Goal: Task Accomplishment & Management: Complete application form

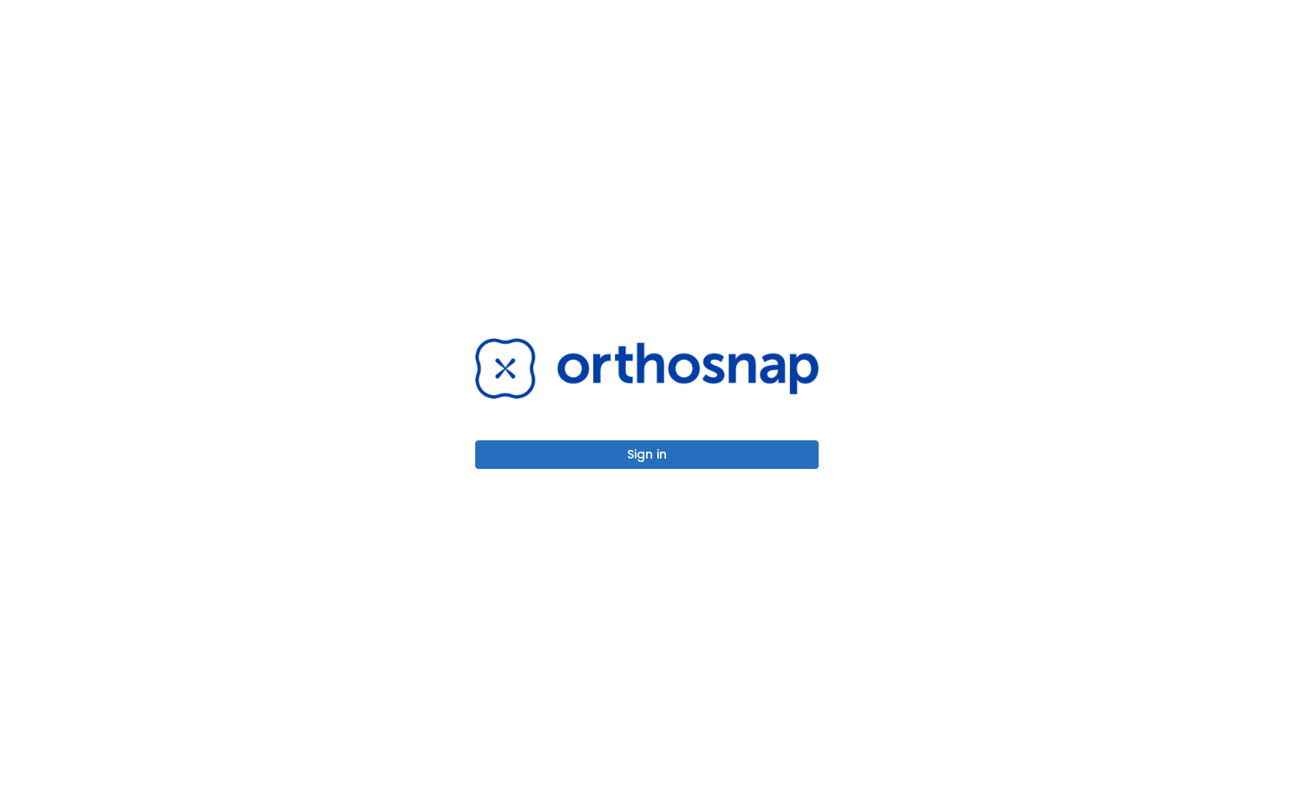
click at [559, 464] on button "Sign in" at bounding box center [646, 454] width 343 height 29
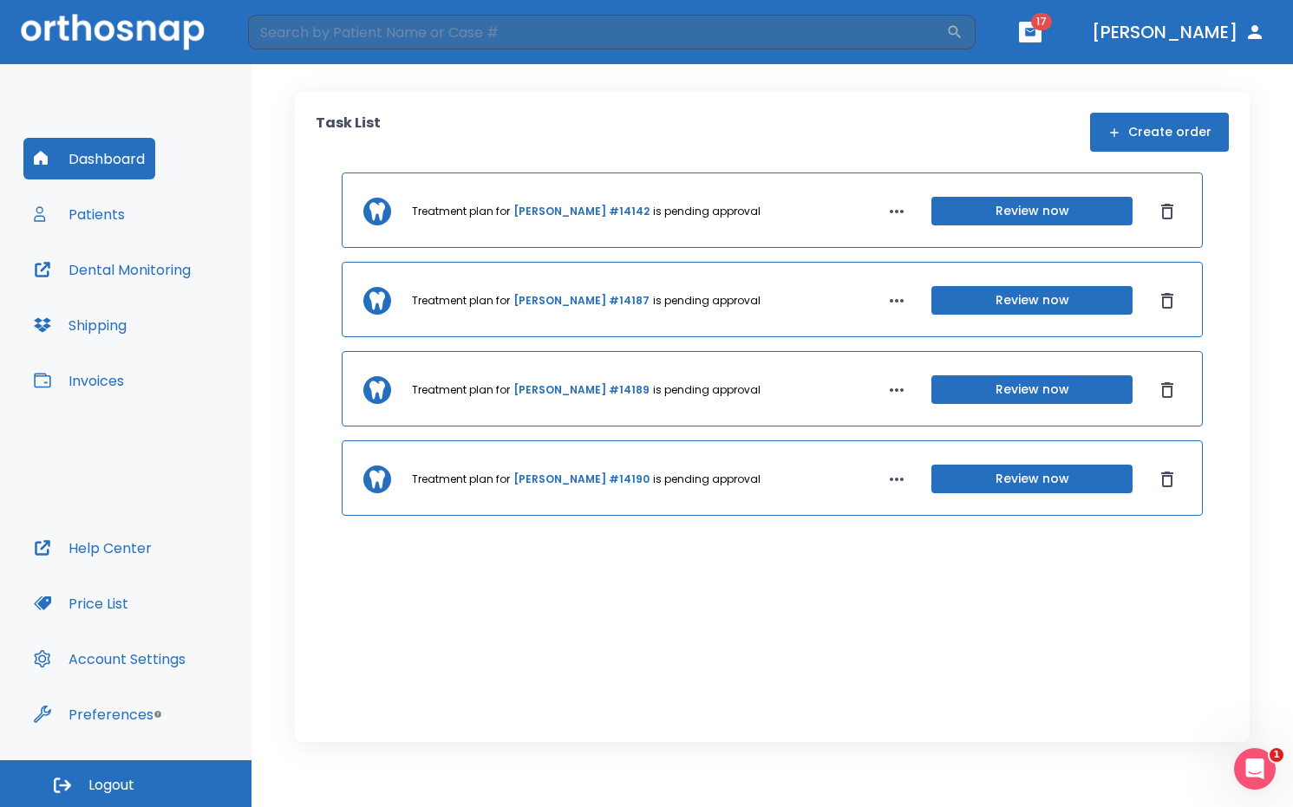
click at [68, 202] on button "Patients" at bounding box center [79, 214] width 112 height 42
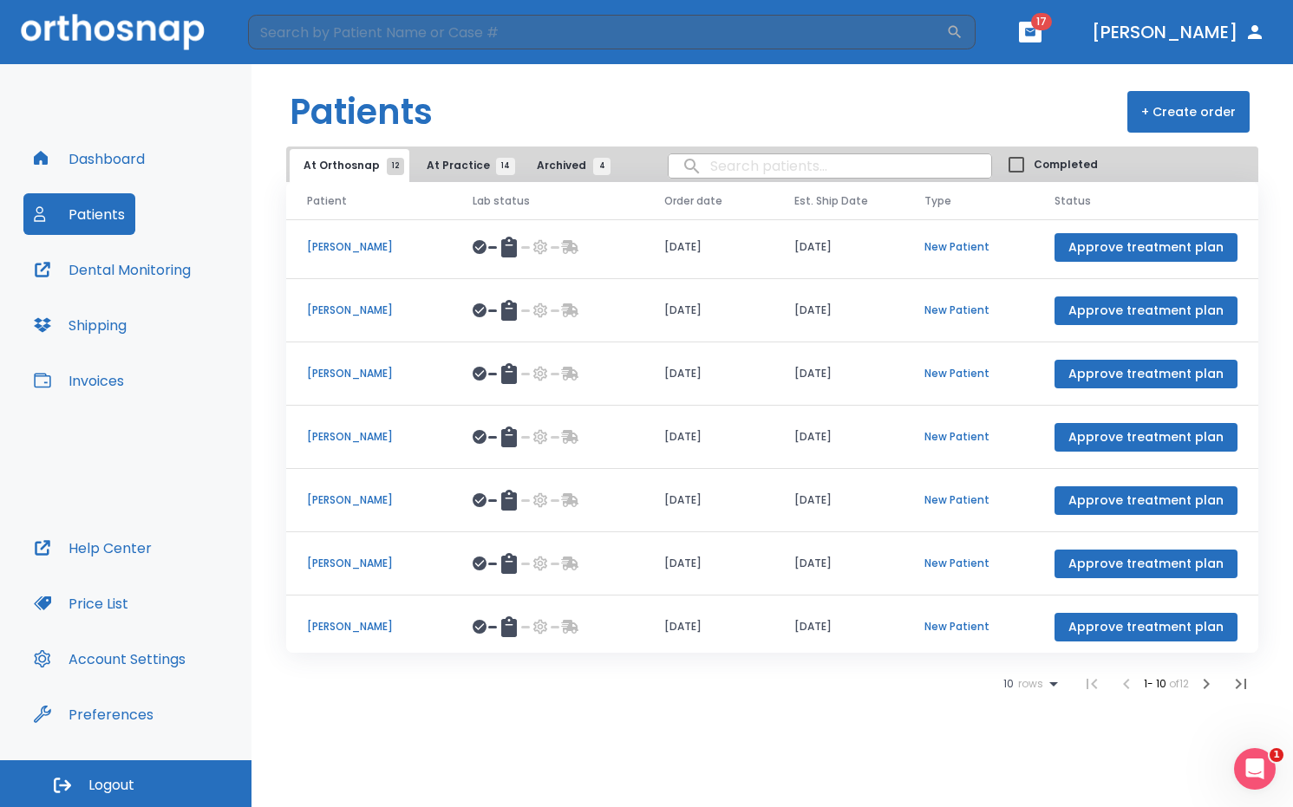
scroll to position [200, 0]
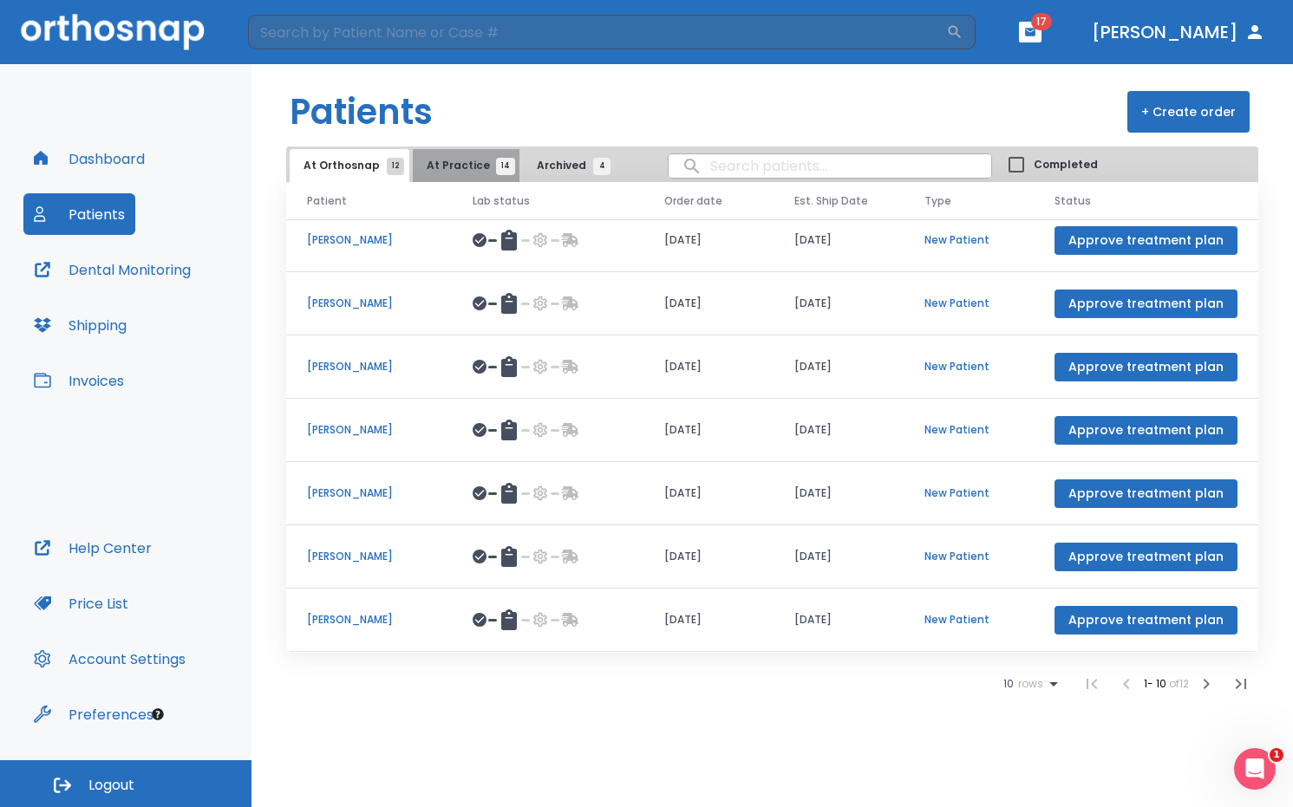
click at [460, 180] on button "At Practice 14" at bounding box center [466, 165] width 107 height 33
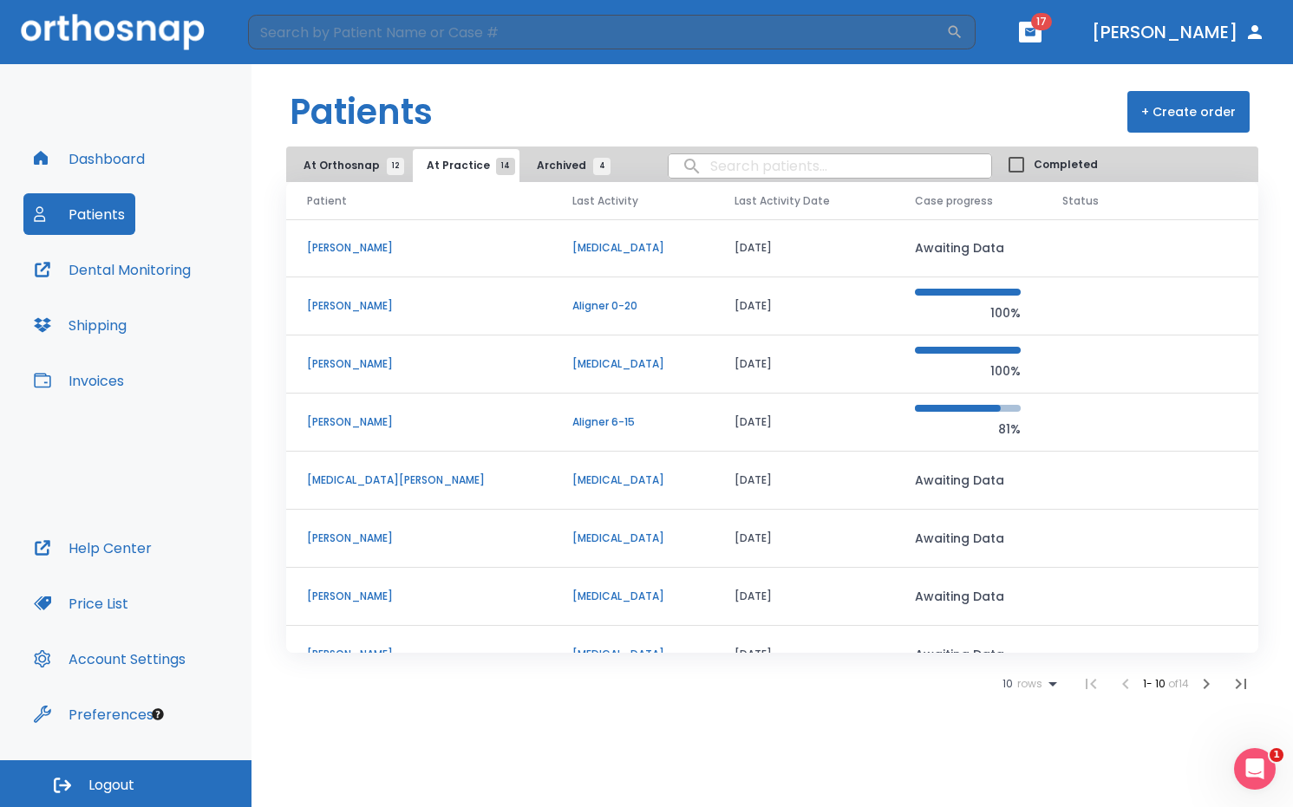
click at [344, 163] on span "At Orthosnap 12" at bounding box center [349, 166] width 92 height 16
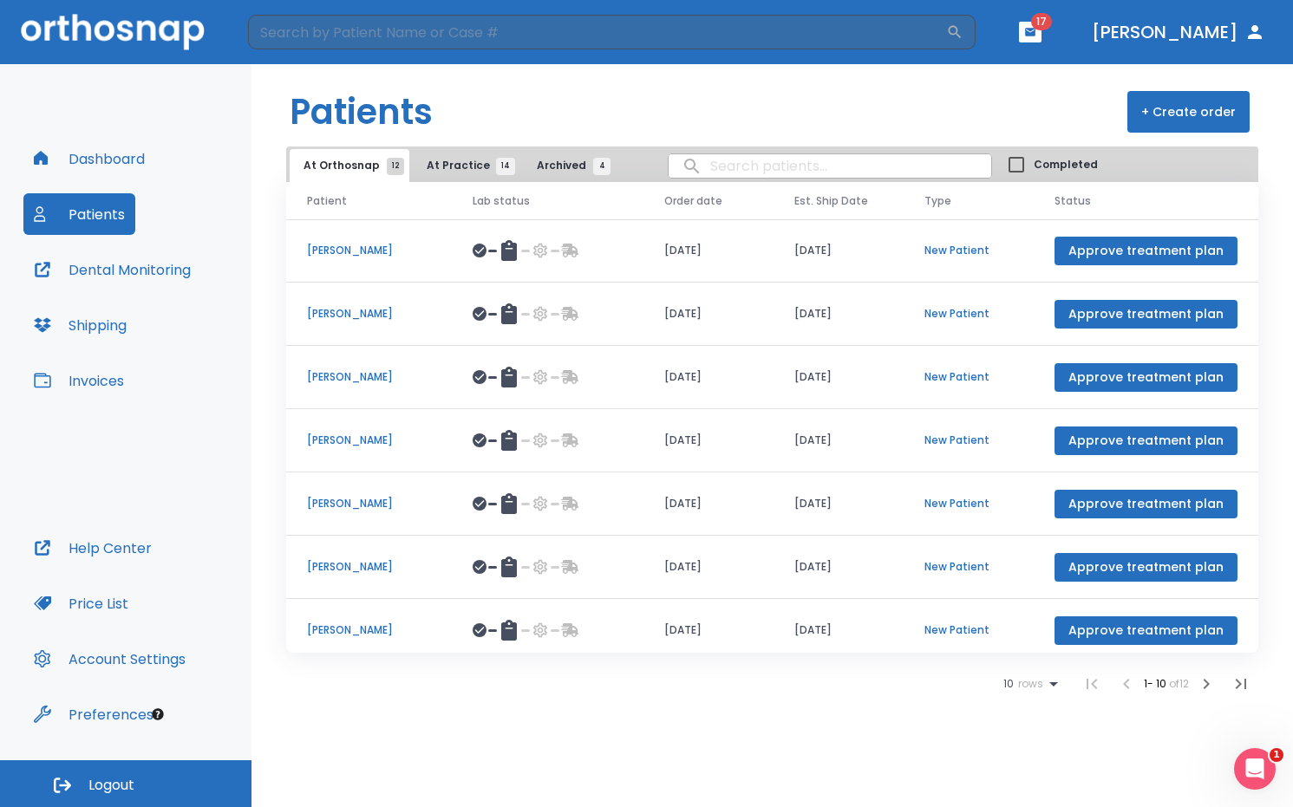
click at [311, 12] on header "​ 17 Dr. Chen" at bounding box center [646, 32] width 1293 height 64
click at [313, 19] on input "search" at bounding box center [597, 32] width 698 height 35
type input "ky"
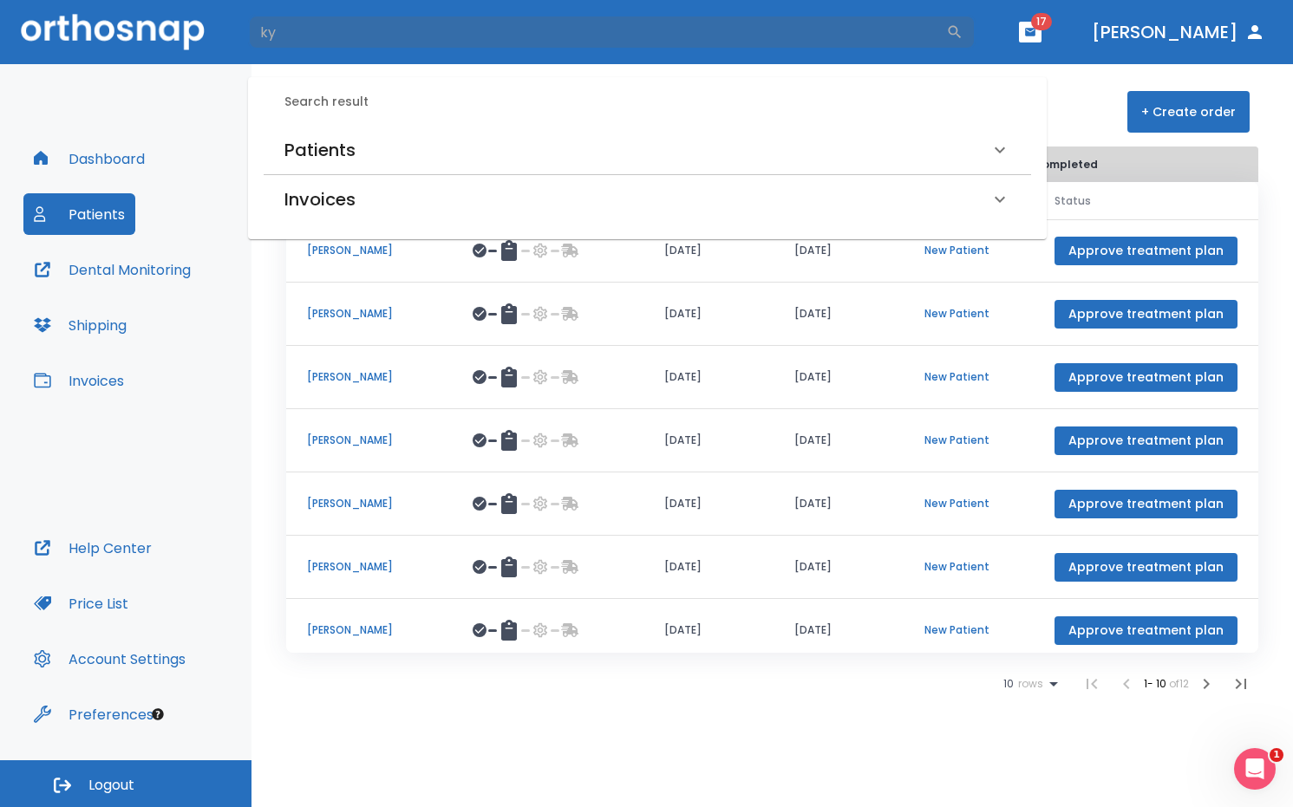
click at [326, 153] on h6 "Patients" at bounding box center [319, 150] width 71 height 28
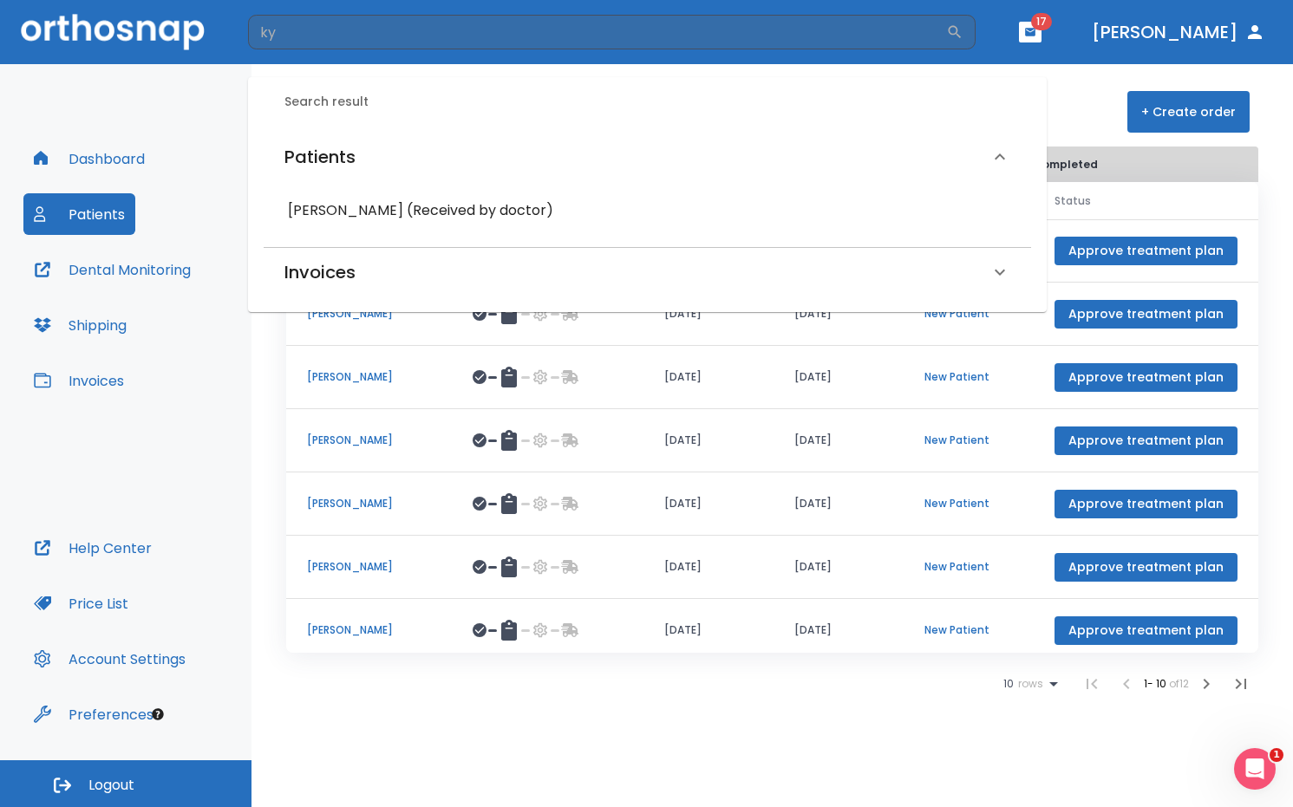
click at [624, 727] on div "Patients + Create order At Orthosnap 12 At Practice 14 Archived 4 Completed Pat…" at bounding box center [771, 435] width 1041 height 743
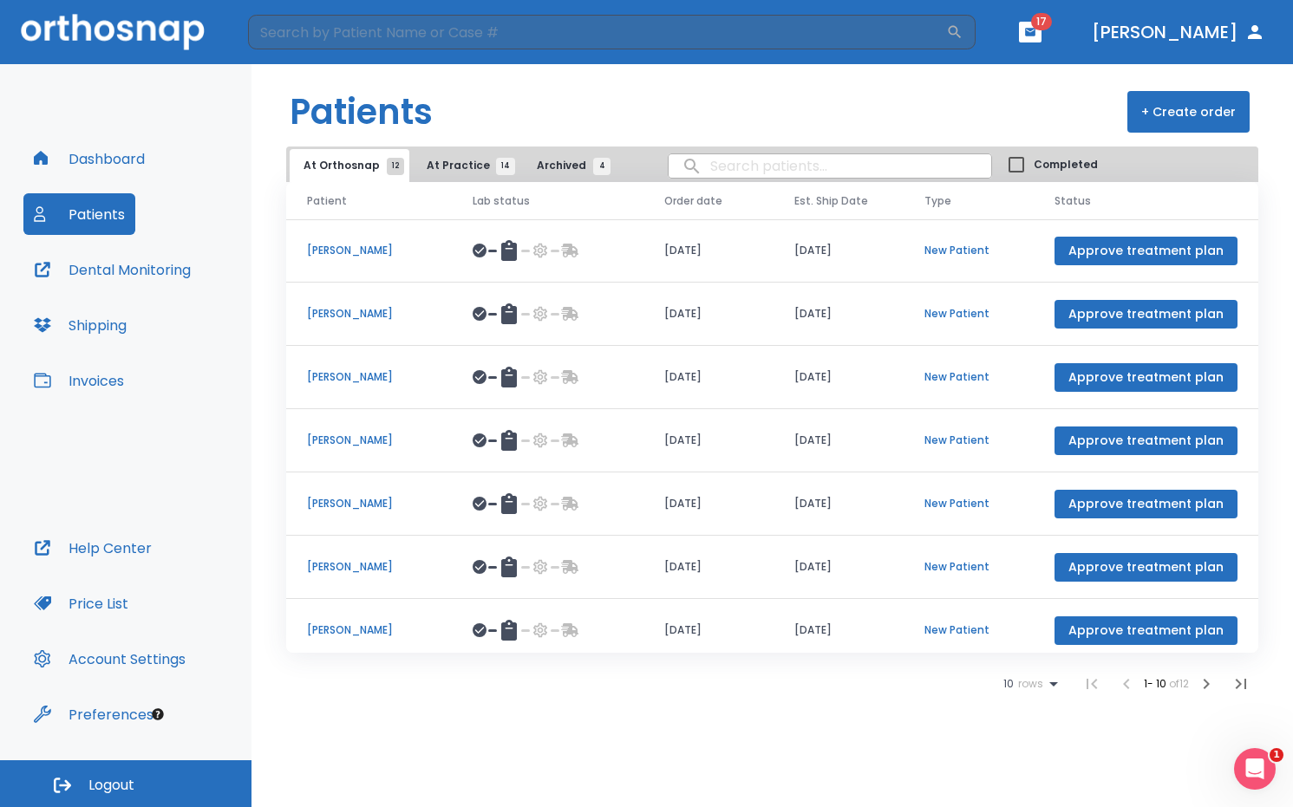
click at [460, 164] on span "At Practice 14" at bounding box center [466, 166] width 79 height 16
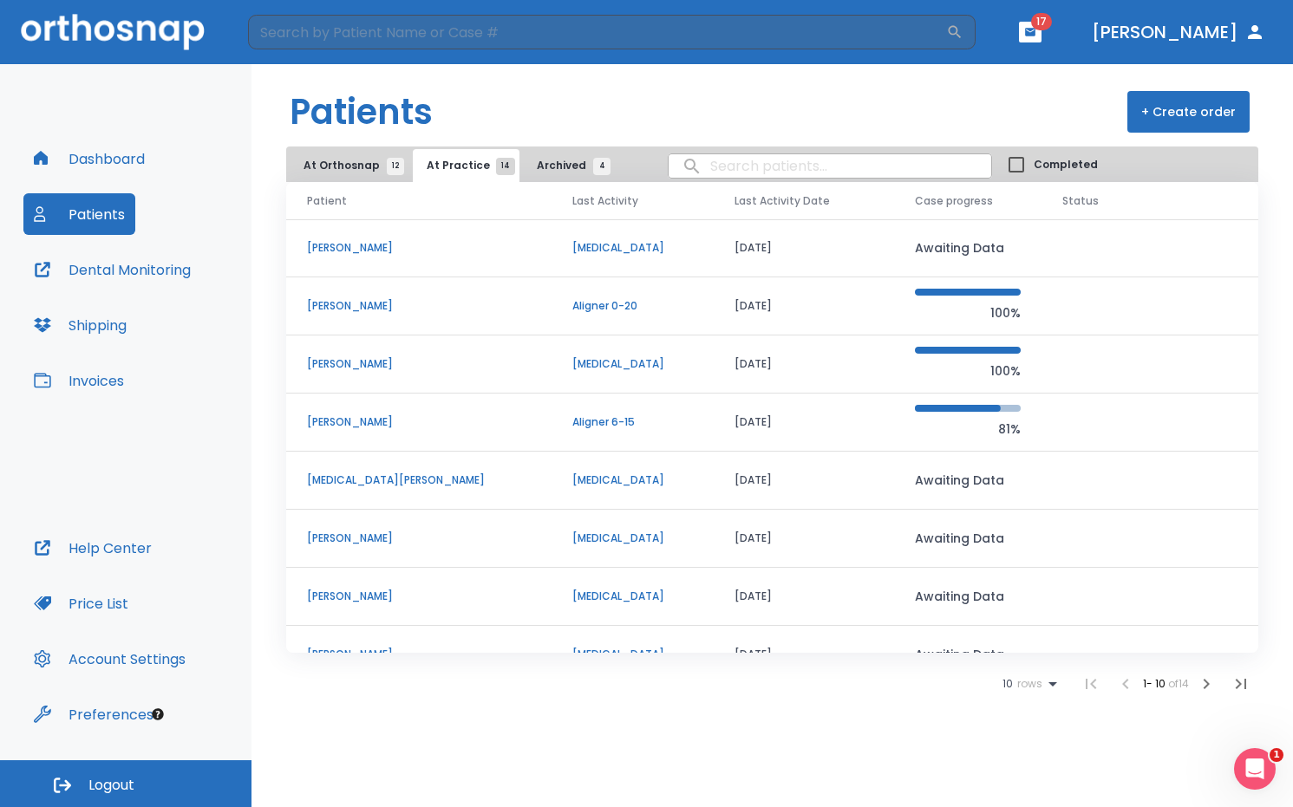
click at [551, 172] on span "Archived 4" at bounding box center [569, 166] width 65 height 16
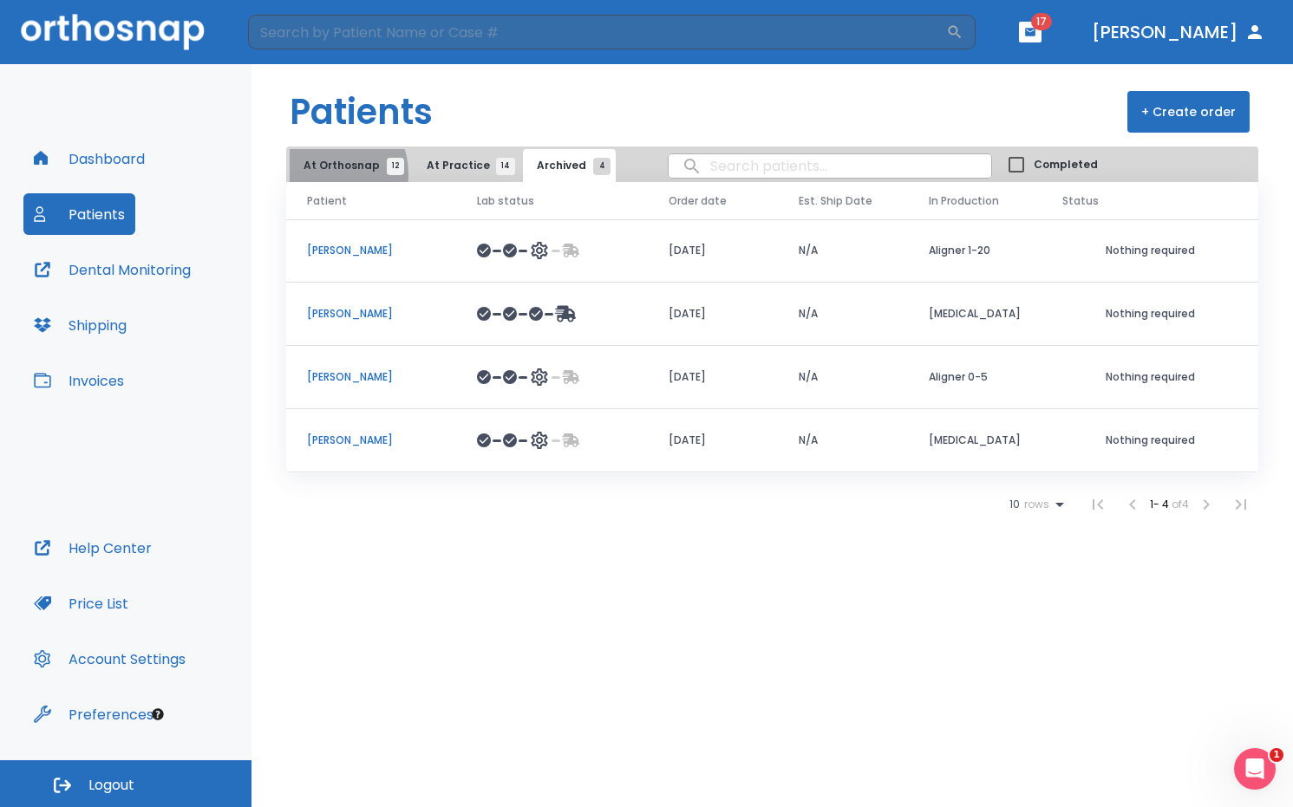
click at [323, 174] on button "At Orthosnap 12" at bounding box center [350, 165] width 120 height 33
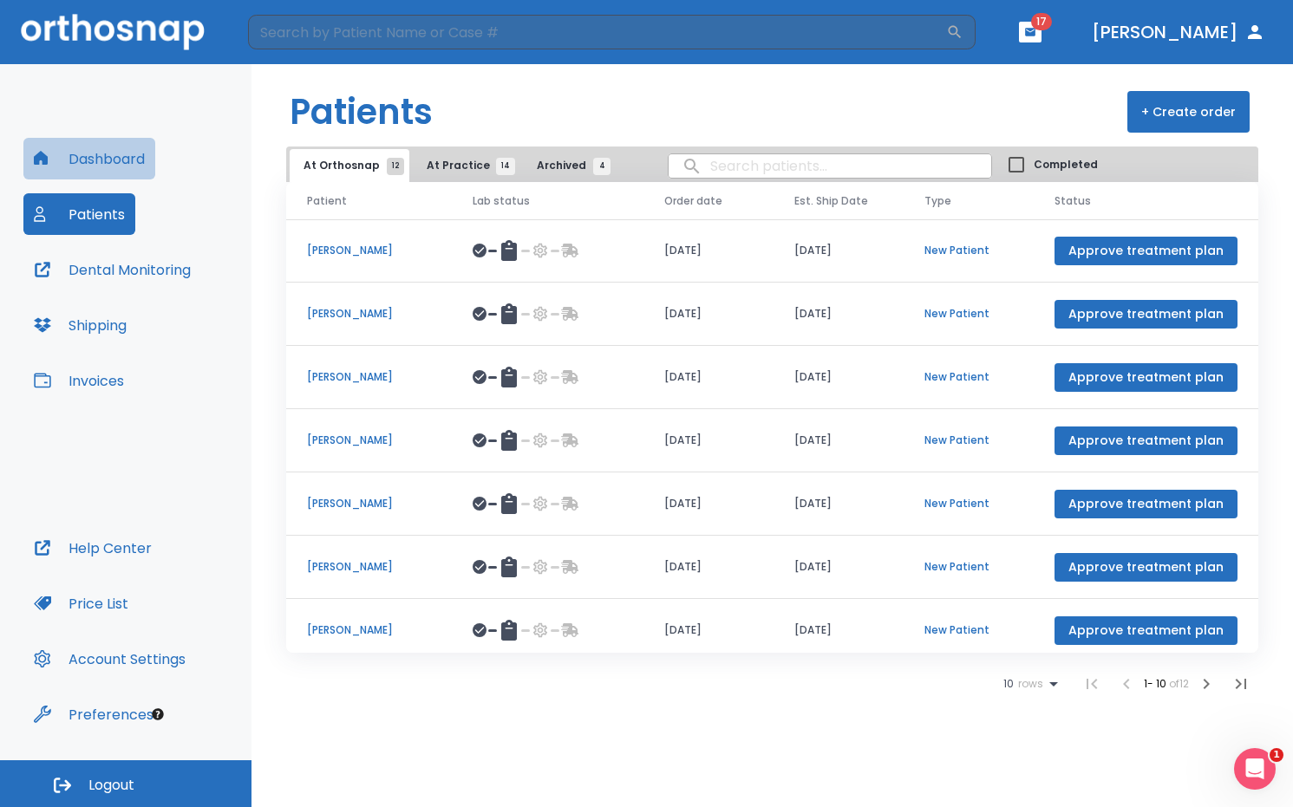
click at [84, 162] on button "Dashboard" at bounding box center [89, 159] width 132 height 42
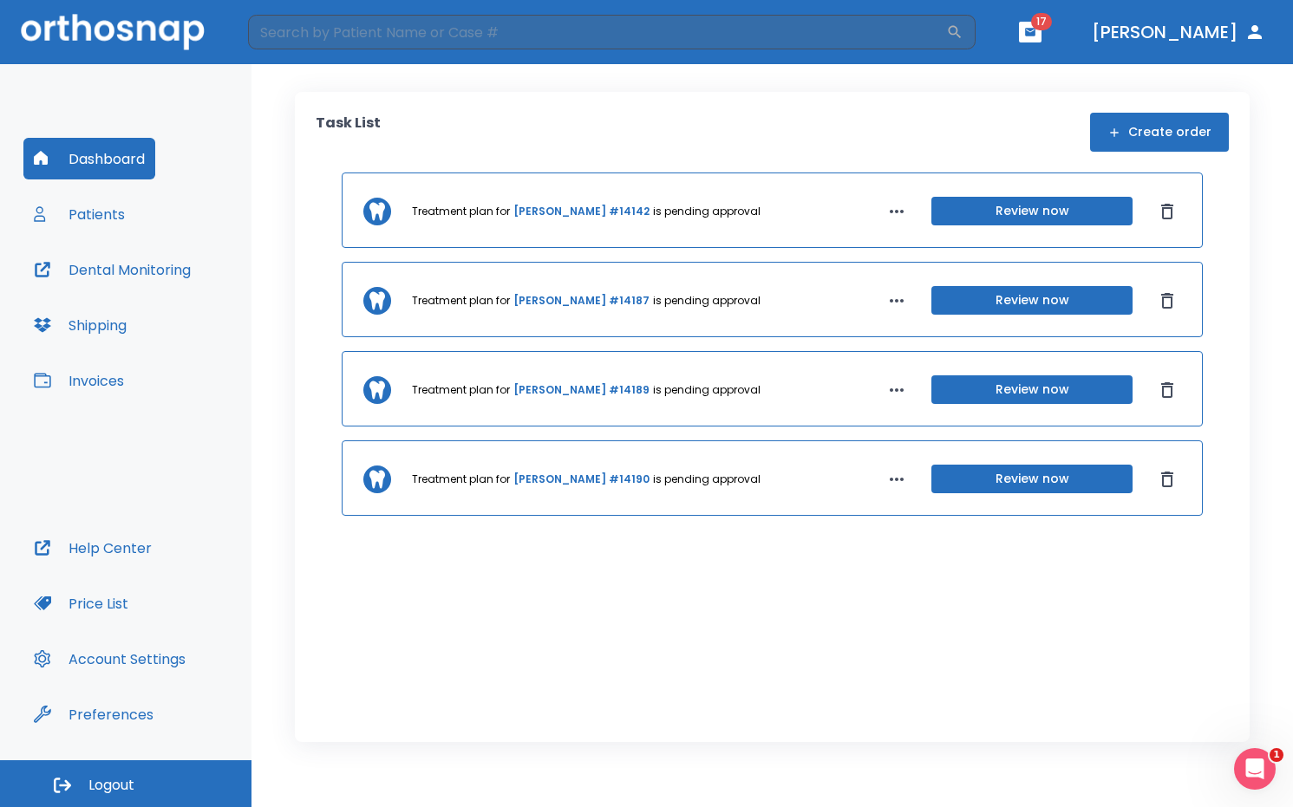
click at [97, 225] on button "Patients" at bounding box center [79, 214] width 112 height 42
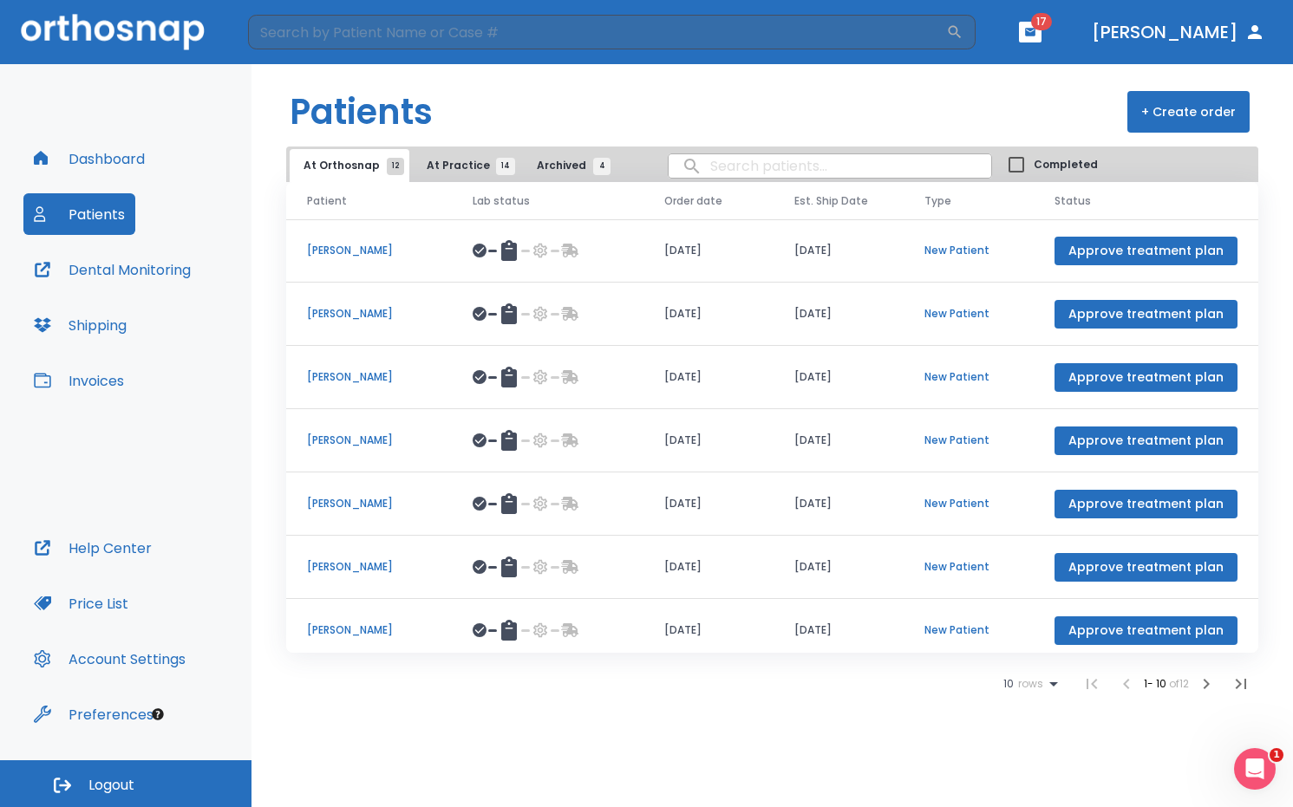
click at [89, 273] on button "Dental Monitoring" at bounding box center [112, 270] width 178 height 42
click at [116, 271] on button "Dental Monitoring" at bounding box center [112, 270] width 178 height 42
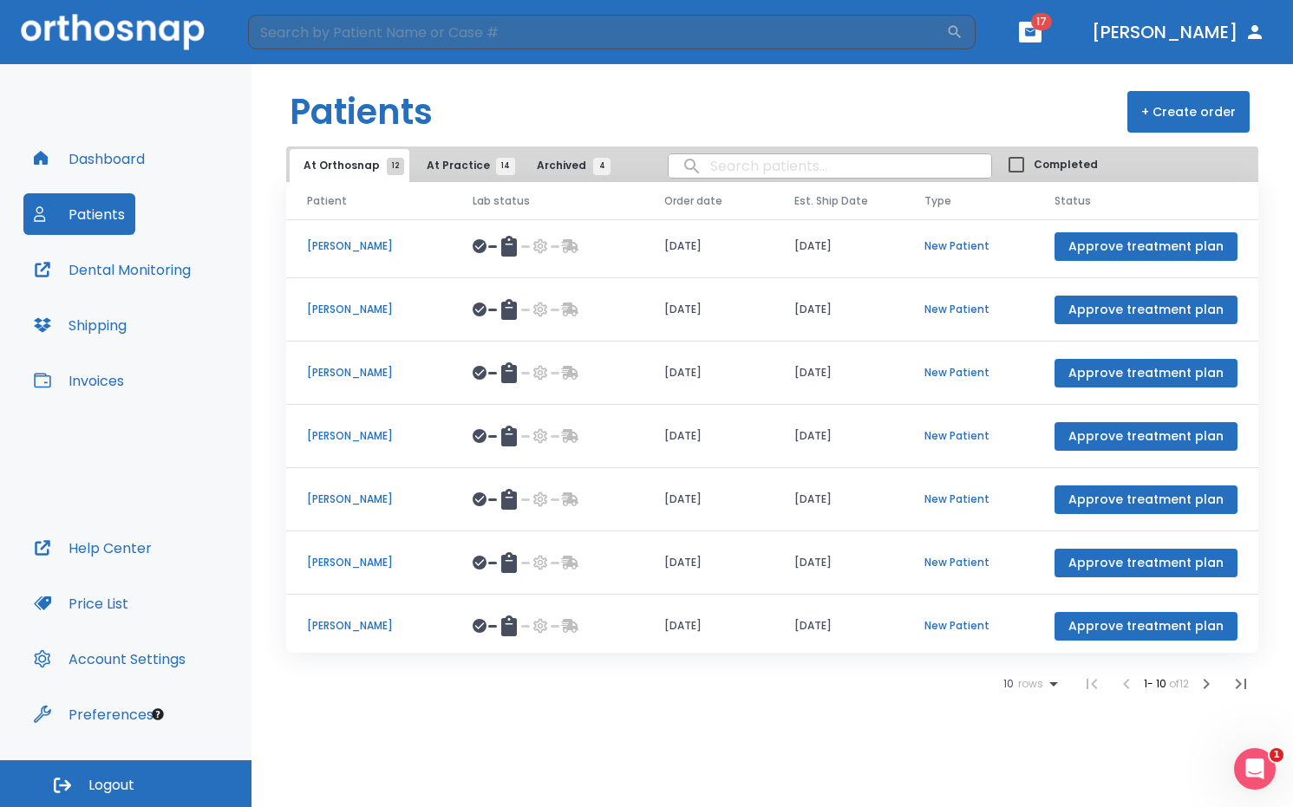
scroll to position [200, 0]
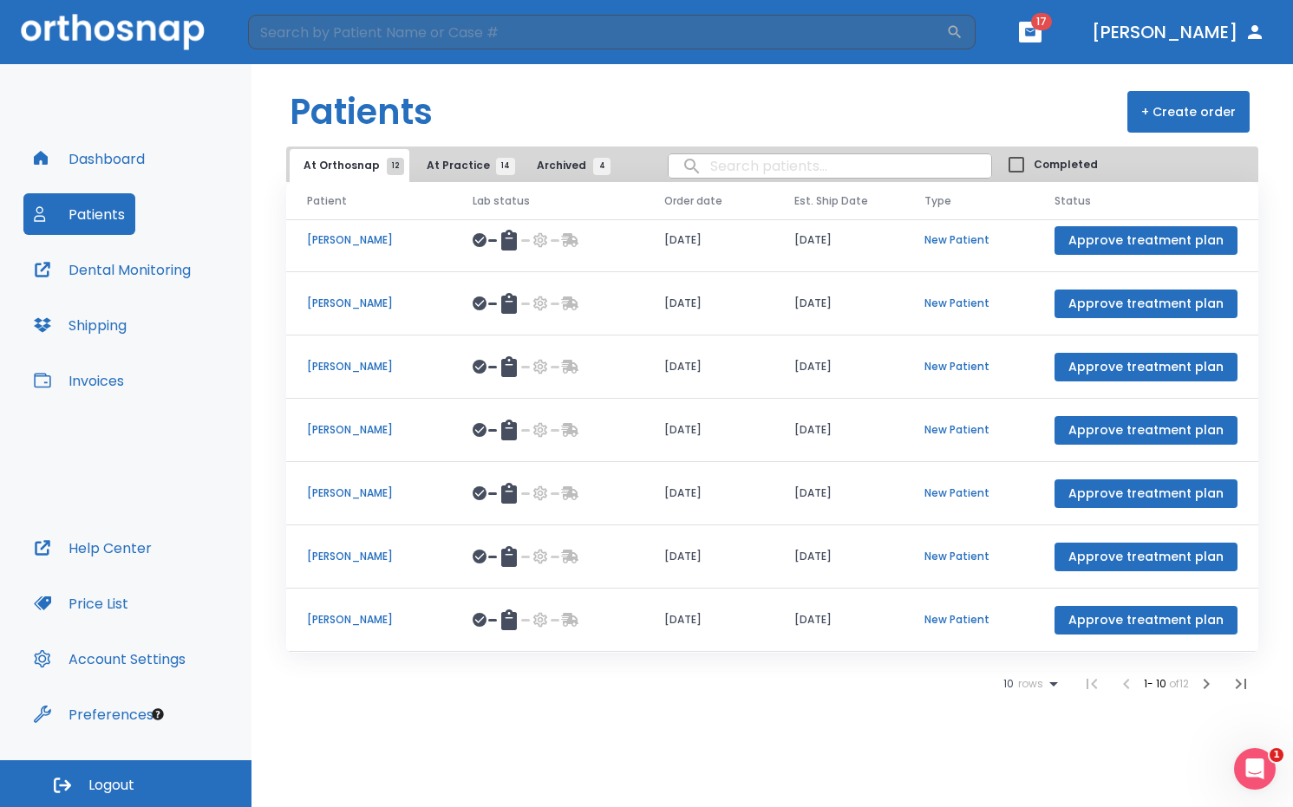
click at [1200, 687] on icon "button" at bounding box center [1206, 684] width 21 height 21
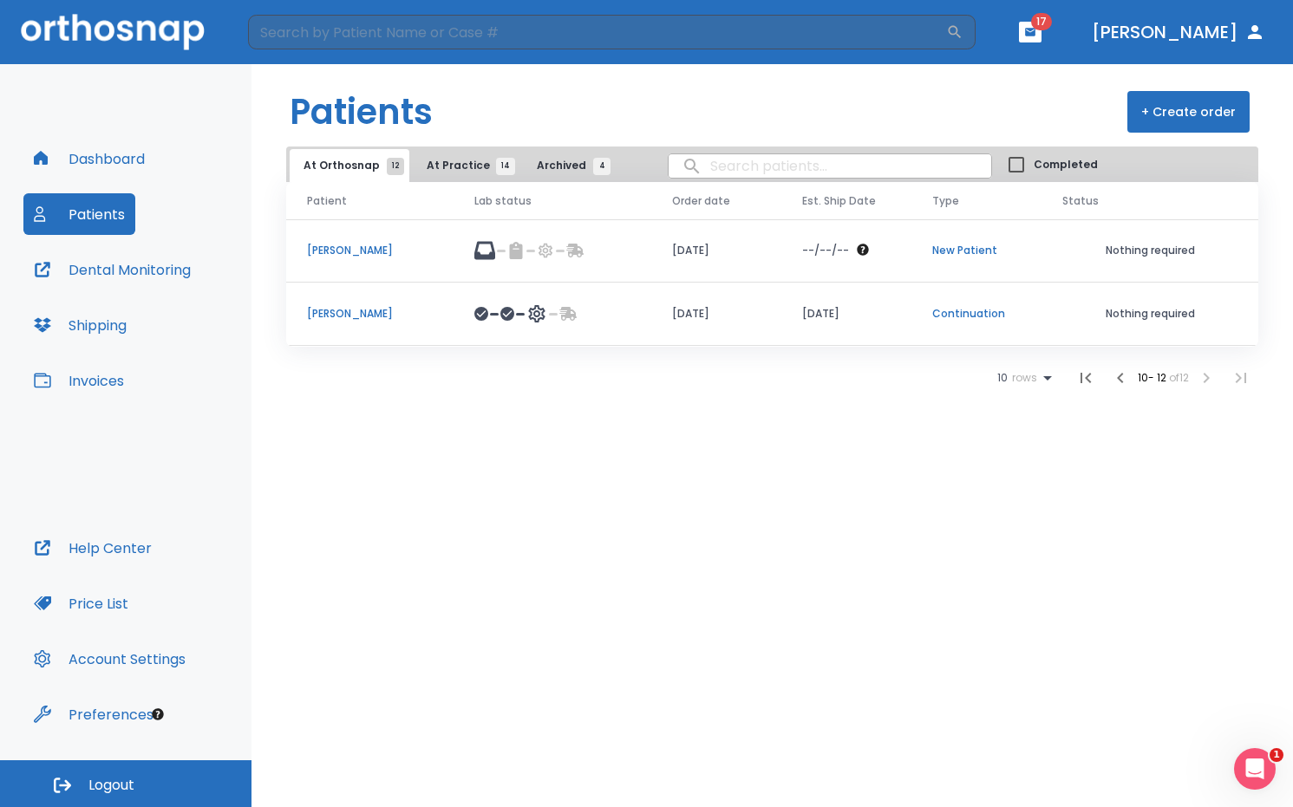
click at [466, 165] on span "At Practice 14" at bounding box center [466, 166] width 79 height 16
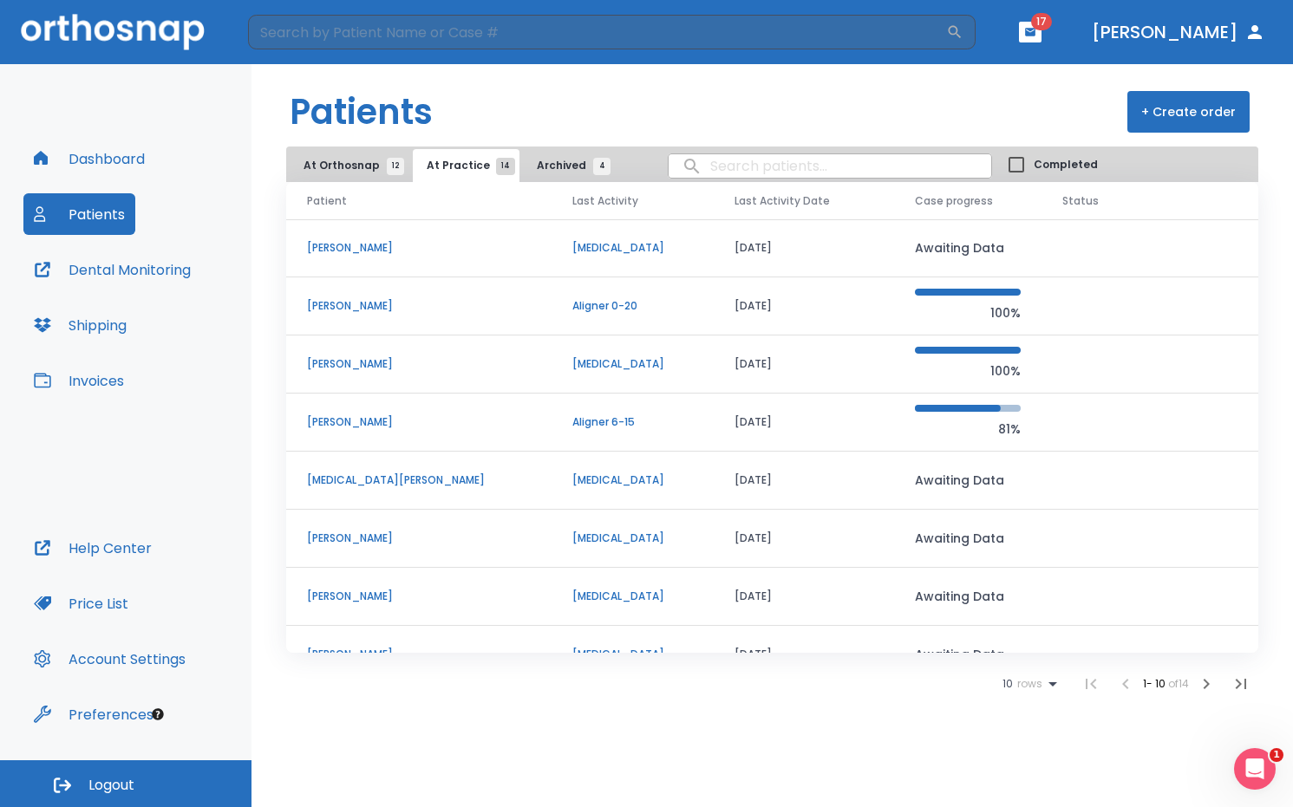
click at [545, 168] on span "Archived 4" at bounding box center [569, 166] width 65 height 16
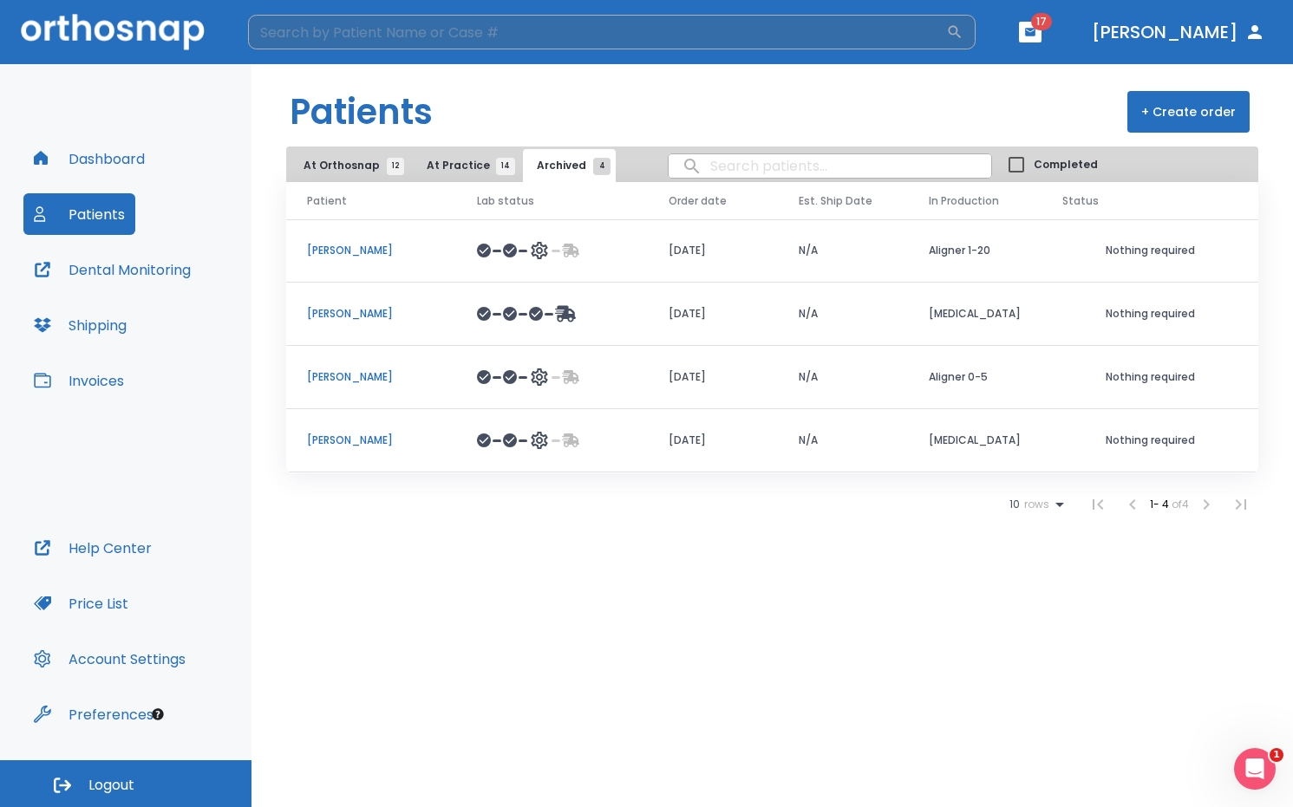
click at [454, 35] on input "search" at bounding box center [597, 32] width 698 height 35
type input "to"
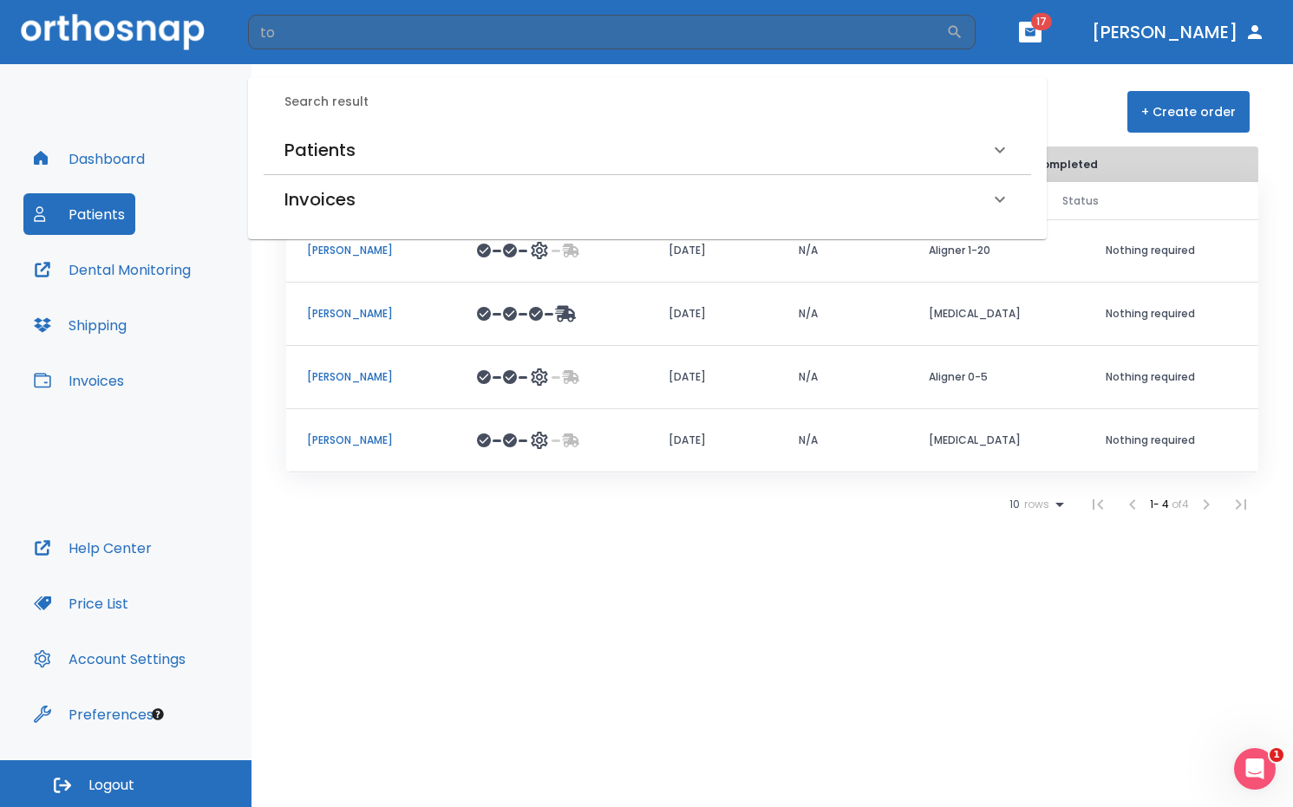
click at [437, 153] on div "Patients" at bounding box center [636, 150] width 705 height 28
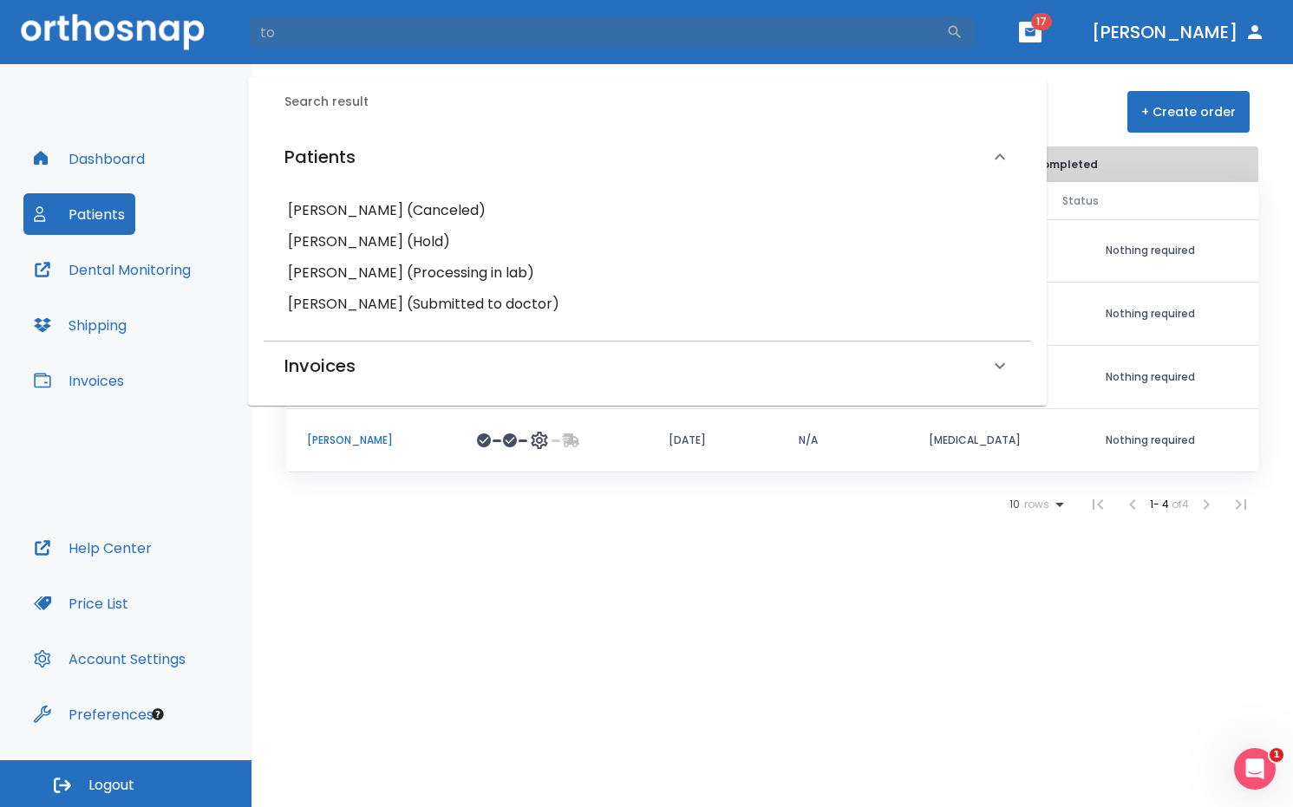
drag, startPoint x: 306, startPoint y: 36, endPoint x: 190, endPoint y: 9, distance: 119.3
click at [190, 9] on header "to ​ 17 Dr. Chen" at bounding box center [646, 32] width 1293 height 64
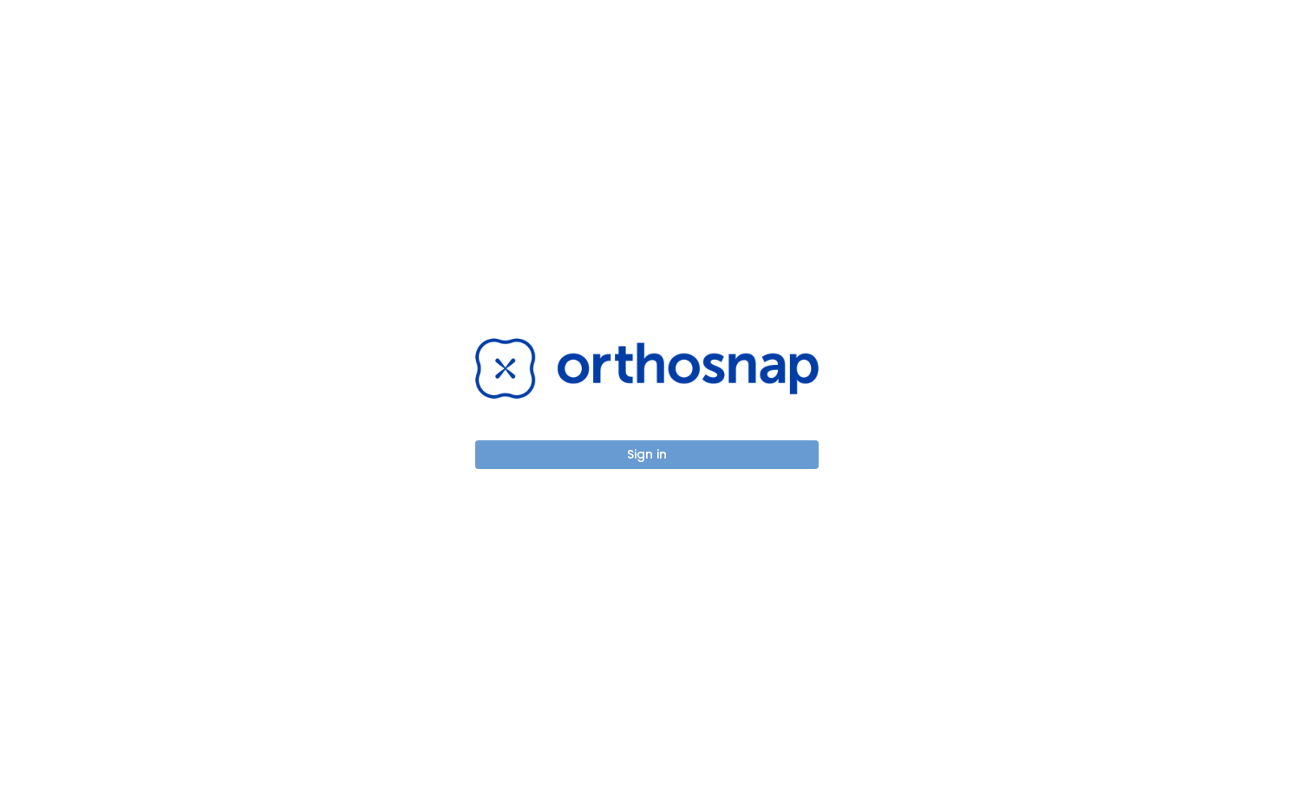
click at [560, 447] on button "Sign in" at bounding box center [646, 454] width 343 height 29
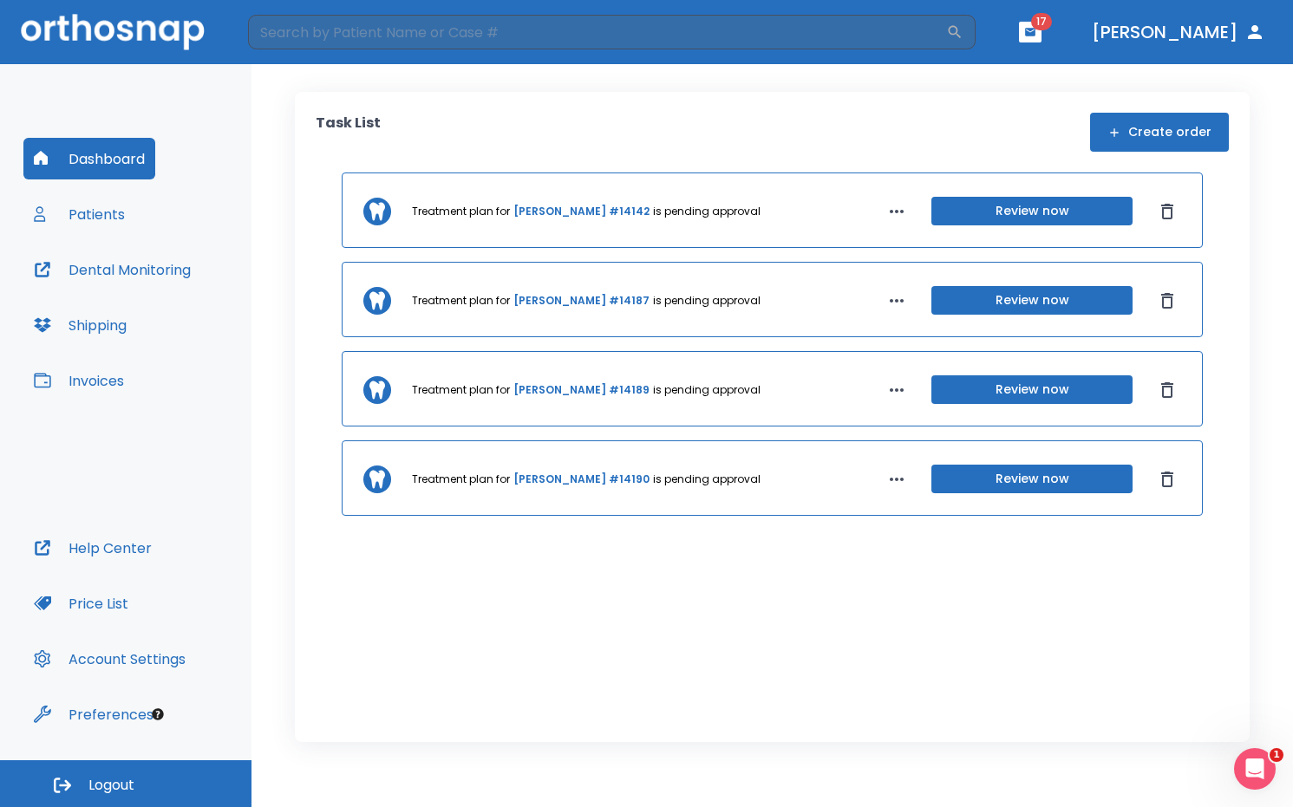
click at [106, 225] on button "Patients" at bounding box center [79, 214] width 112 height 42
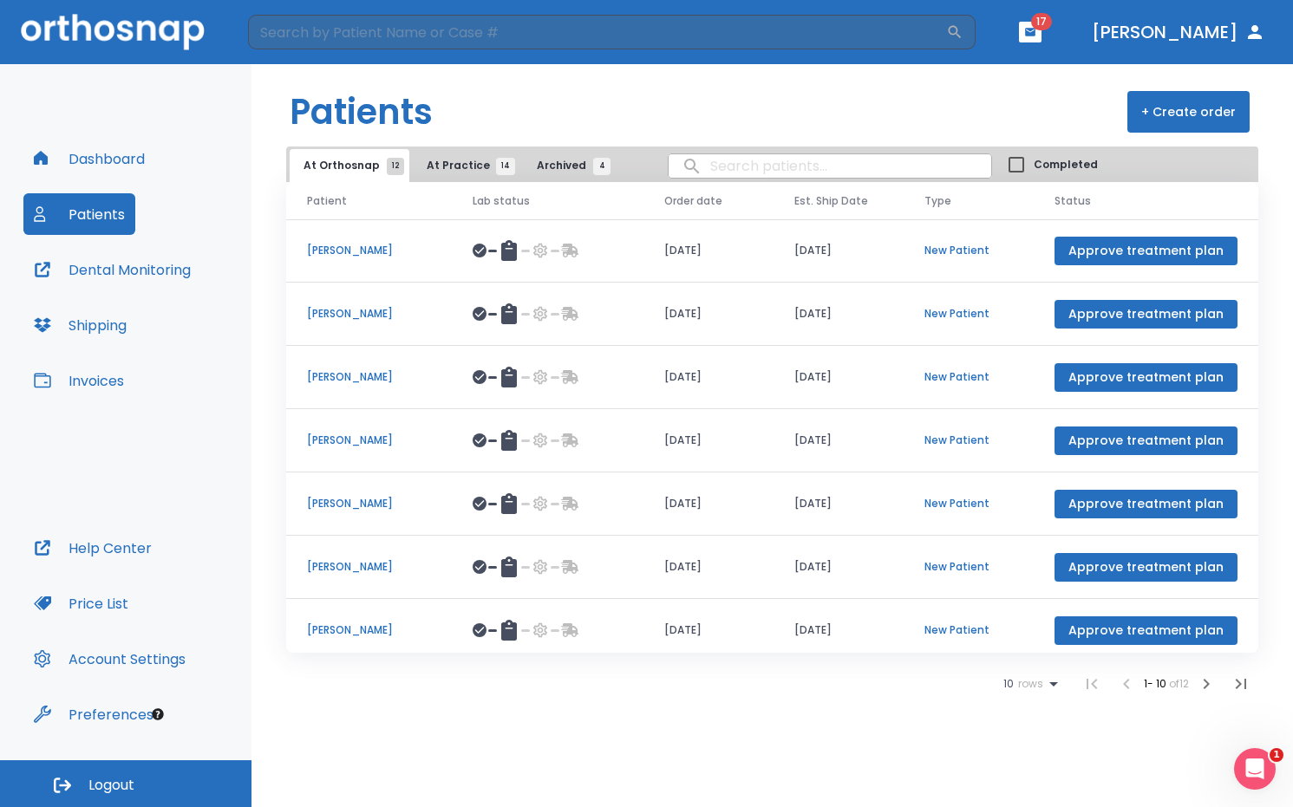
click at [67, 161] on button "Dashboard" at bounding box center [89, 159] width 132 height 42
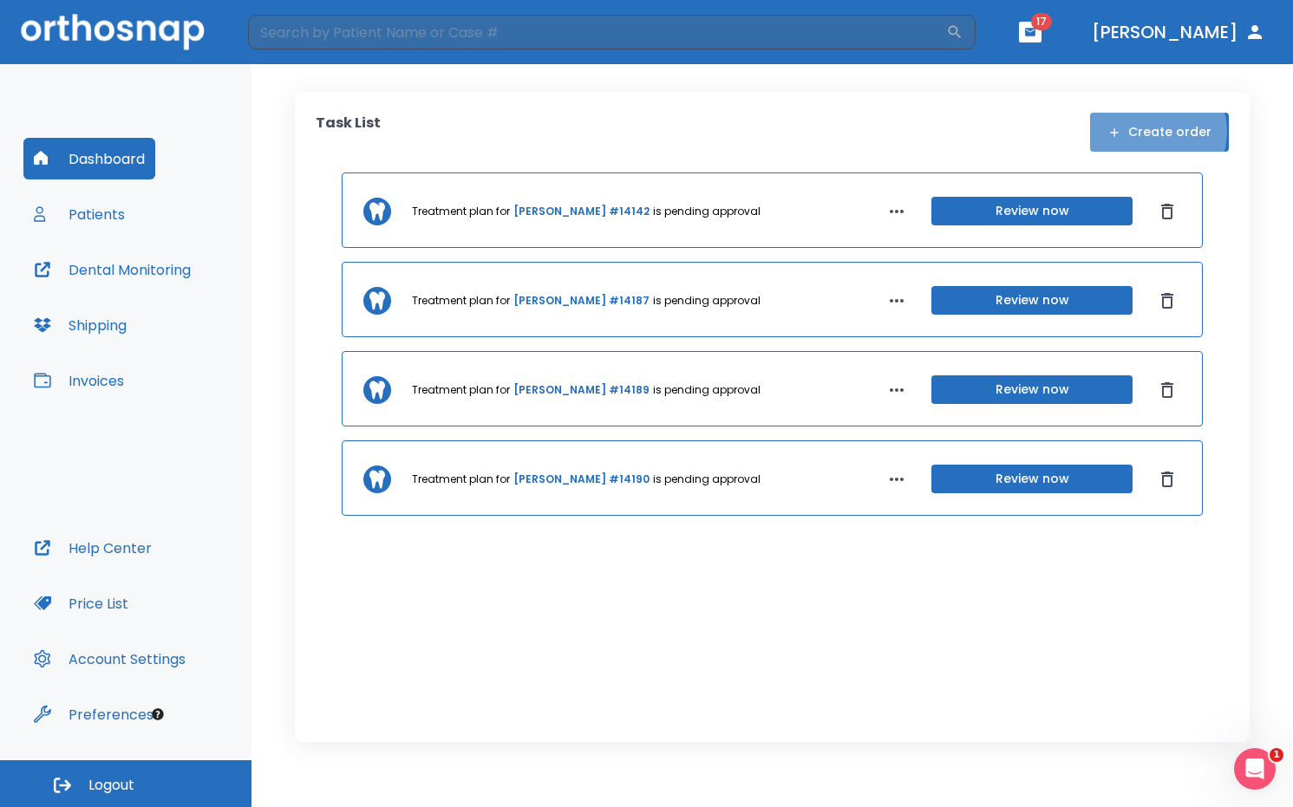
click at [1156, 132] on button "Create order" at bounding box center [1159, 132] width 139 height 39
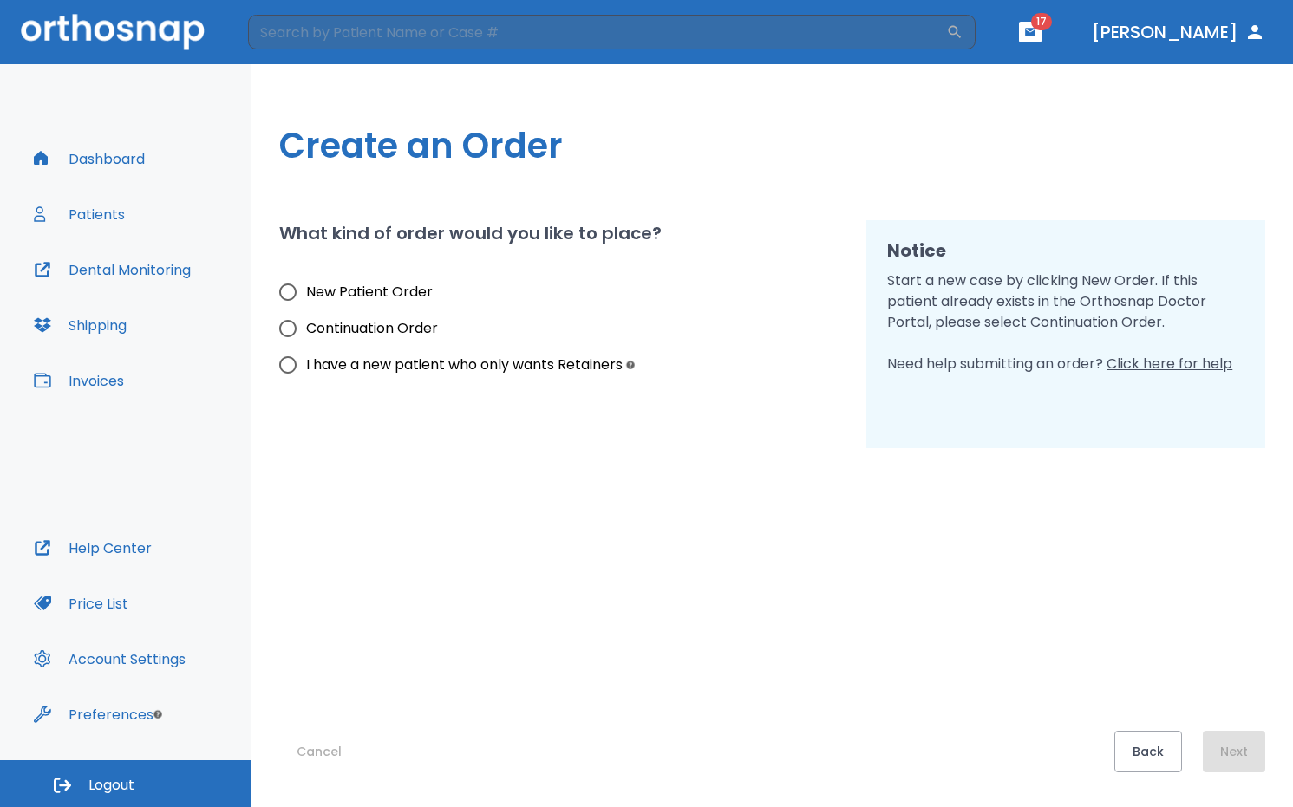
click at [340, 284] on span "New Patient Order" at bounding box center [369, 292] width 127 height 21
click at [306, 284] on input "New Patient Order" at bounding box center [288, 292] width 36 height 36
radio input "true"
click at [1236, 760] on button "Next" at bounding box center [1234, 752] width 62 height 42
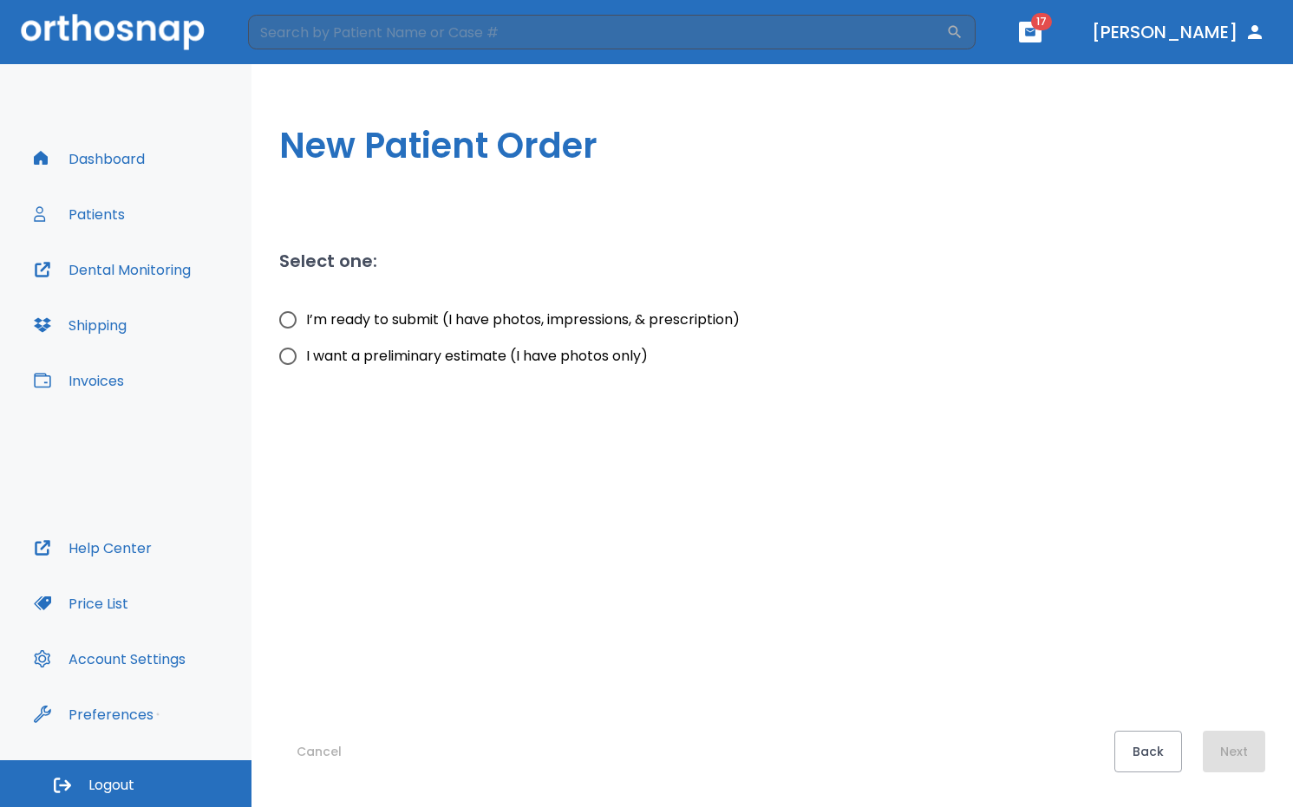
click at [560, 319] on span "I’m ready to submit (I have photos, impressions, & prescription)" at bounding box center [523, 320] width 434 height 21
click at [306, 319] on input "I’m ready to submit (I have photos, impressions, & prescription)" at bounding box center [288, 320] width 36 height 36
radio input "true"
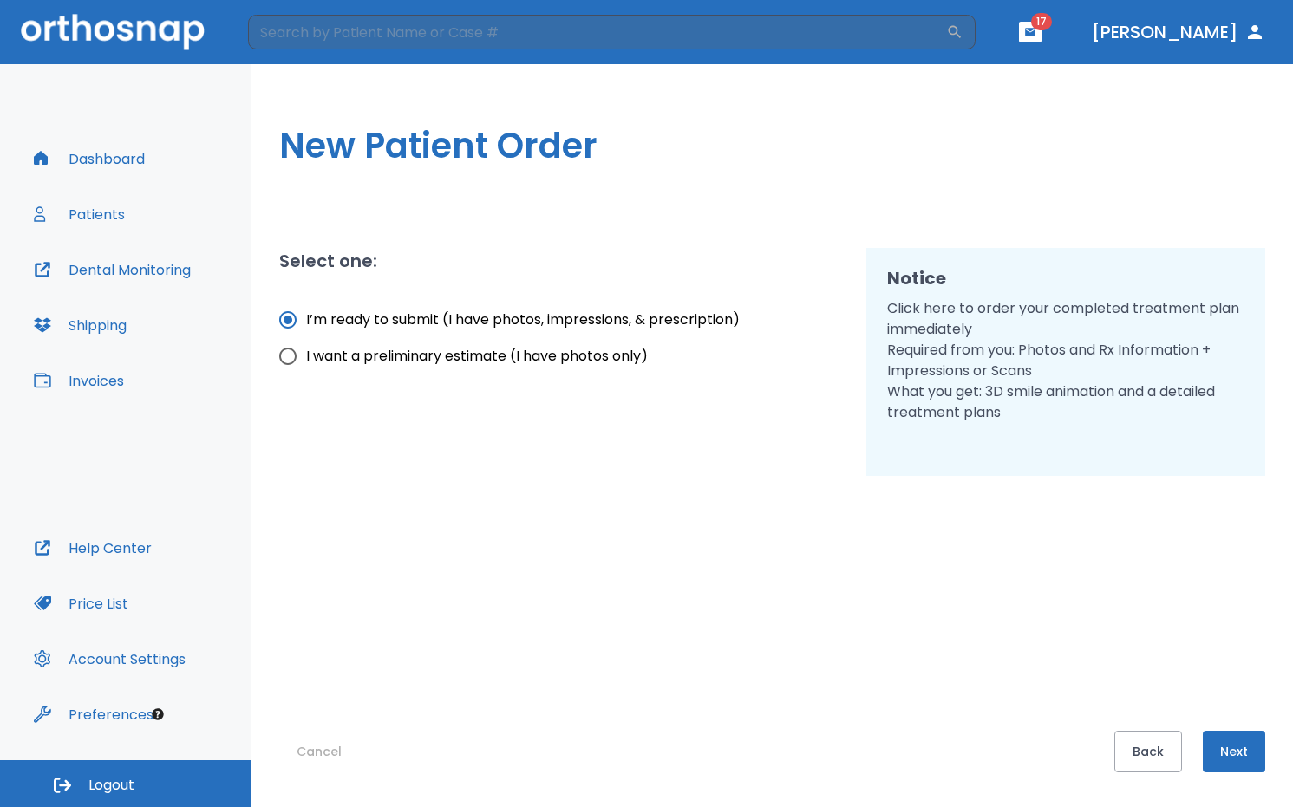
click at [1251, 745] on button "Next" at bounding box center [1234, 752] width 62 height 42
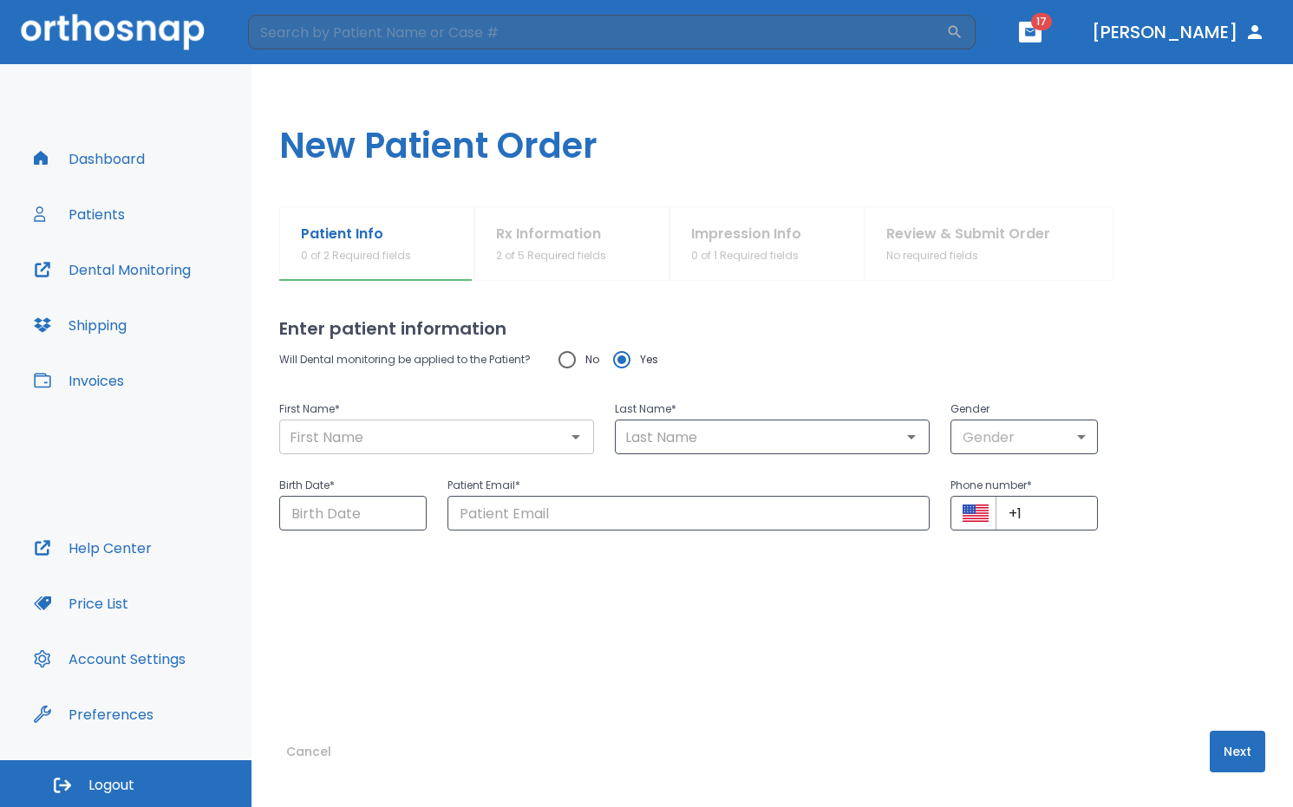
click at [443, 443] on input "text" at bounding box center [436, 437] width 304 height 24
click at [1087, 276] on div "Patient Info 0 of 2 Required fields Rx Information 2 of 5 Required fields Impre…" at bounding box center [772, 243] width 986 height 75
click at [311, 423] on div "​" at bounding box center [436, 437] width 315 height 35
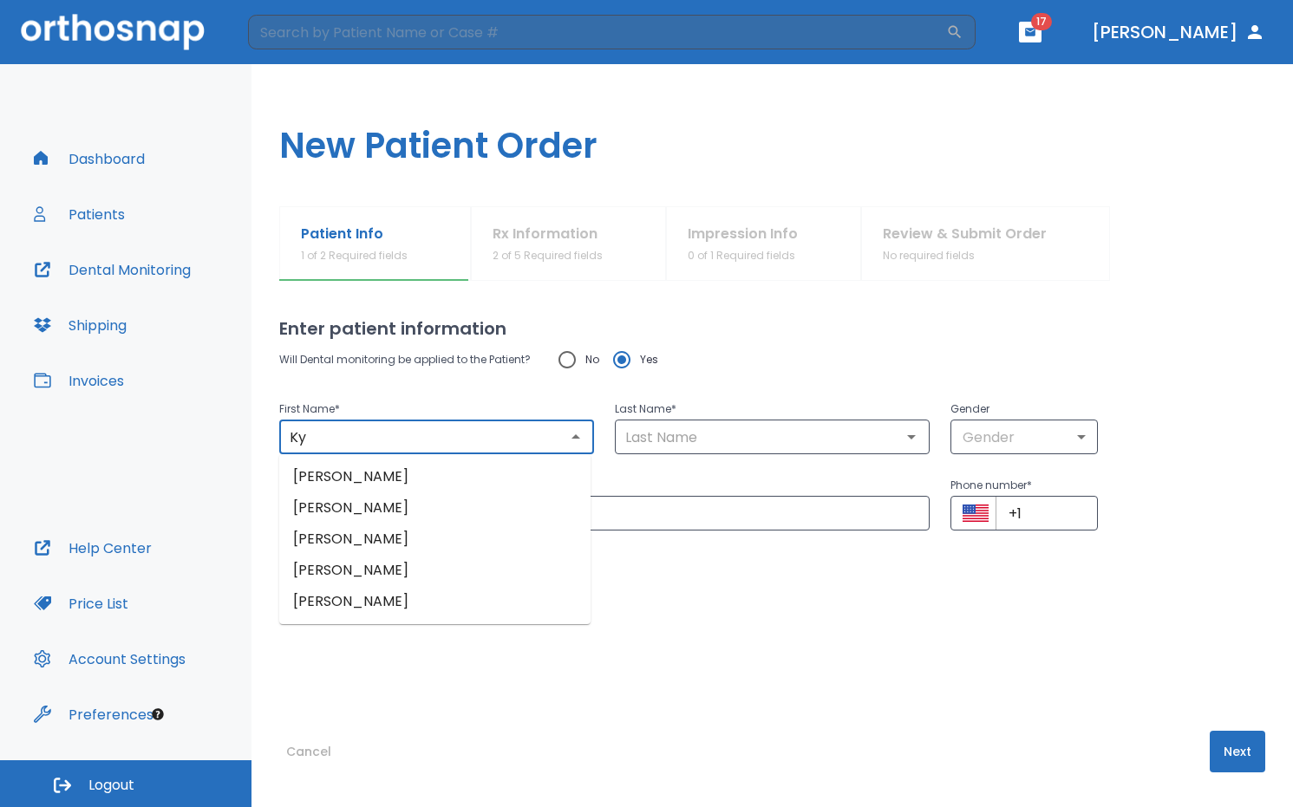
type input "Ky"
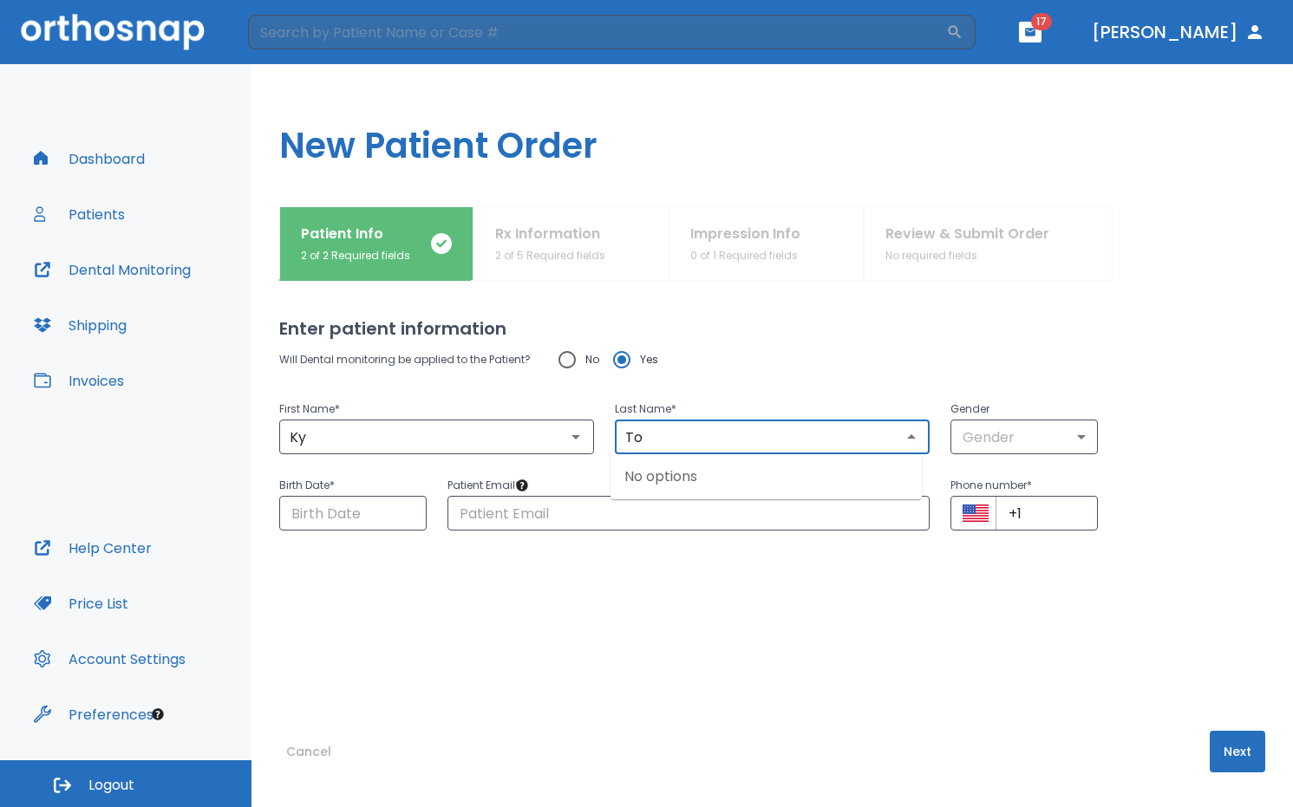
type input "To"
click at [723, 626] on div "Will Dental monitoring be applied to the Patient? No Yes First Name * Ky ​ Last…" at bounding box center [772, 502] width 986 height 320
click at [975, 445] on body "​ 17 Dr. Chen Dashboard Patients Dental Monitoring Shipping Invoices Help Cente…" at bounding box center [646, 403] width 1293 height 807
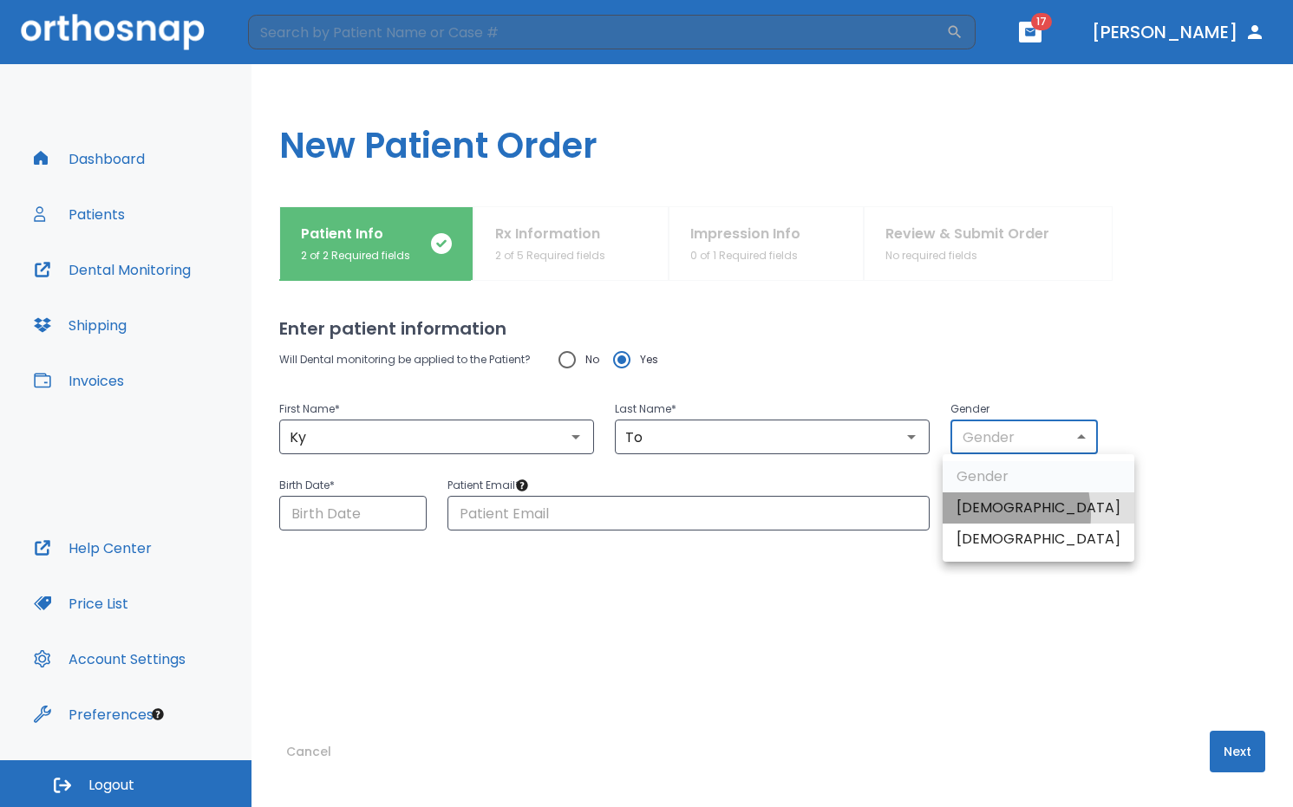
click at [981, 514] on li "Male" at bounding box center [1039, 508] width 192 height 31
type input "1"
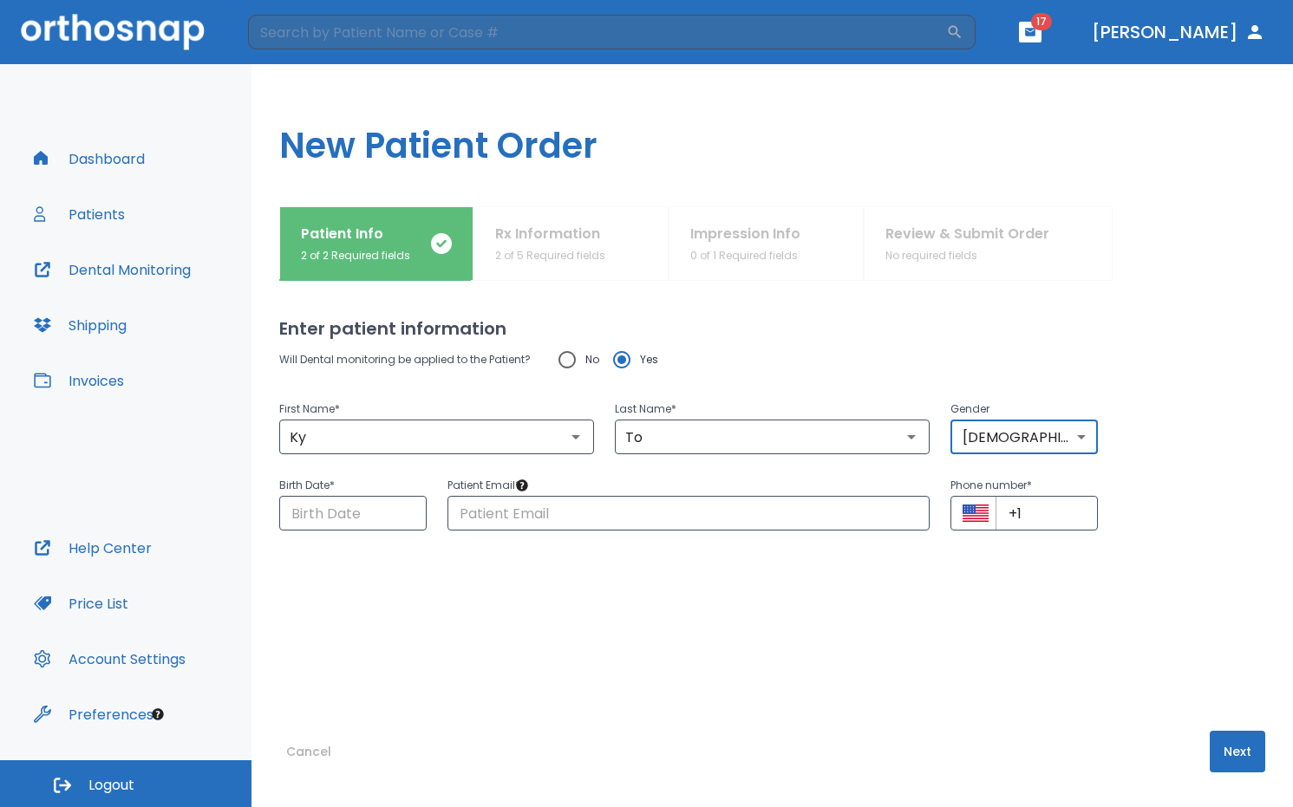
click at [413, 537] on div "Will Dental monitoring be applied to the Patient? No Yes First Name * Ky ​ Last…" at bounding box center [772, 502] width 986 height 320
click at [407, 512] on div "​" at bounding box center [352, 513] width 147 height 35
click at [368, 522] on input "Choose date" at bounding box center [352, 513] width 147 height 35
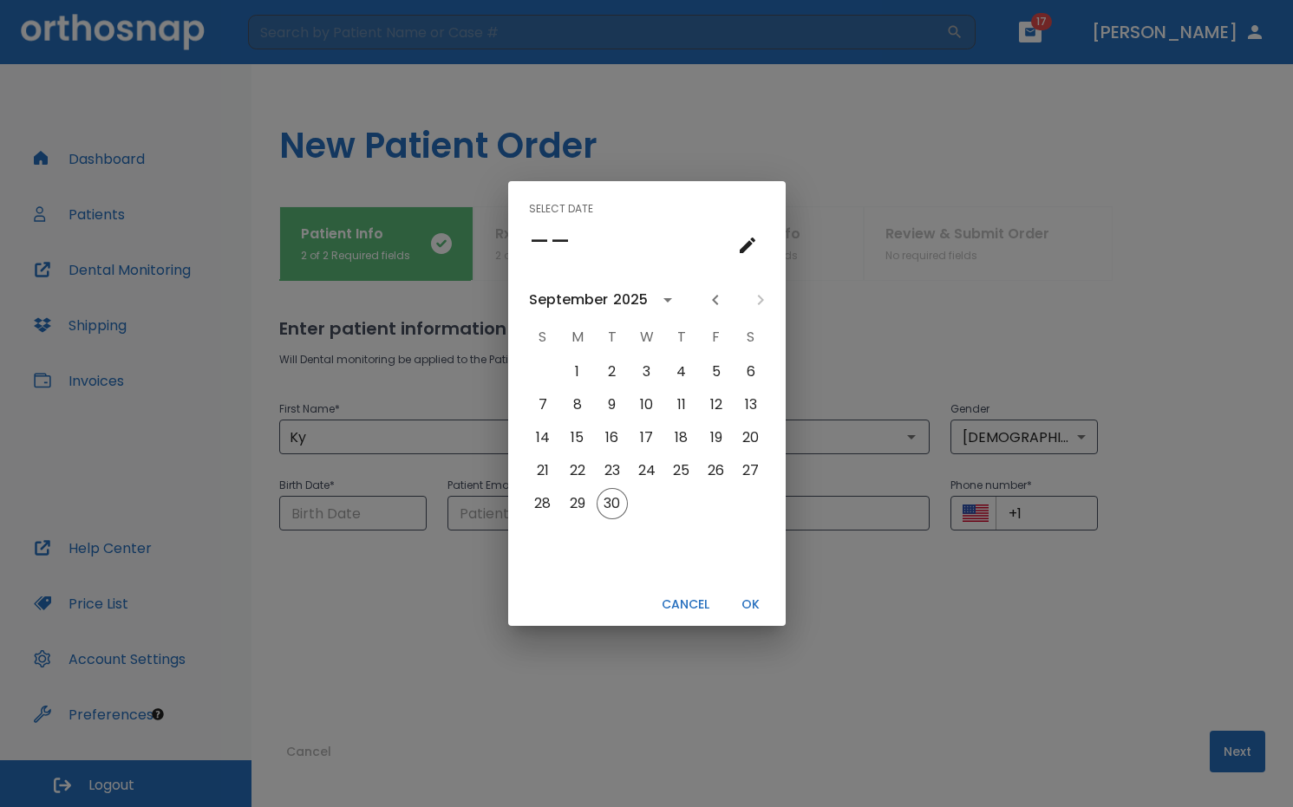
click at [757, 299] on div at bounding box center [738, 299] width 75 height 29
click at [744, 251] on icon "calendar view is open, go to text input view" at bounding box center [748, 246] width 16 height 16
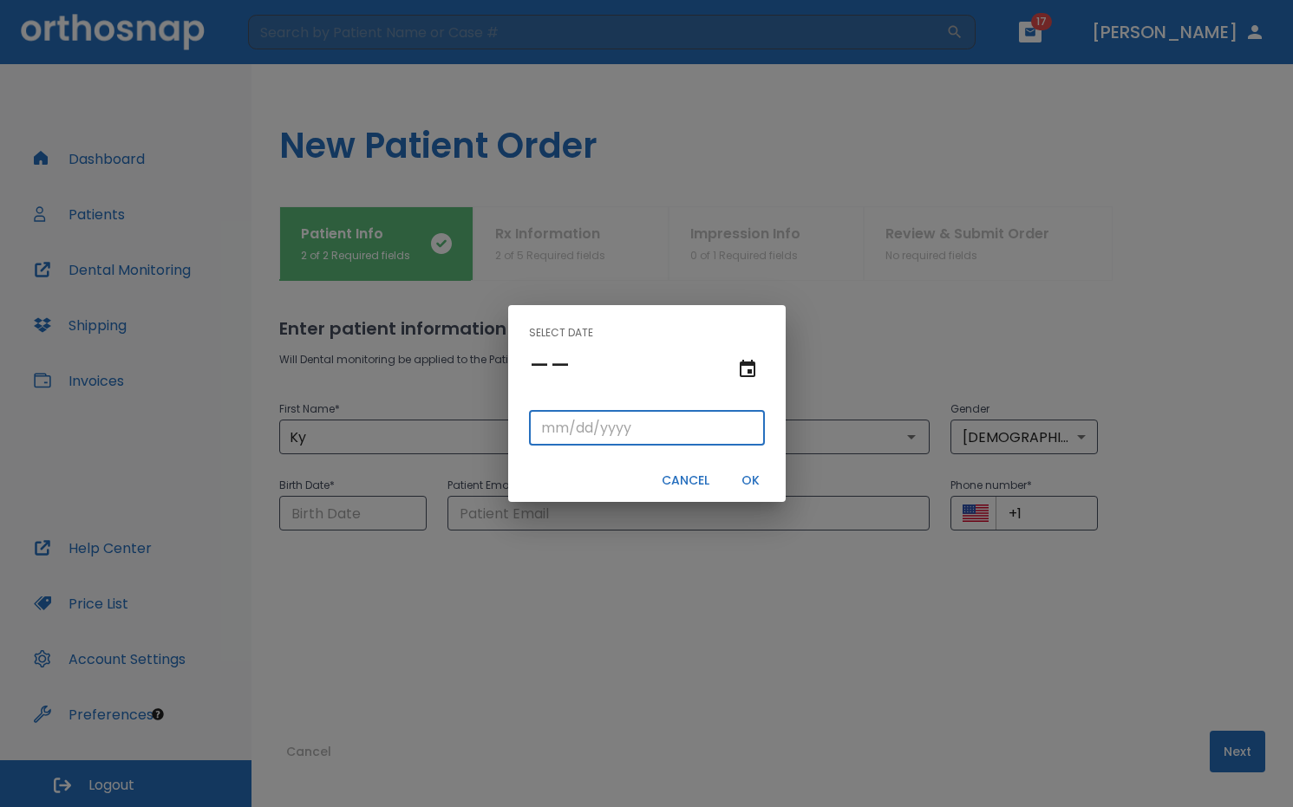
click at [557, 433] on input "tel" at bounding box center [647, 428] width 236 height 35
type input "10/10/"
type input "10/10/0001"
type input "10/10/19"
type input "10/10/0199"
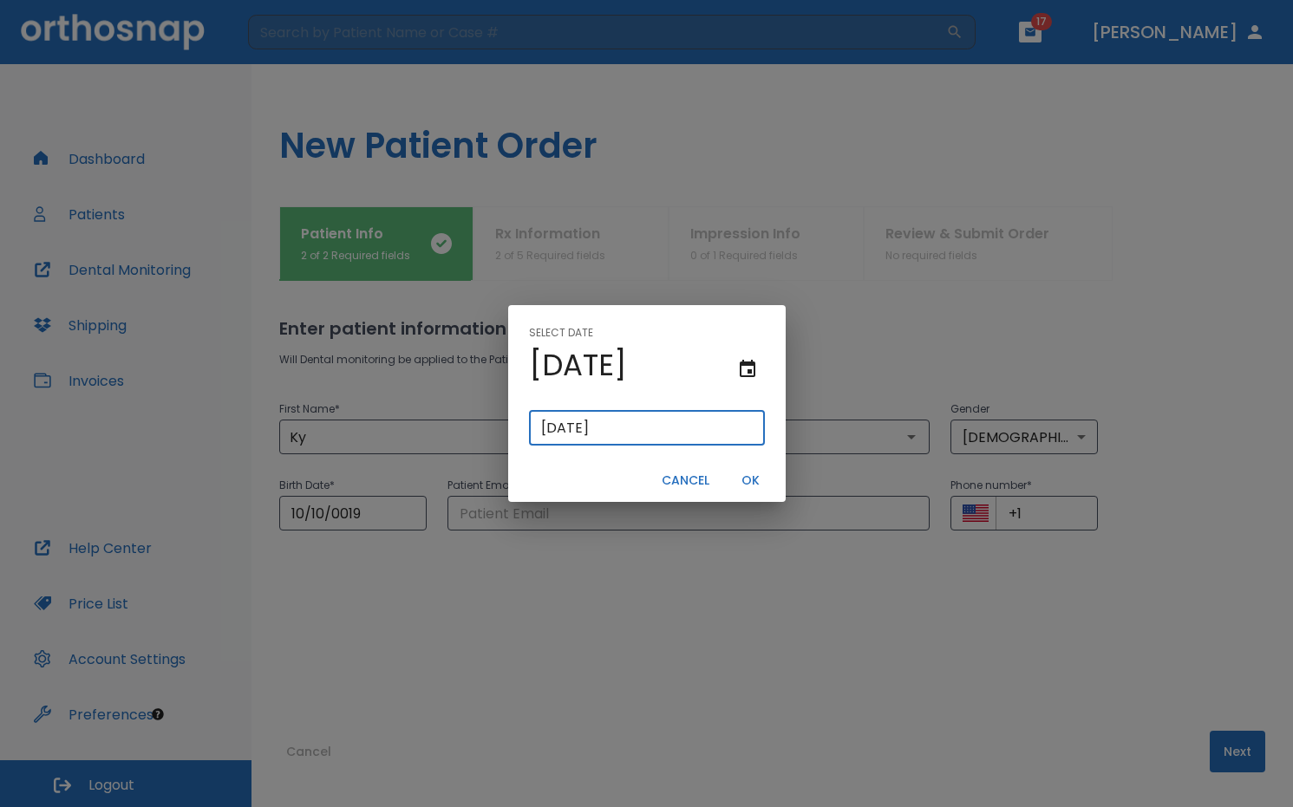
type input "10/10/199"
type input "10/10/1991"
click at [751, 479] on button "OK" at bounding box center [750, 480] width 55 height 29
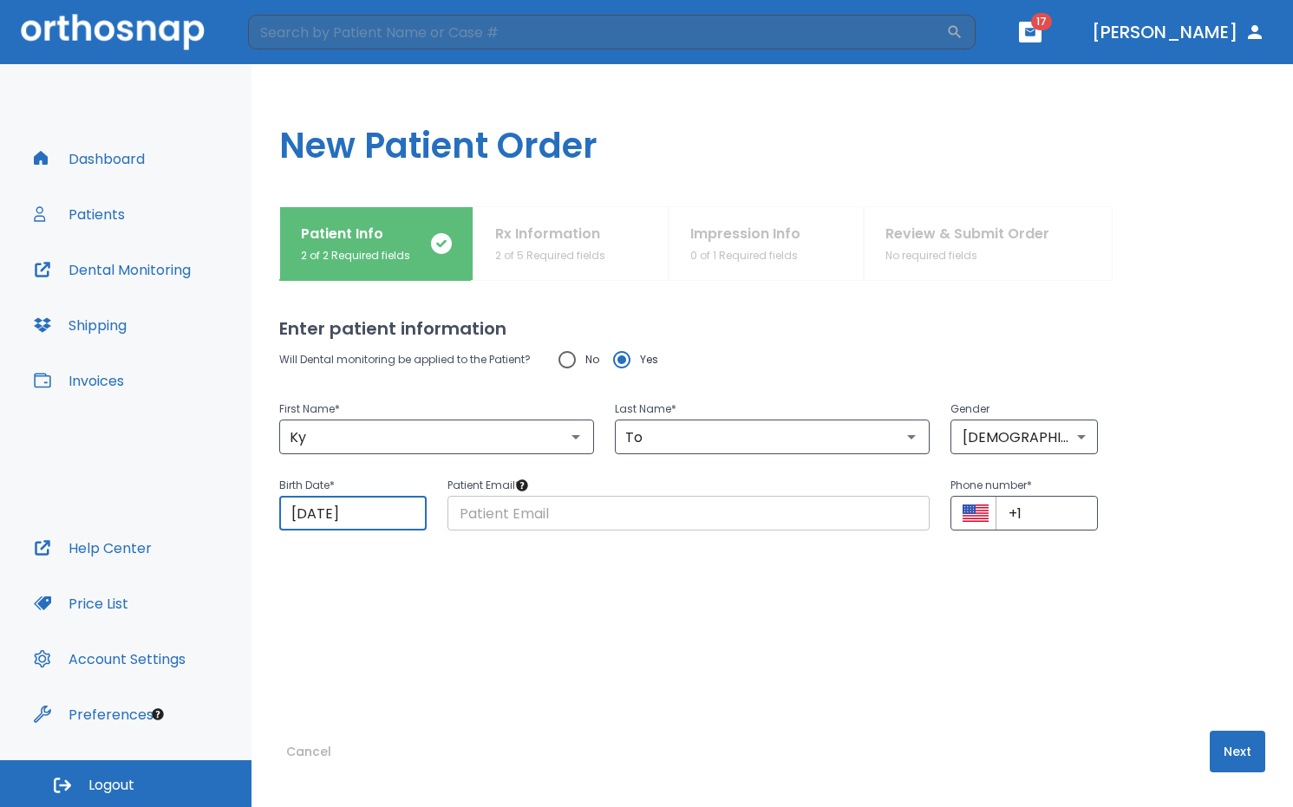
click at [702, 514] on input "text" at bounding box center [688, 513] width 483 height 35
click at [996, 651] on div "Will Dental monitoring be applied to the Patient? No Yes First Name * Ky ​ Last…" at bounding box center [772, 502] width 986 height 320
click at [494, 519] on input "text" at bounding box center [688, 513] width 483 height 35
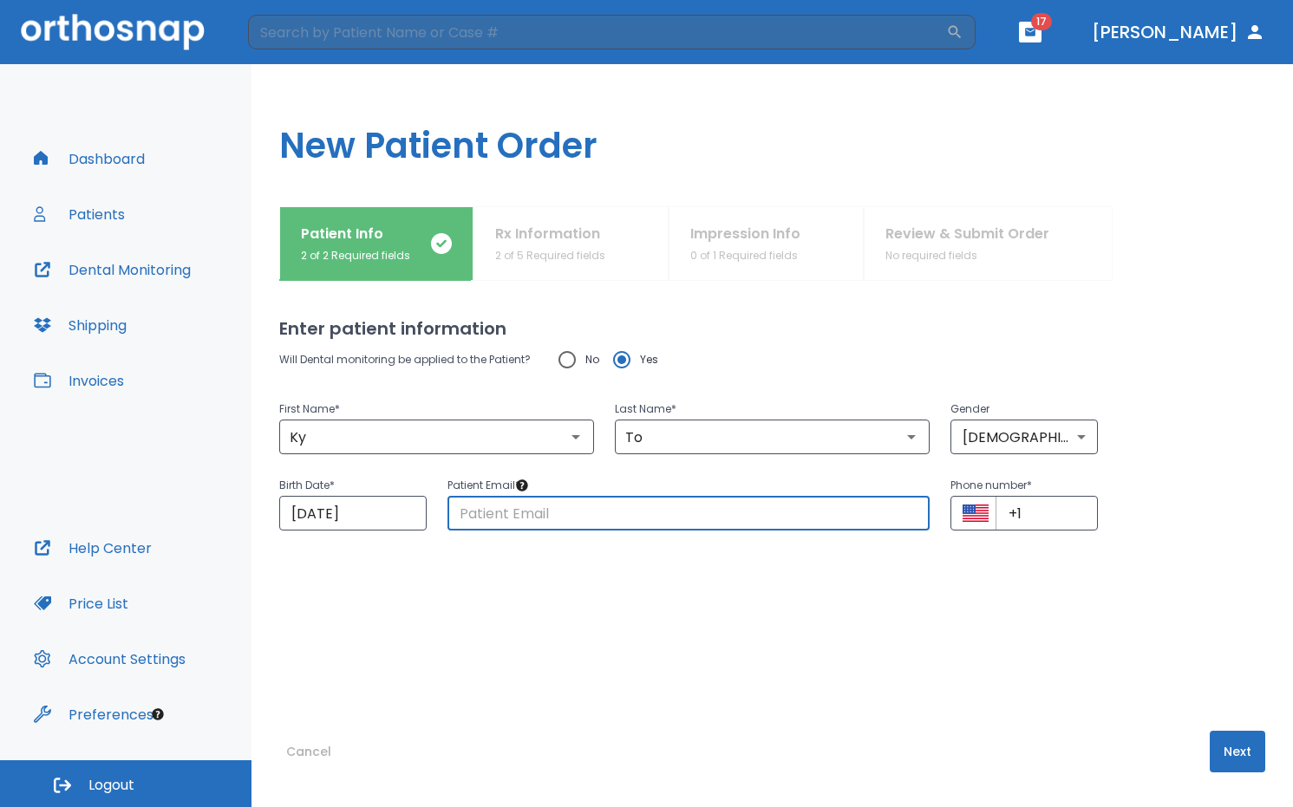
paste input "ei.octans@gmail.com"
type input "ei.octans@gmail.com"
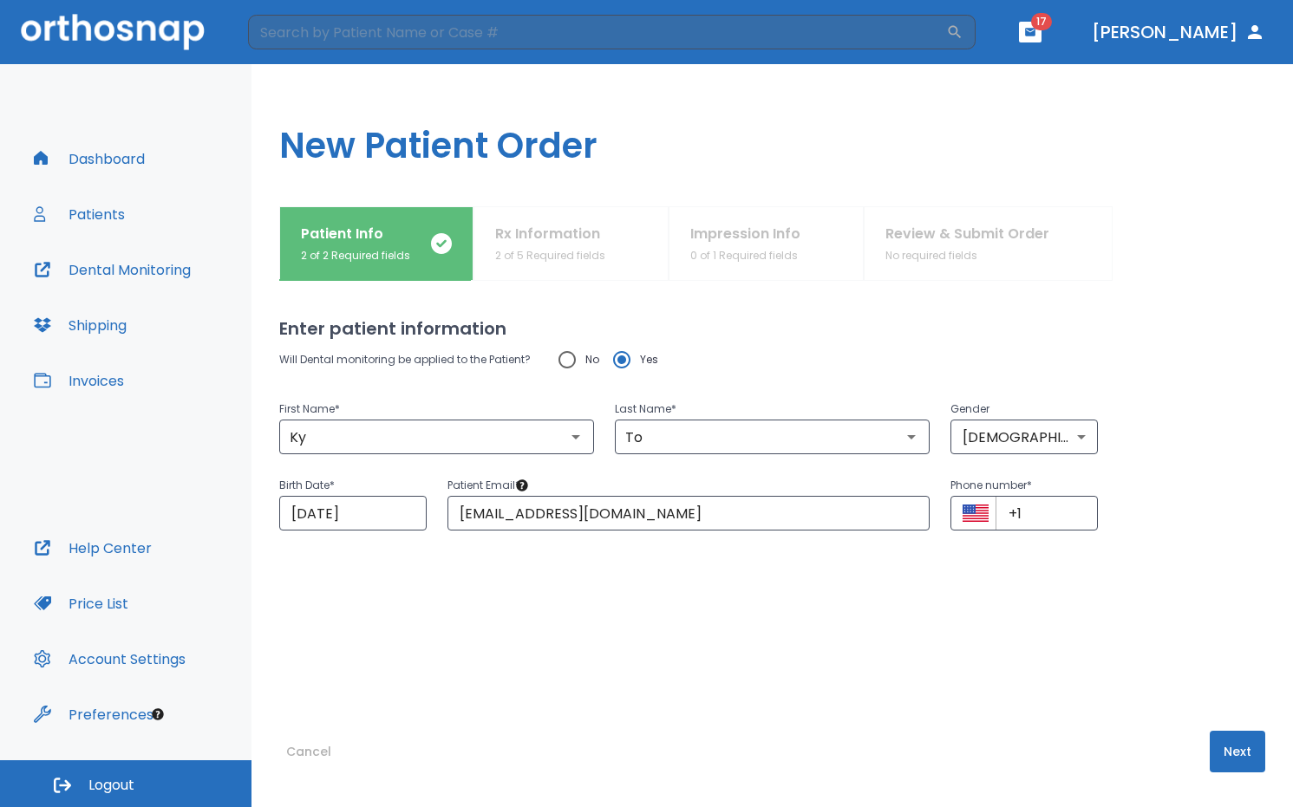
drag, startPoint x: 861, startPoint y: 617, endPoint x: 935, endPoint y: 510, distance: 130.4
click at [864, 614] on div "Will Dental monitoring be applied to the Patient? No Yes First Name * Ky ​ Last…" at bounding box center [772, 502] width 986 height 320
click at [1036, 519] on input "+1" at bounding box center [1046, 513] width 102 height 35
click at [1034, 518] on input "+1" at bounding box center [1046, 513] width 102 height 35
paste input "(120) 661-7656"
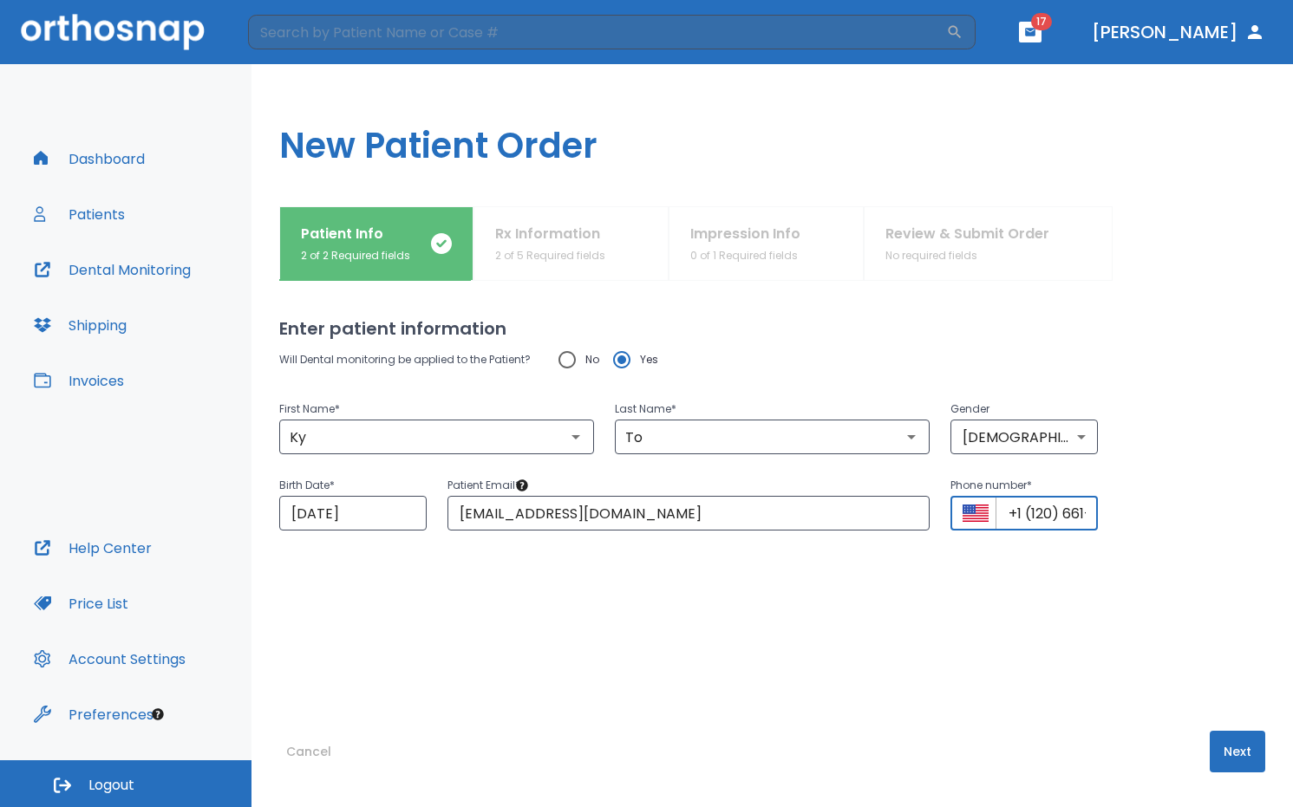
scroll to position [0, 43]
type input "+1 (120) 661-7656"
click at [1227, 758] on button "Next" at bounding box center [1237, 752] width 55 height 42
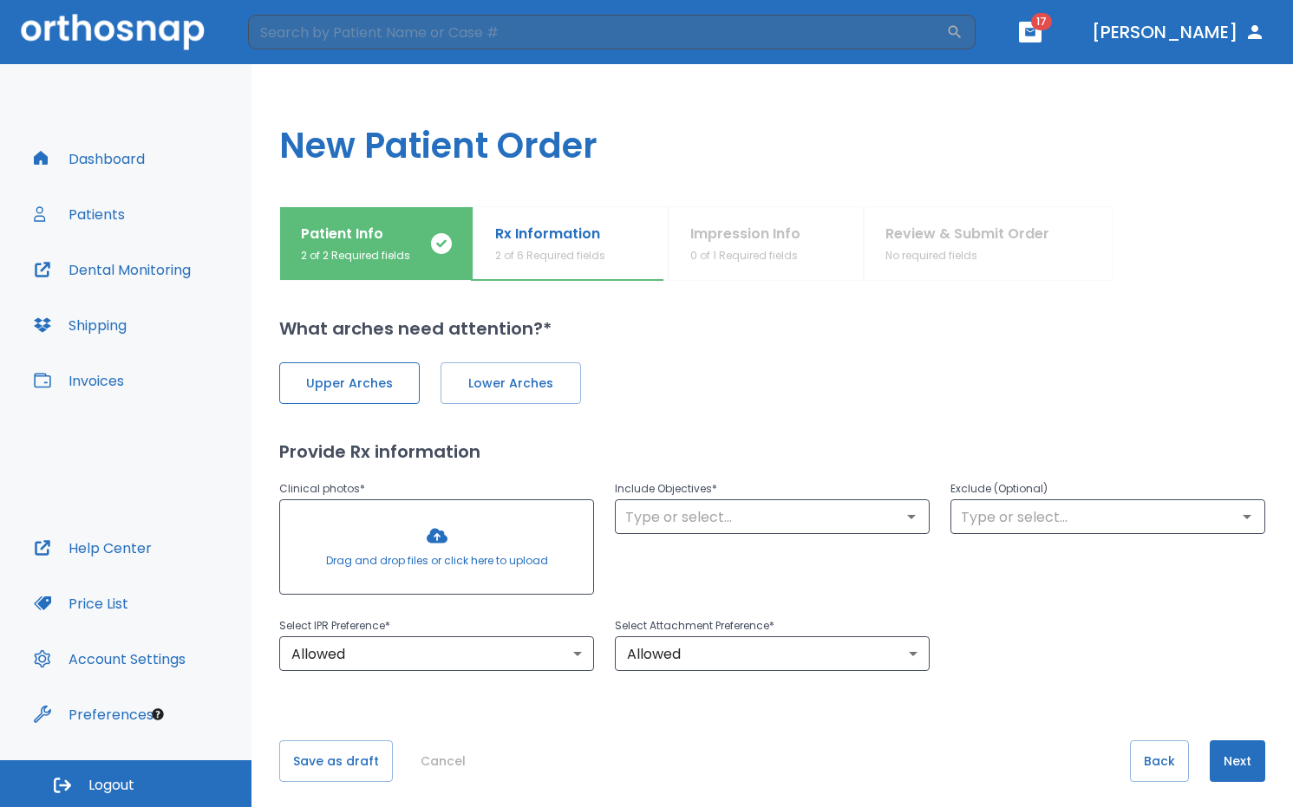
click at [388, 386] on span "Upper Arches" at bounding box center [349, 384] width 104 height 18
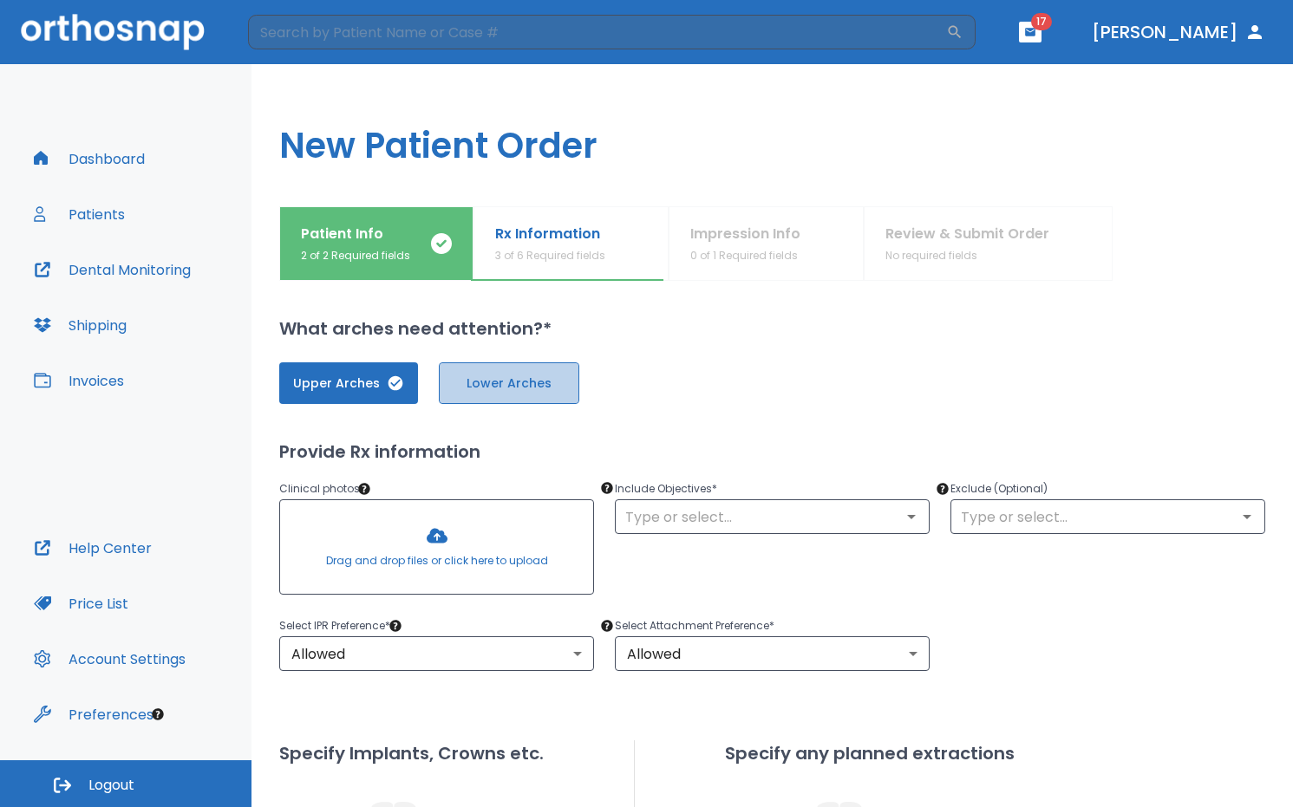
click at [470, 389] on span "Lower Arches" at bounding box center [509, 384] width 104 height 18
click at [348, 523] on div at bounding box center [436, 547] width 313 height 94
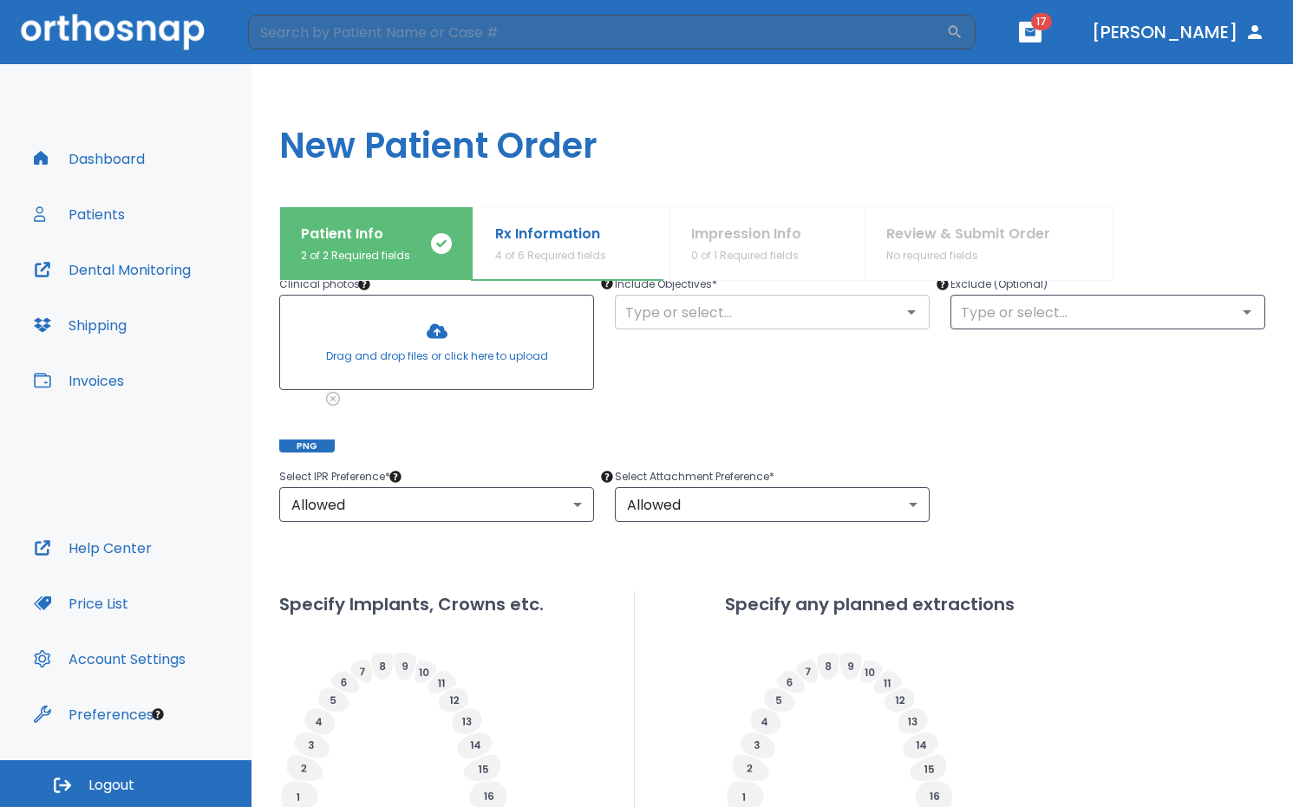
scroll to position [173, 0]
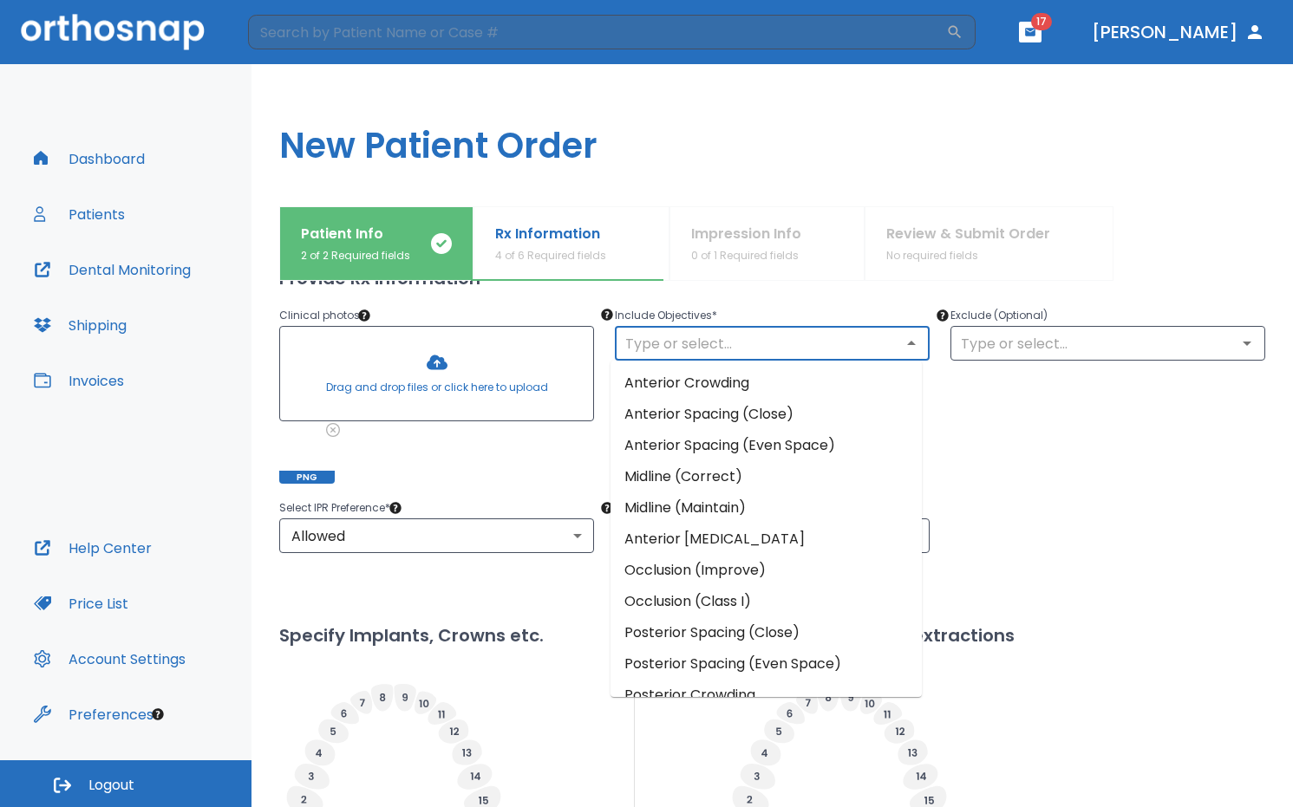
click at [763, 351] on input "text" at bounding box center [772, 343] width 304 height 24
click at [801, 415] on li "Anterior Spacing (Close)" at bounding box center [765, 414] width 311 height 31
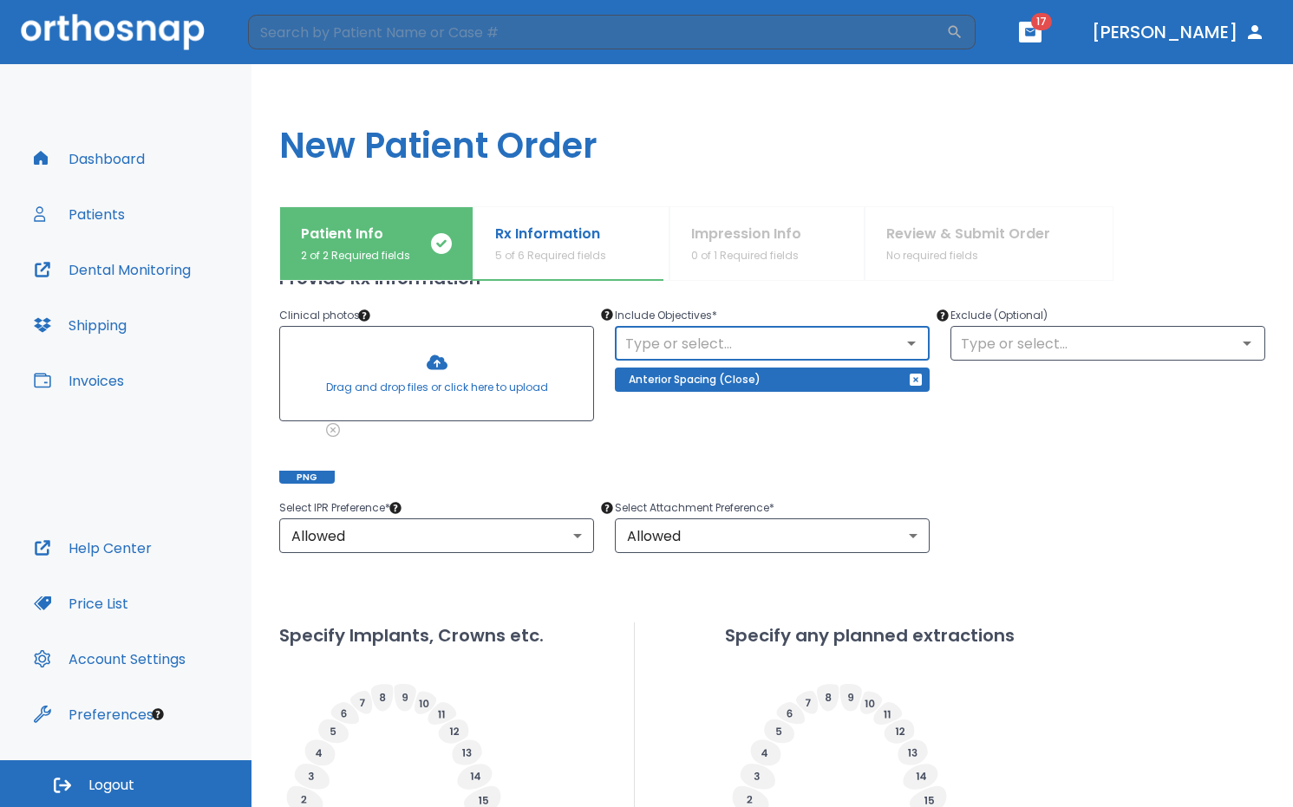
click at [1035, 501] on div "Select IPR Preference * Allowed 1 ​ Select Attachment Preference * Allowed 1 ​" at bounding box center [761, 515] width 1007 height 76
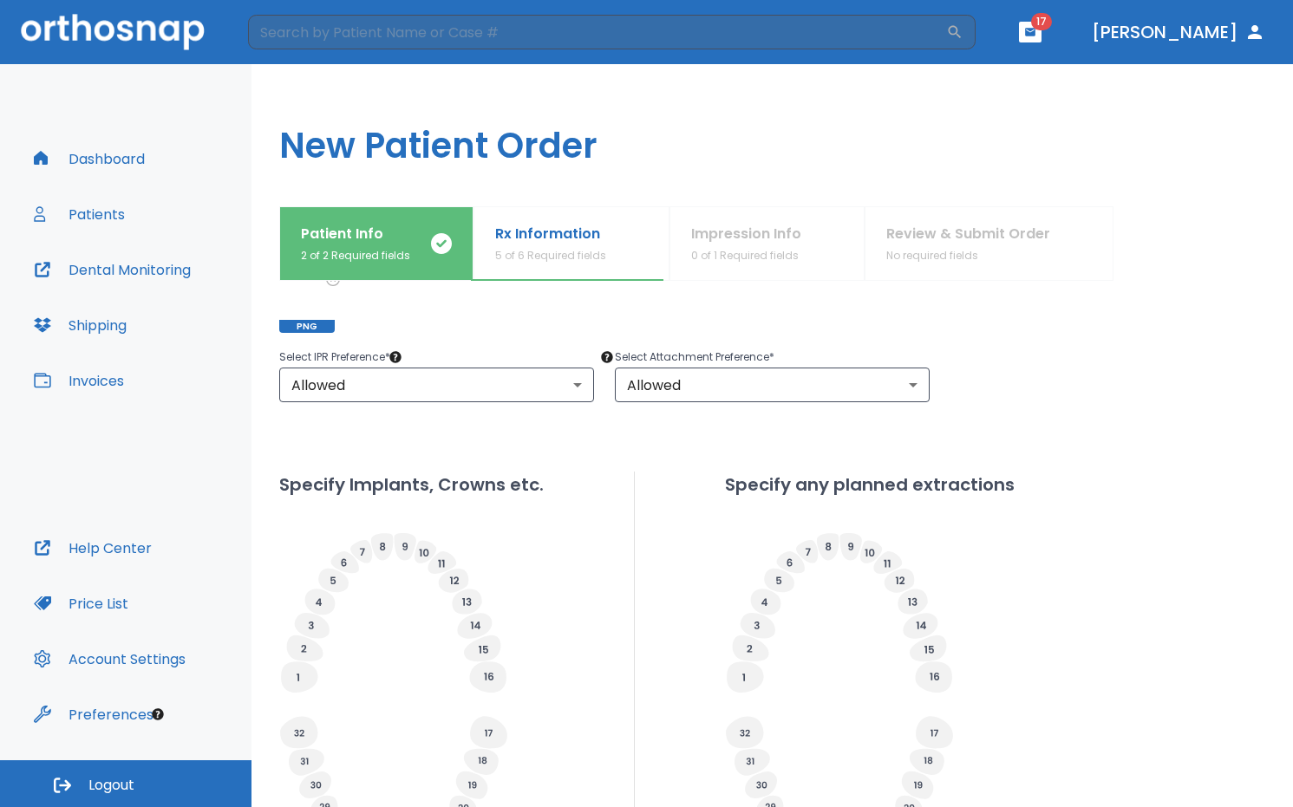
scroll to position [347, 0]
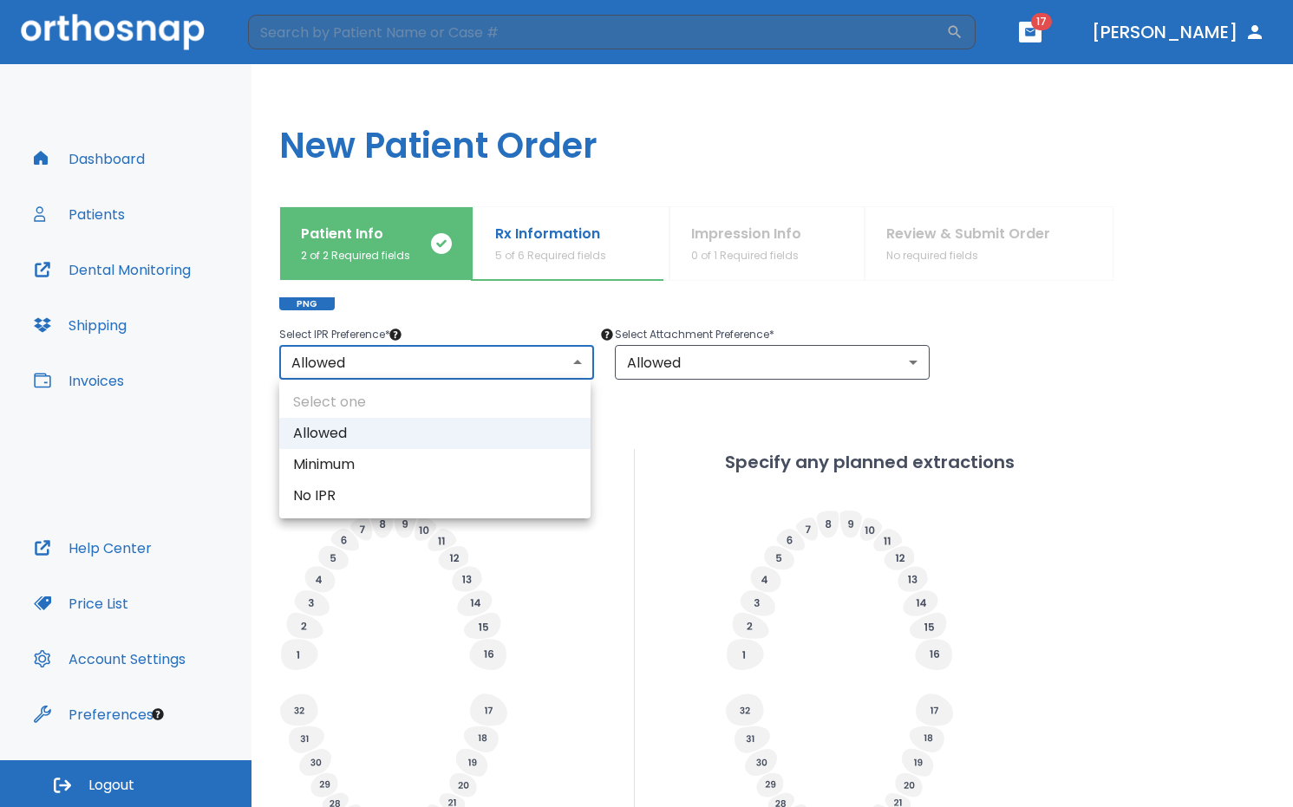
click at [471, 362] on body "​ 17 Dr. Chen Dashboard Patients Dental Monitoring Shipping Invoices Help Cente…" at bounding box center [646, 403] width 1293 height 807
click at [1191, 443] on div at bounding box center [646, 403] width 1293 height 807
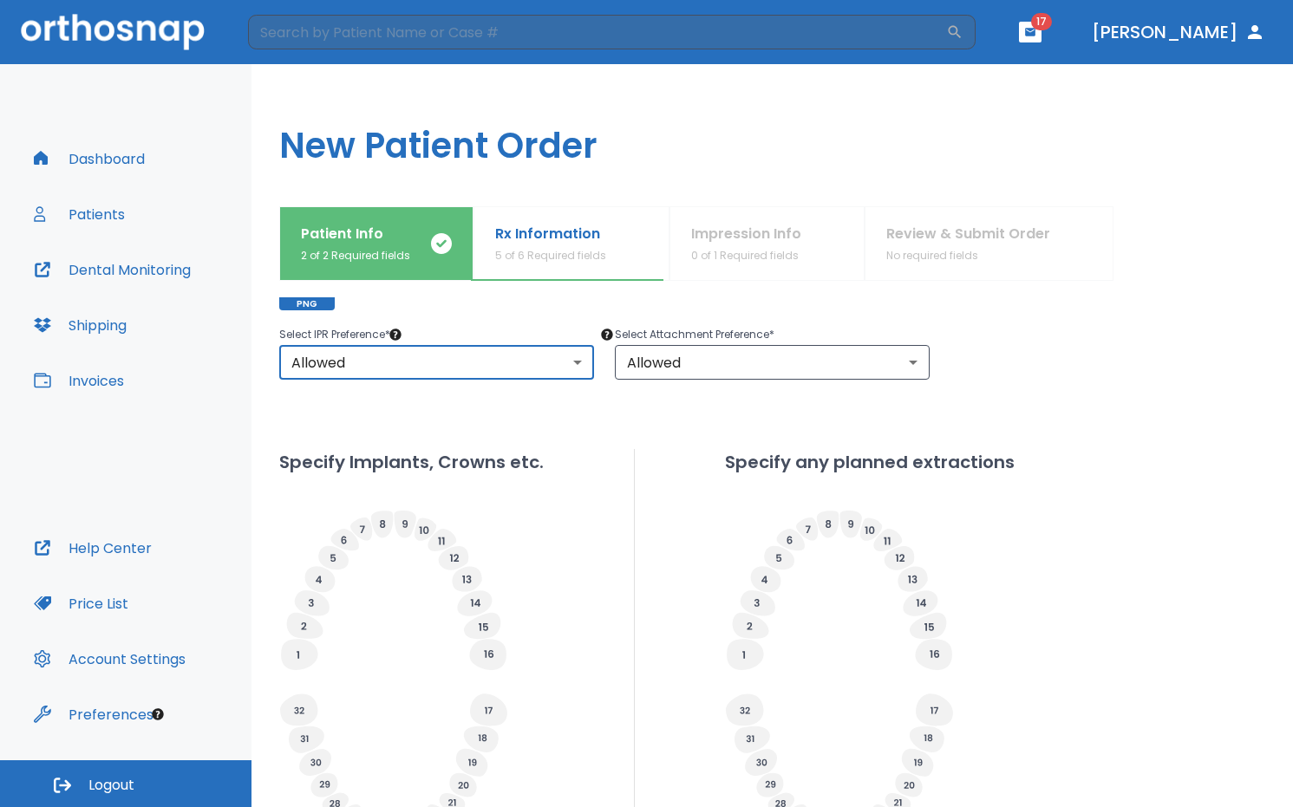
scroll to position [533, 0]
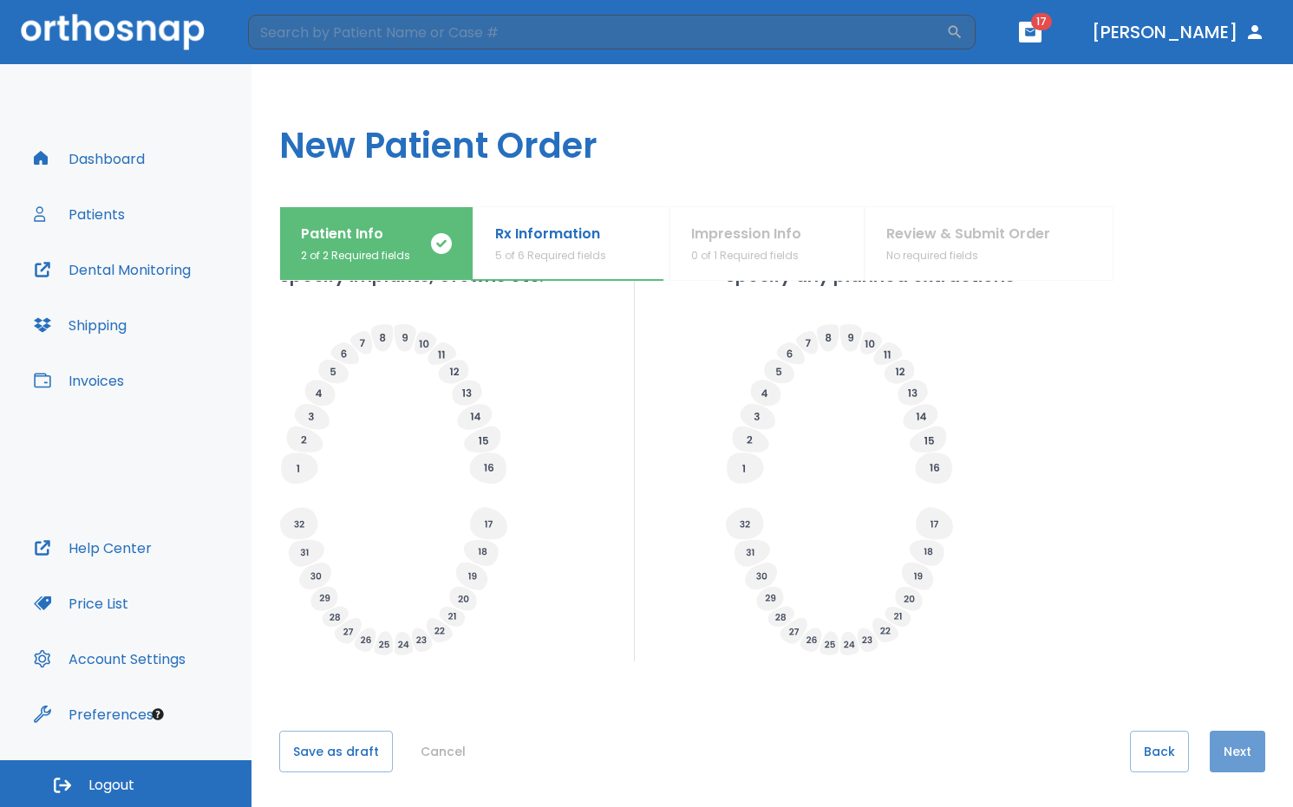
click at [1222, 747] on button "Next" at bounding box center [1237, 752] width 55 height 42
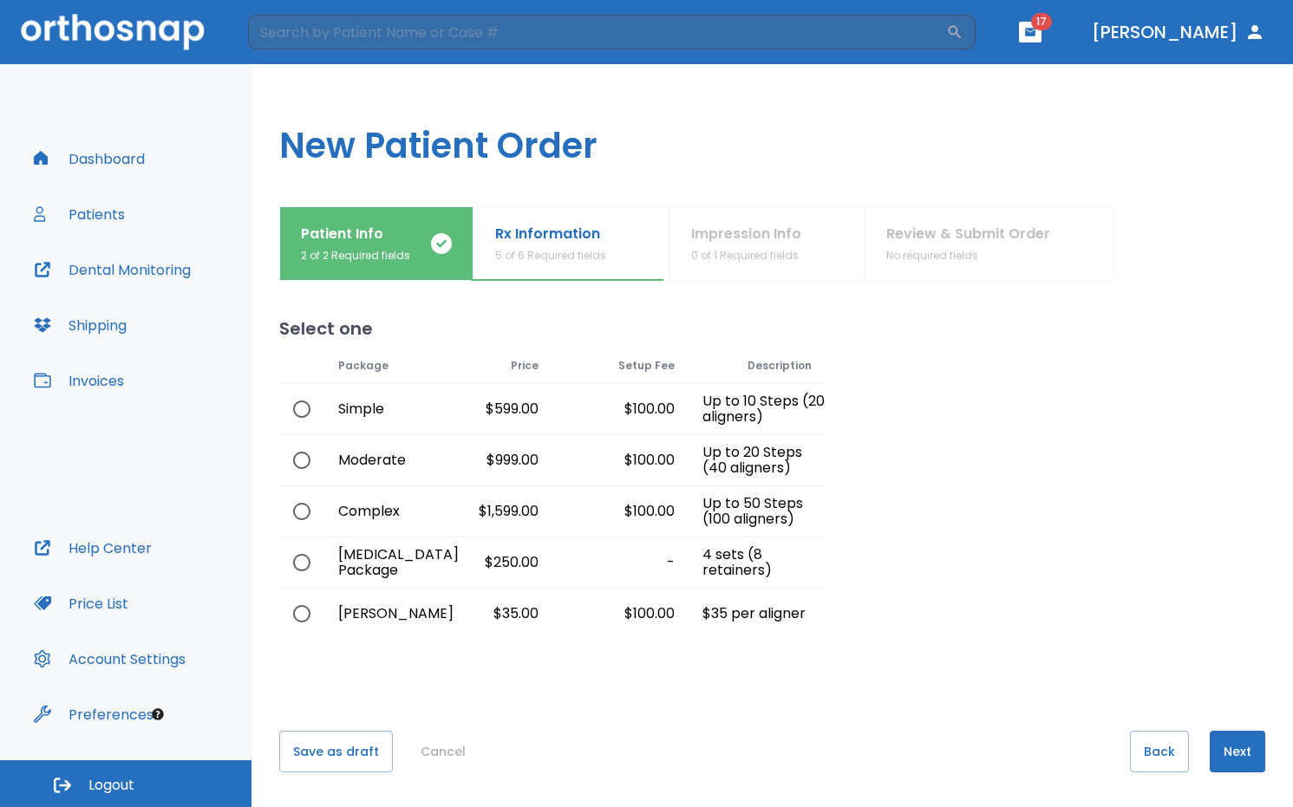
click at [304, 458] on input "radio" at bounding box center [302, 460] width 36 height 36
radio input "true"
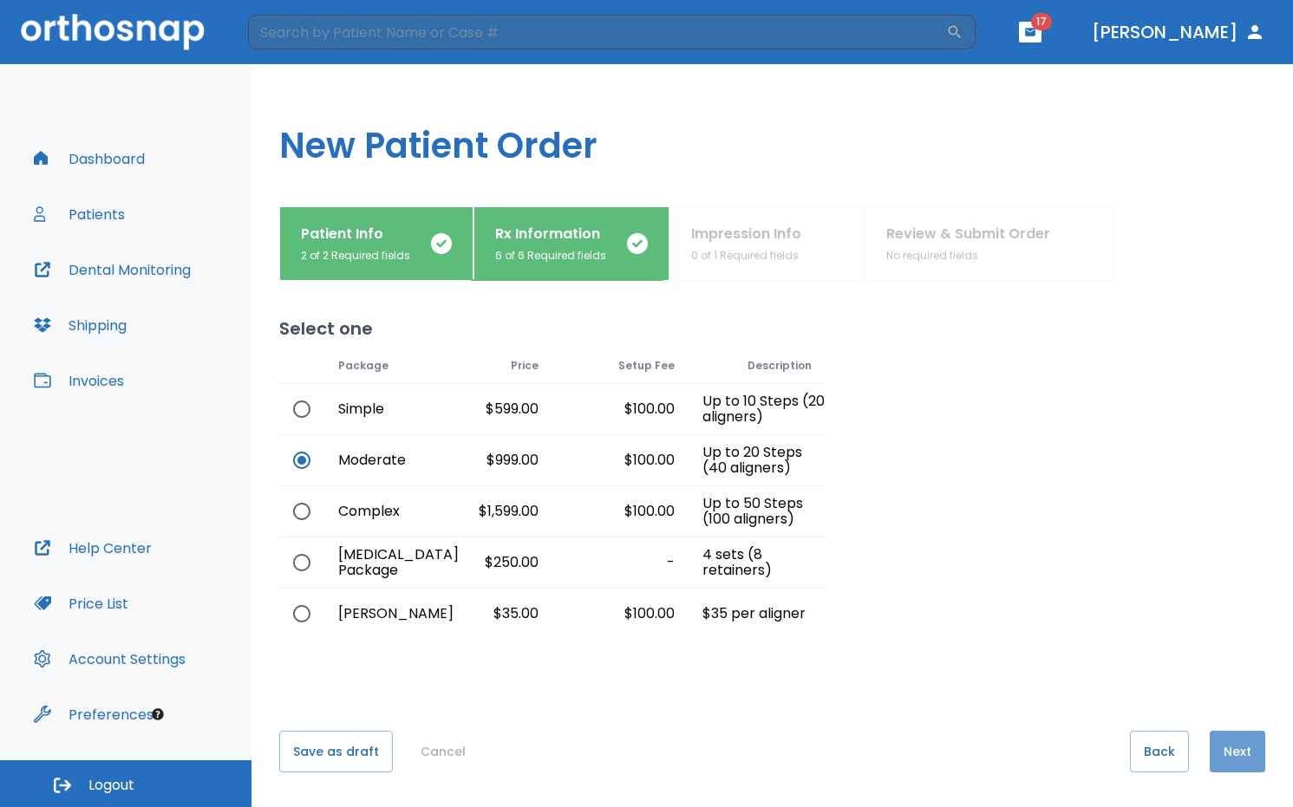
click at [1228, 741] on button "Next" at bounding box center [1237, 752] width 55 height 42
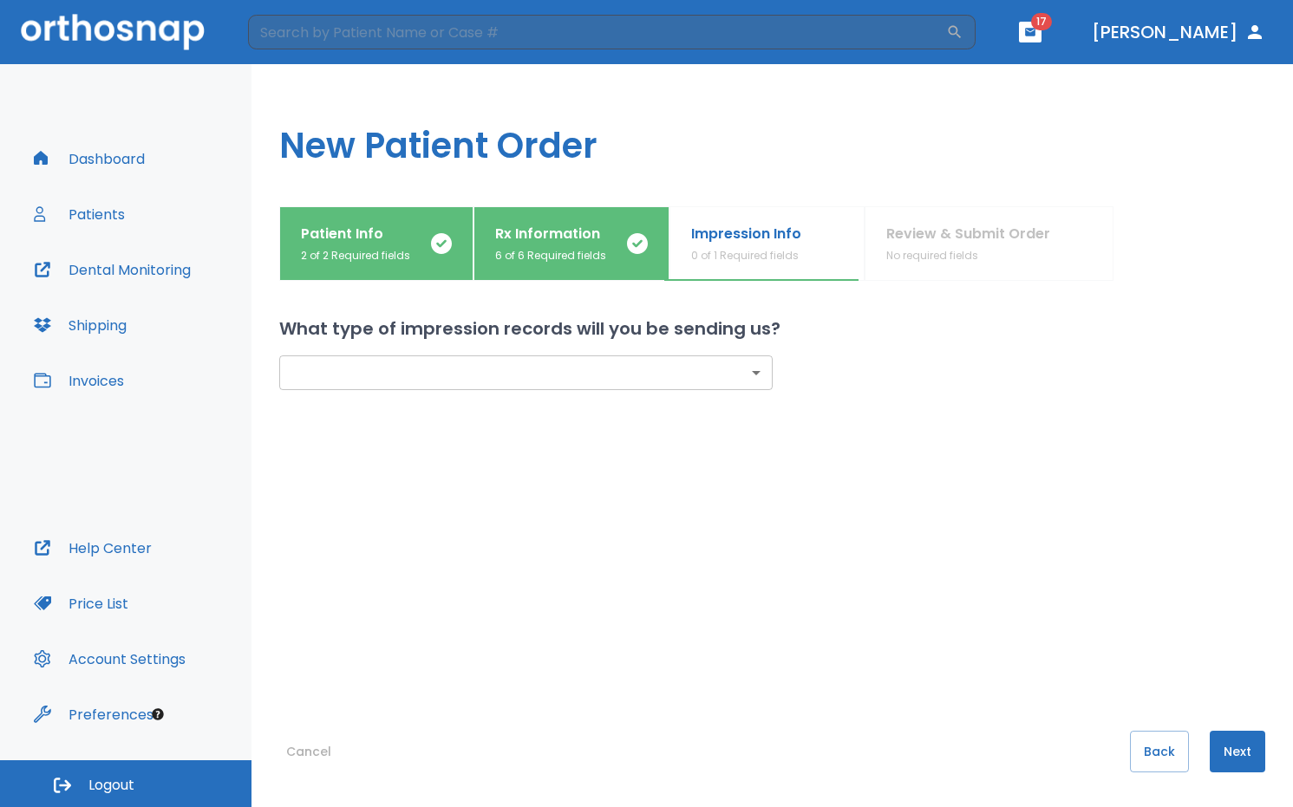
click at [714, 373] on body "​ 17 Dr. Chen Dashboard Patients Dental Monitoring Shipping Invoices Help Cente…" at bounding box center [646, 403] width 1293 height 807
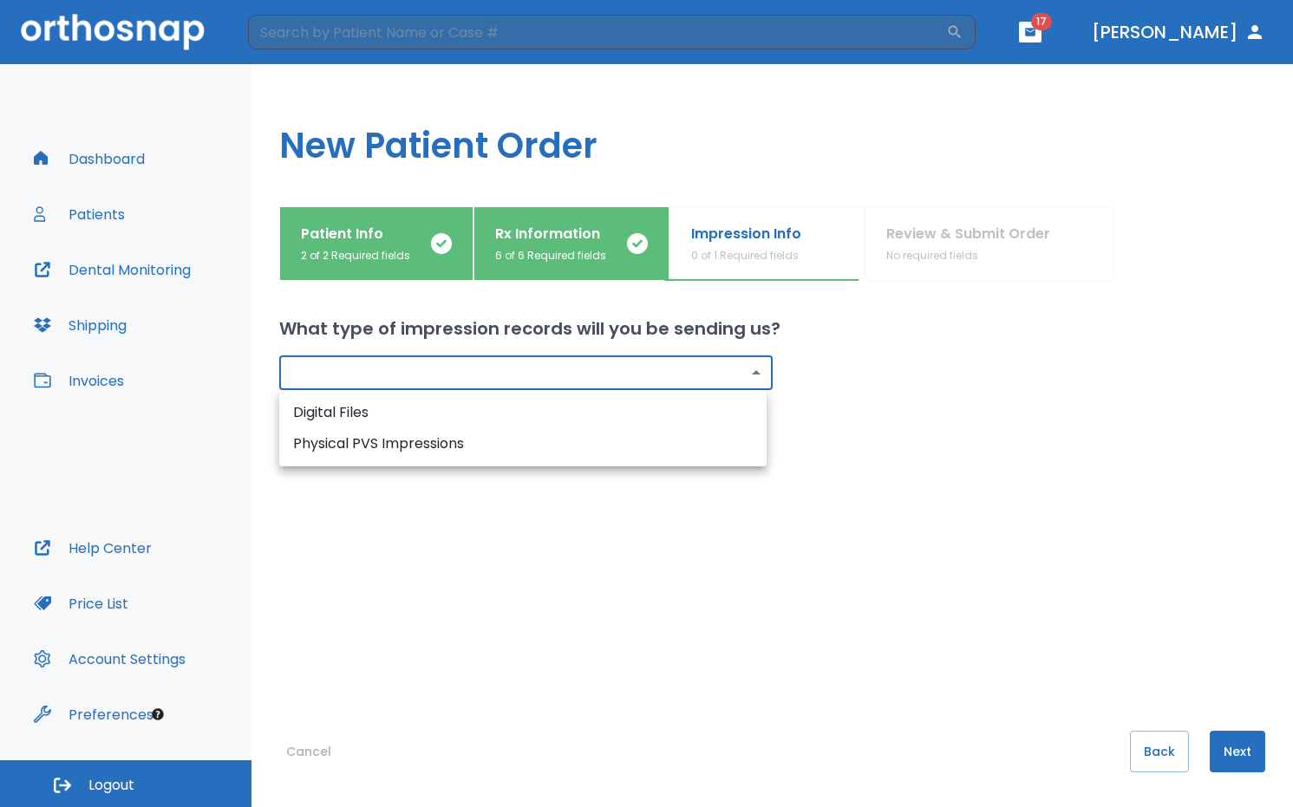
click at [603, 412] on li "Digital Files" at bounding box center [522, 412] width 487 height 31
type input "digital"
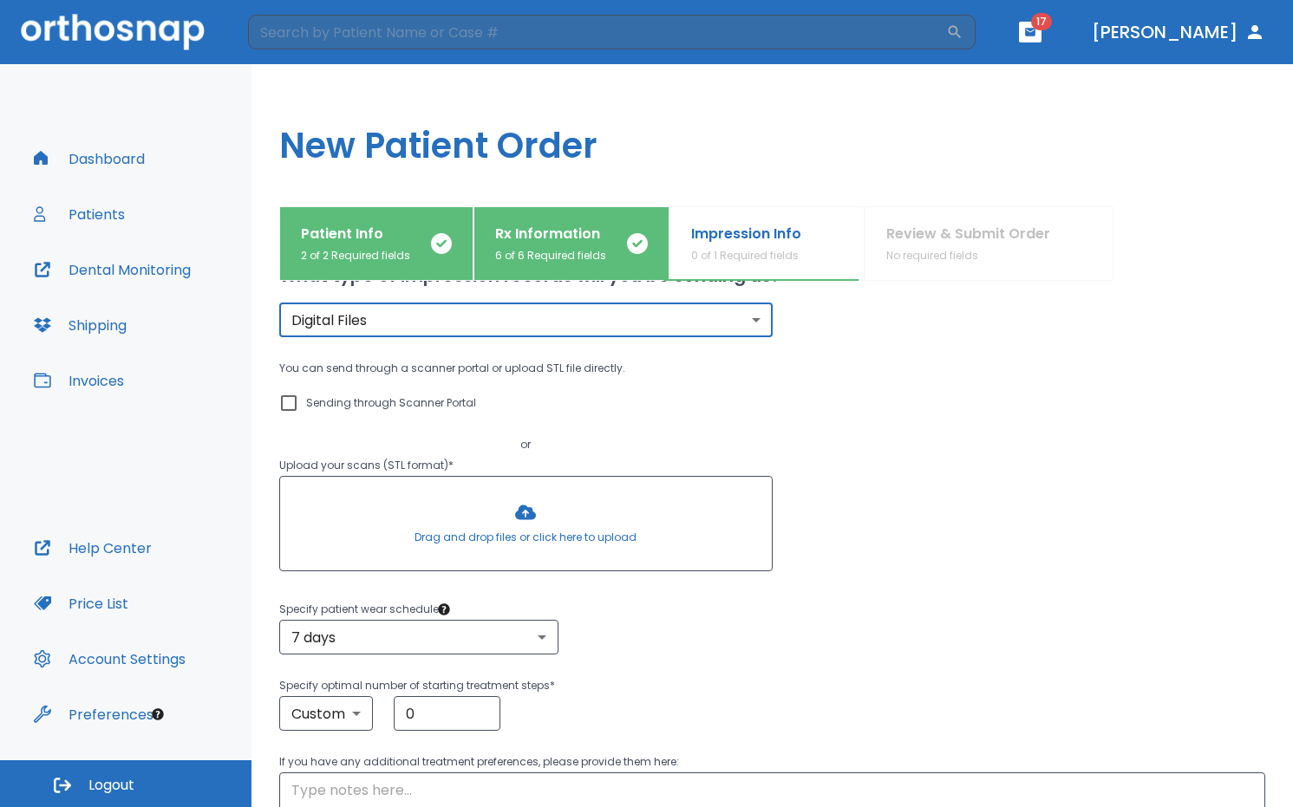
scroll to position [45, 0]
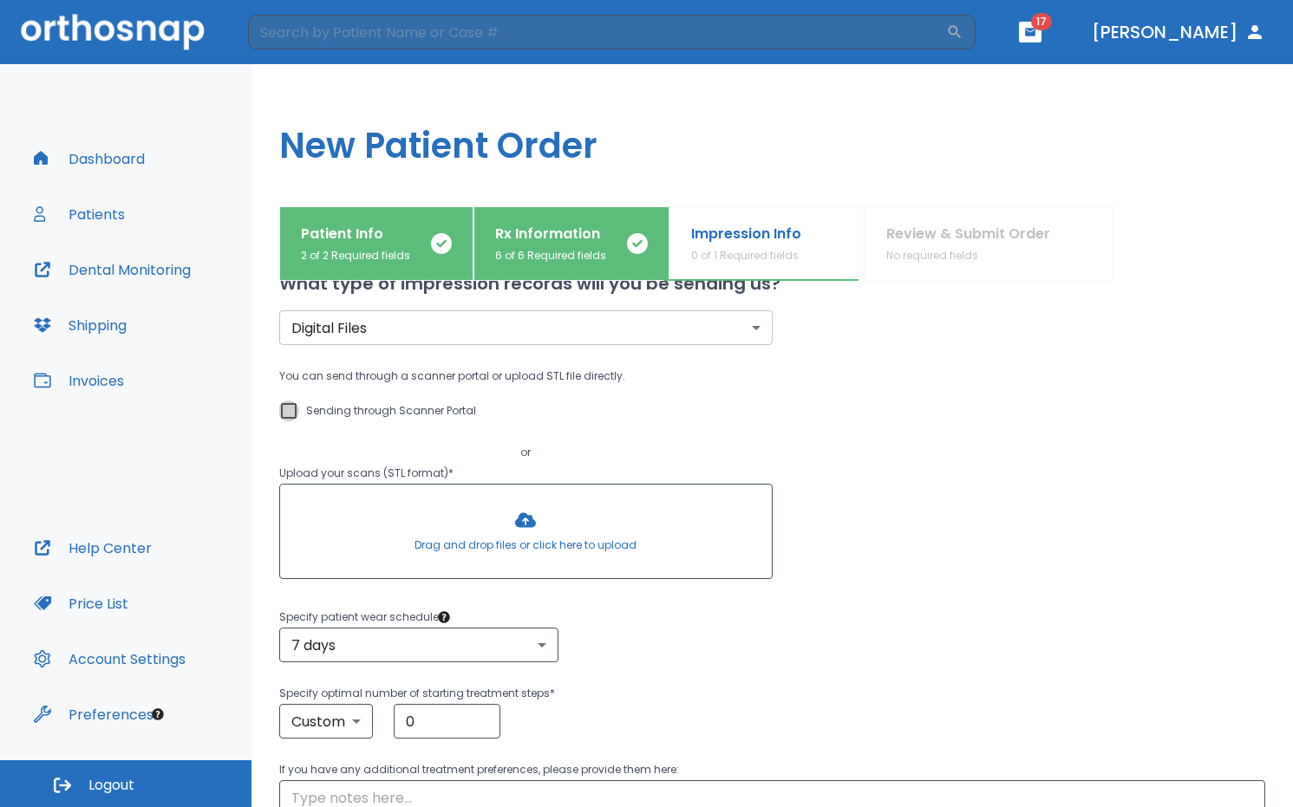
click at [290, 416] on input "Sending through Scanner Portal" at bounding box center [288, 411] width 21 height 21
checkbox input "true"
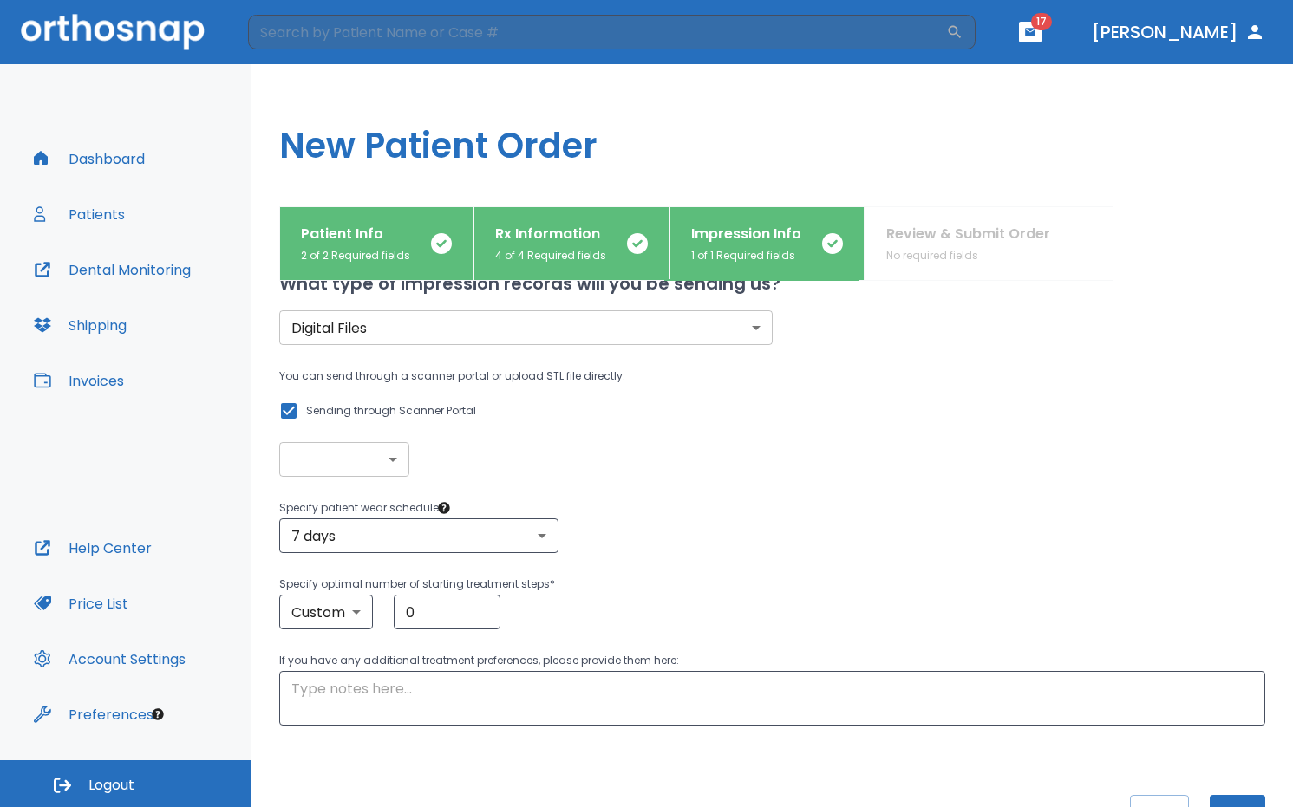
click at [347, 465] on body "​ 17 Dr. Chen Dashboard Patients Dental Monitoring Shipping Invoices Help Cente…" at bounding box center [646, 403] width 1293 height 807
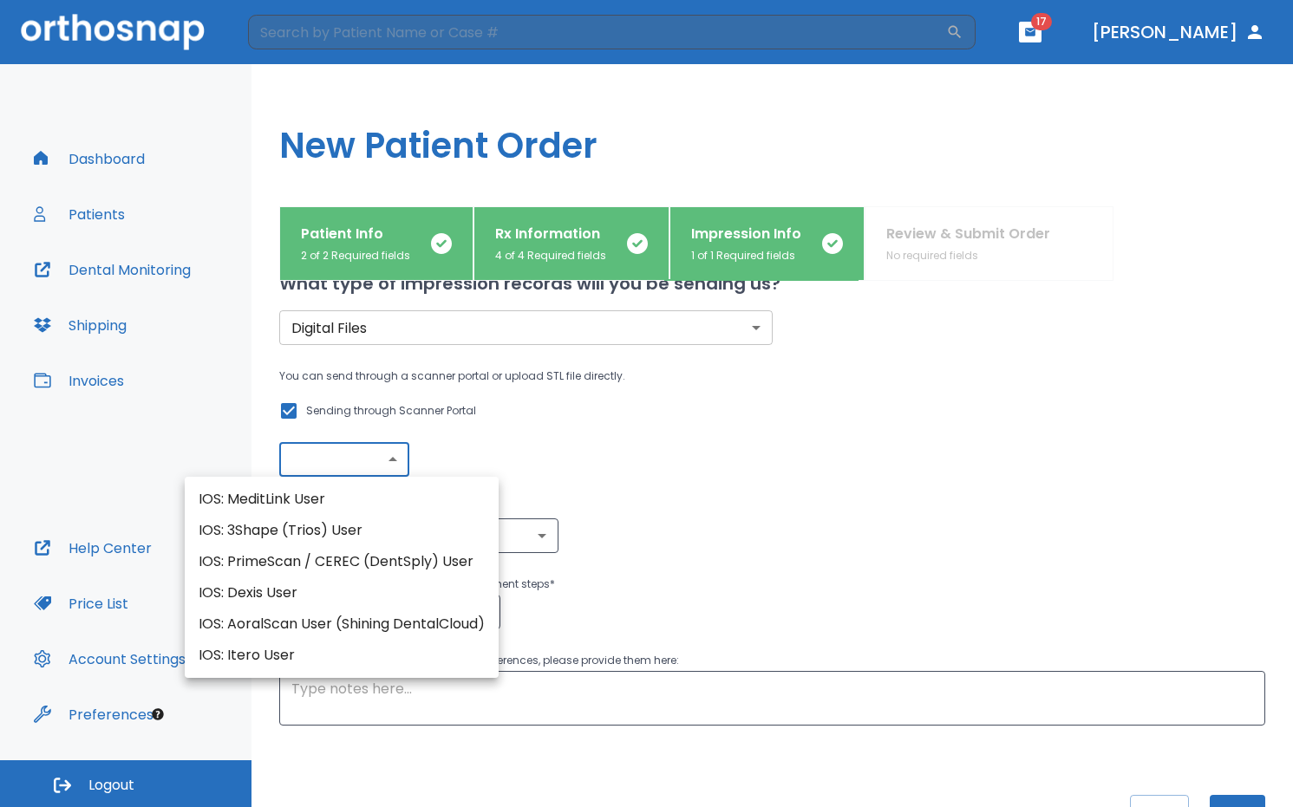
click at [329, 620] on li "IOS: AoralScan User (Shining DentalCloud)" at bounding box center [342, 624] width 314 height 31
type input "IOS: AoralScan User (Shining DentalCloud)"
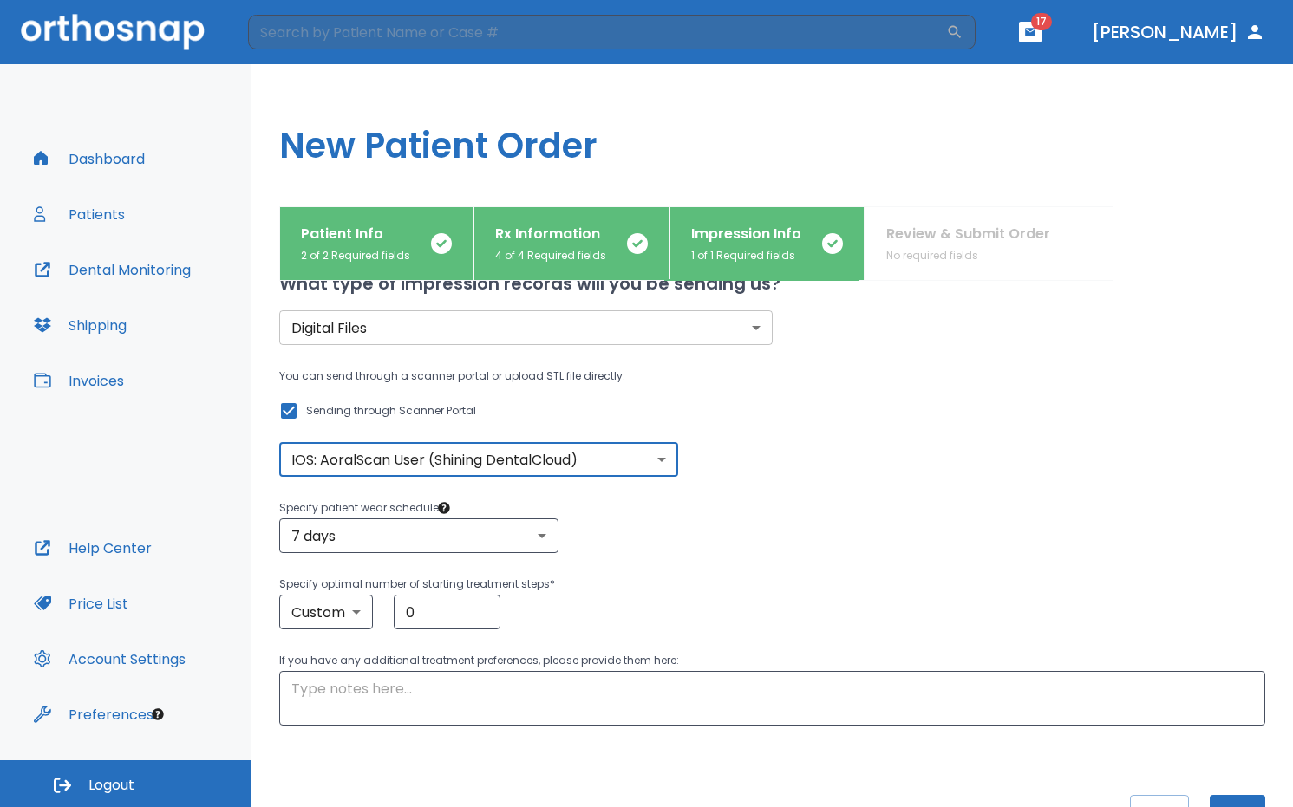
click at [858, 586] on p "Specify optimal number of starting treatment steps *" at bounding box center [772, 584] width 986 height 21
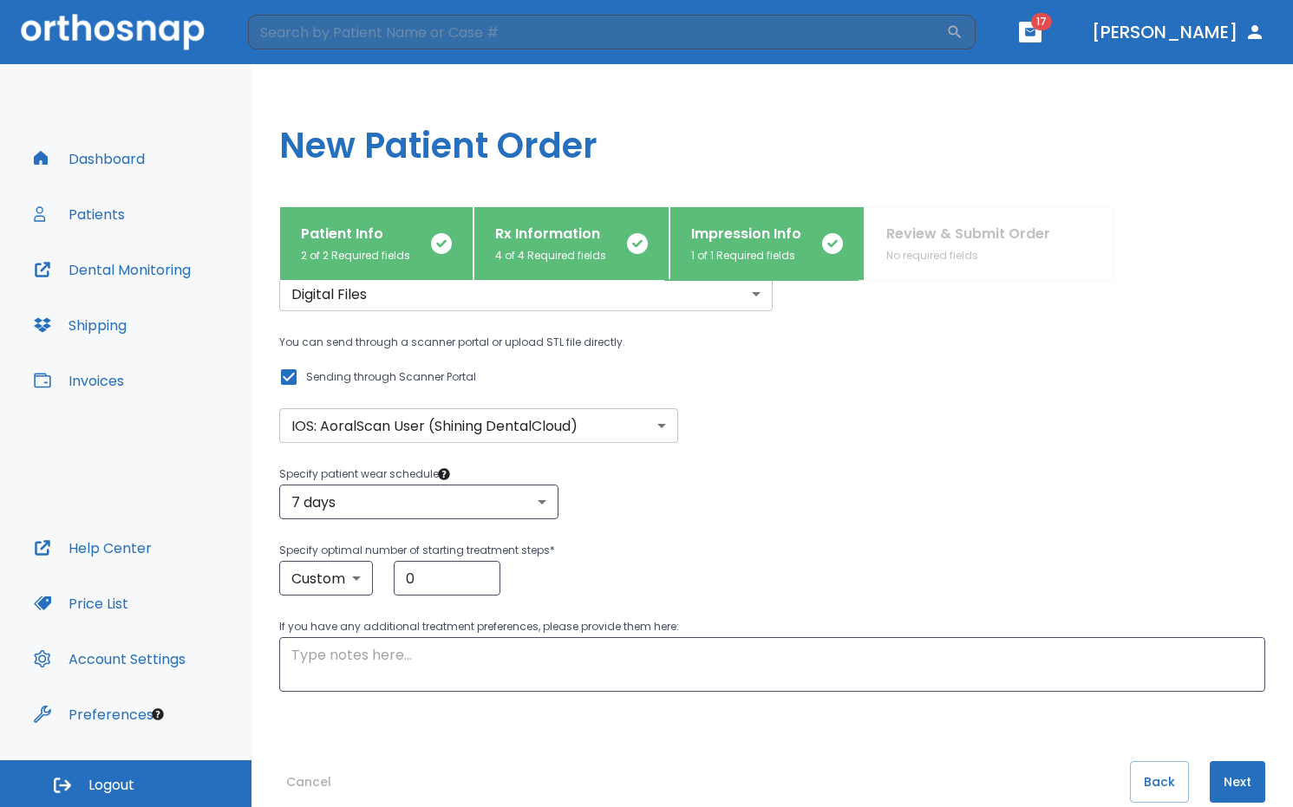
scroll to position [109, 0]
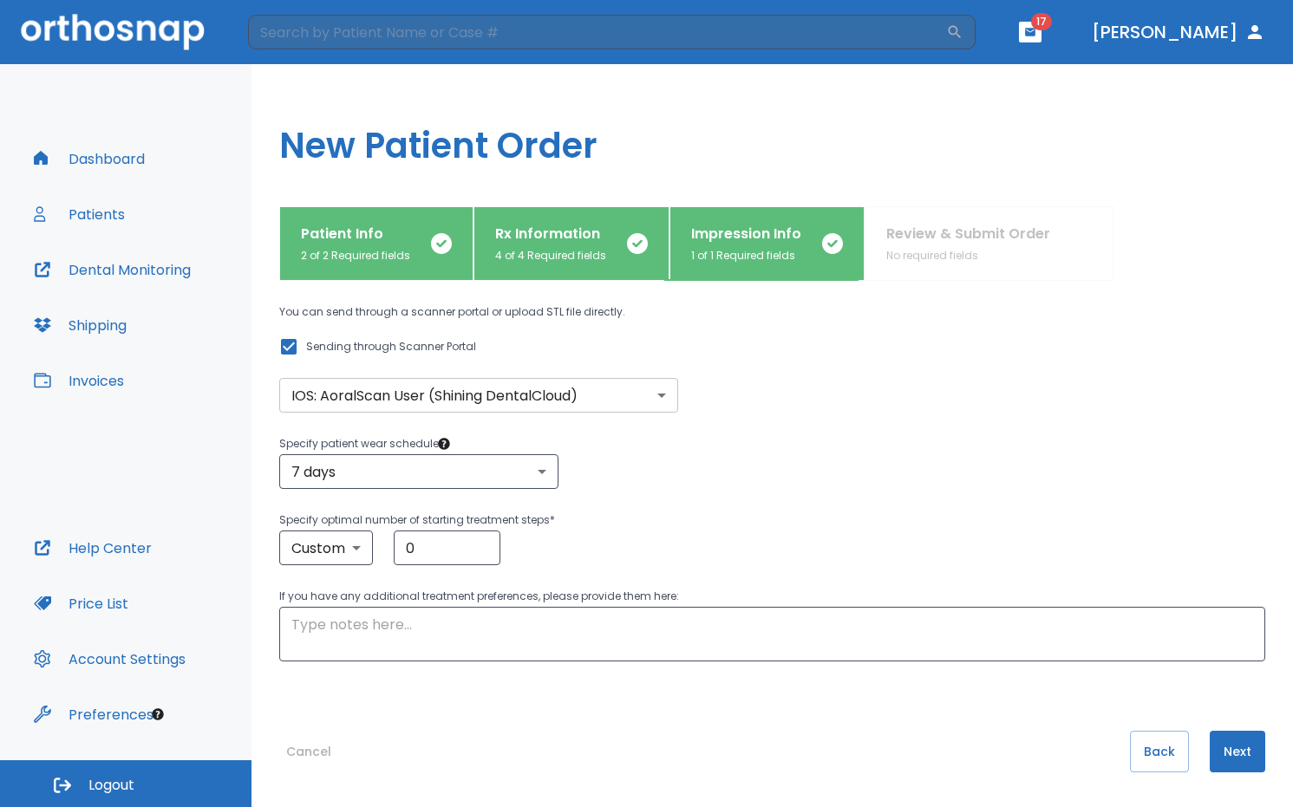
drag, startPoint x: 1233, startPoint y: 761, endPoint x: 1187, endPoint y: 551, distance: 215.7
click at [1187, 551] on div "What type of impression records will you be sending us? Digital Files digital ​…" at bounding box center [772, 435] width 986 height 526
drag, startPoint x: 454, startPoint y: 544, endPoint x: 153, endPoint y: 470, distance: 309.8
click at [153, 470] on div "Dashboard Patients Dental Monitoring Shipping Invoices Help Center Price List A…" at bounding box center [646, 435] width 1293 height 743
type input "10"
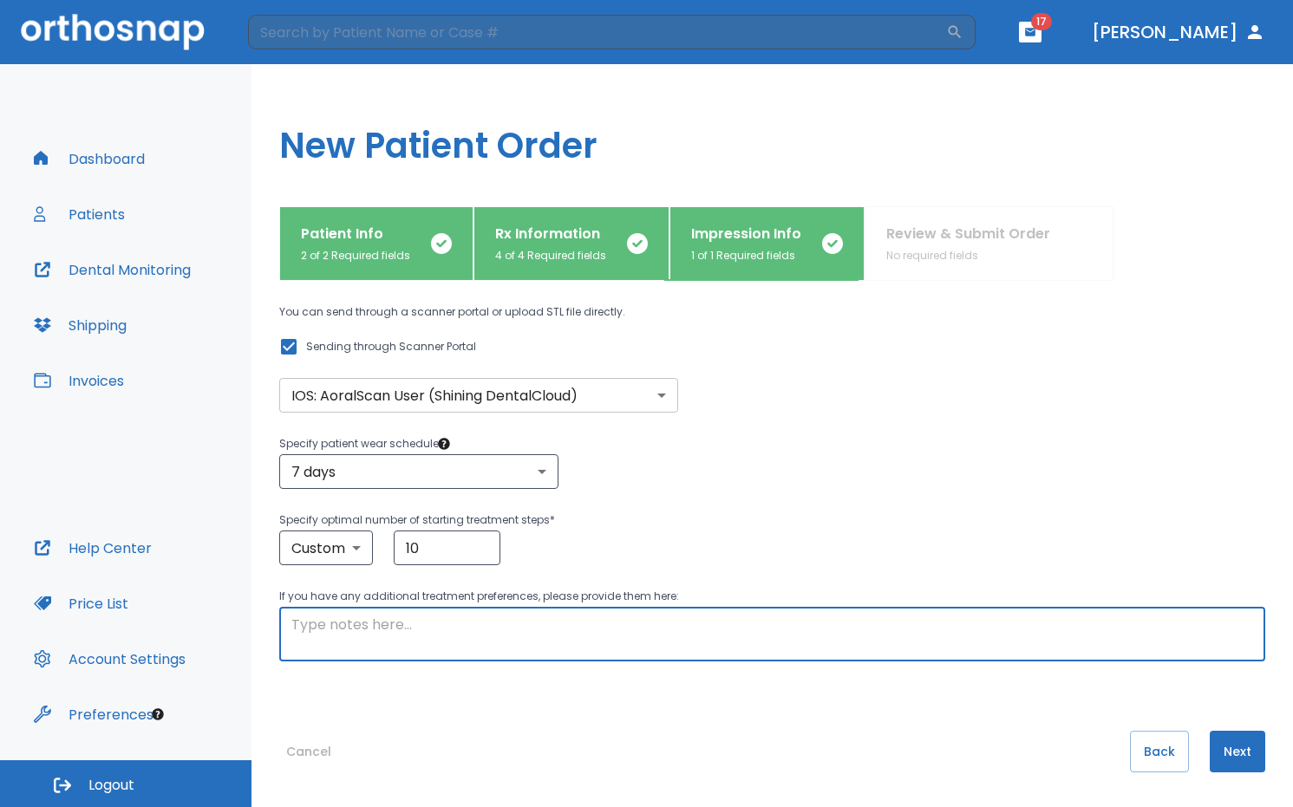
click at [474, 626] on textarea at bounding box center [772, 635] width 962 height 40
type textarea "C"
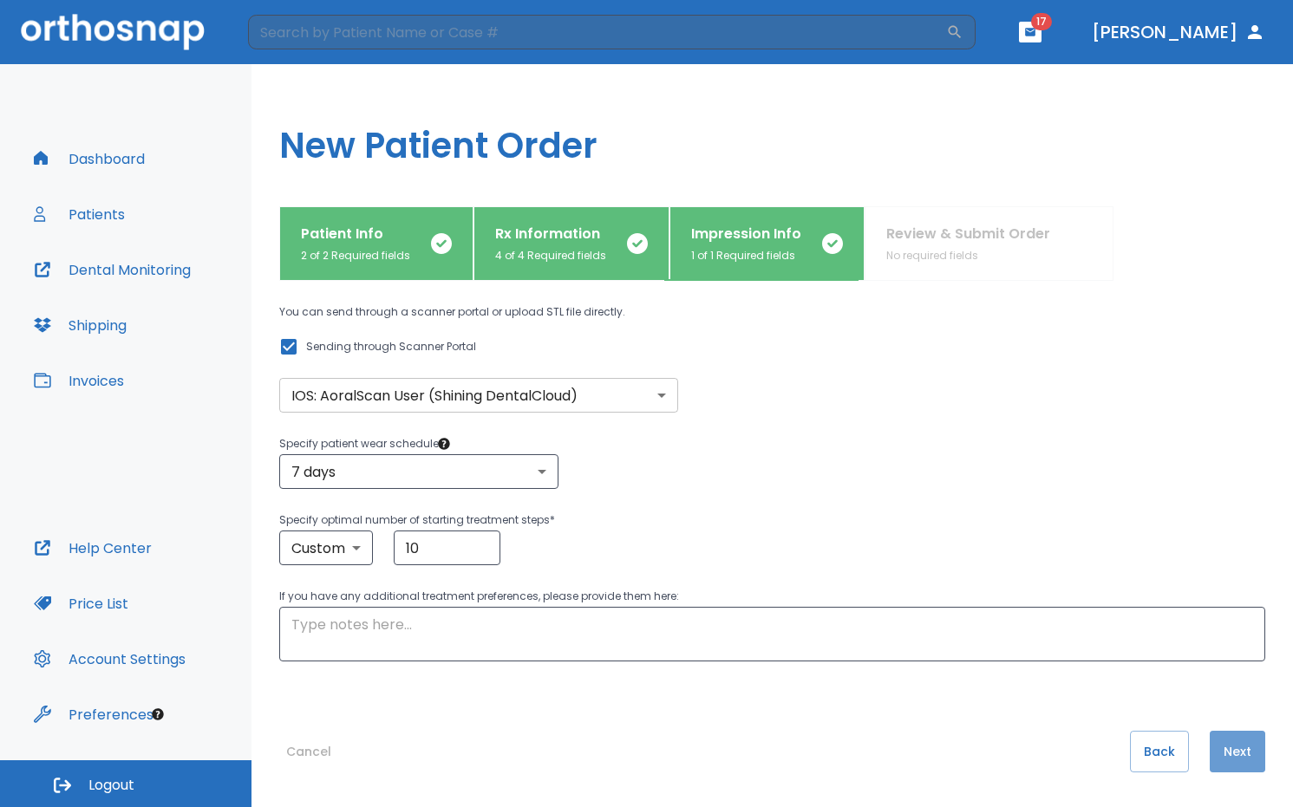
click at [1223, 764] on button "Next" at bounding box center [1237, 752] width 55 height 42
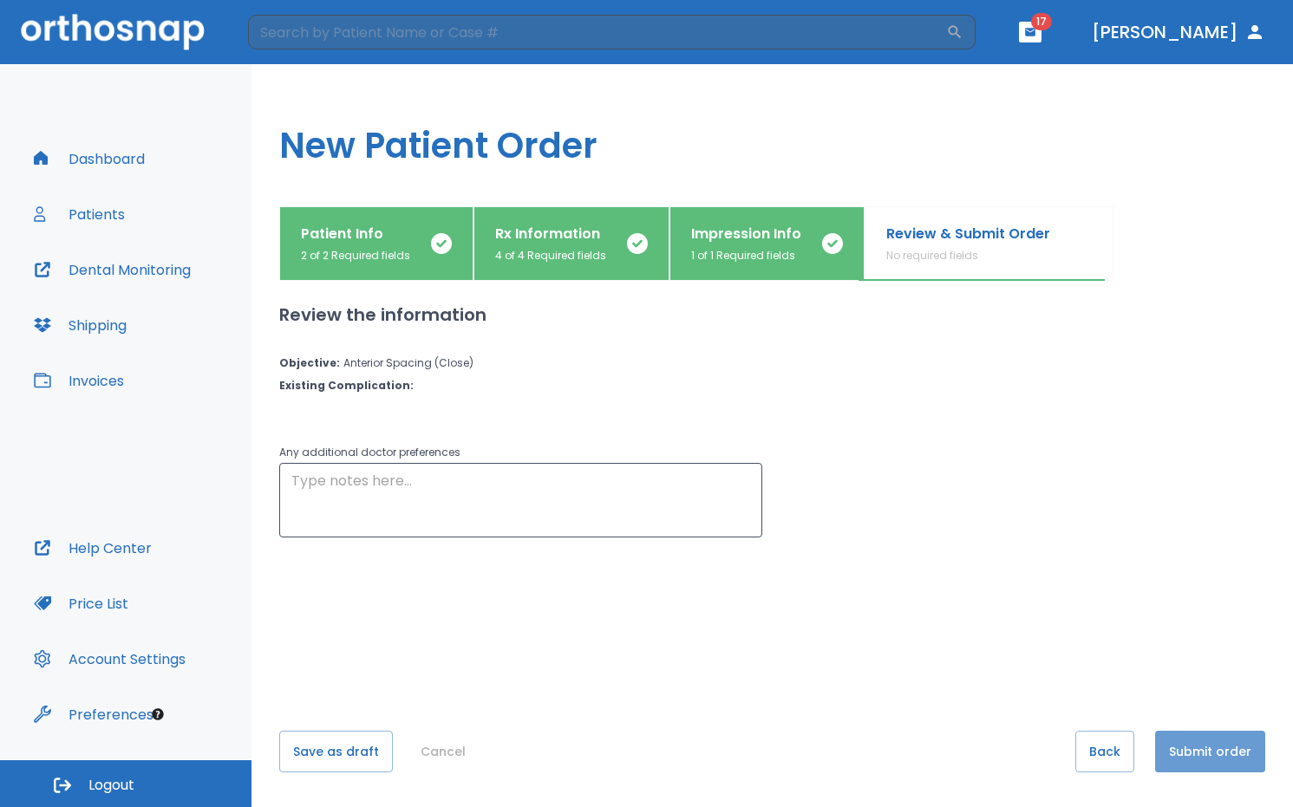
click at [1208, 754] on button "Submit order" at bounding box center [1210, 752] width 110 height 42
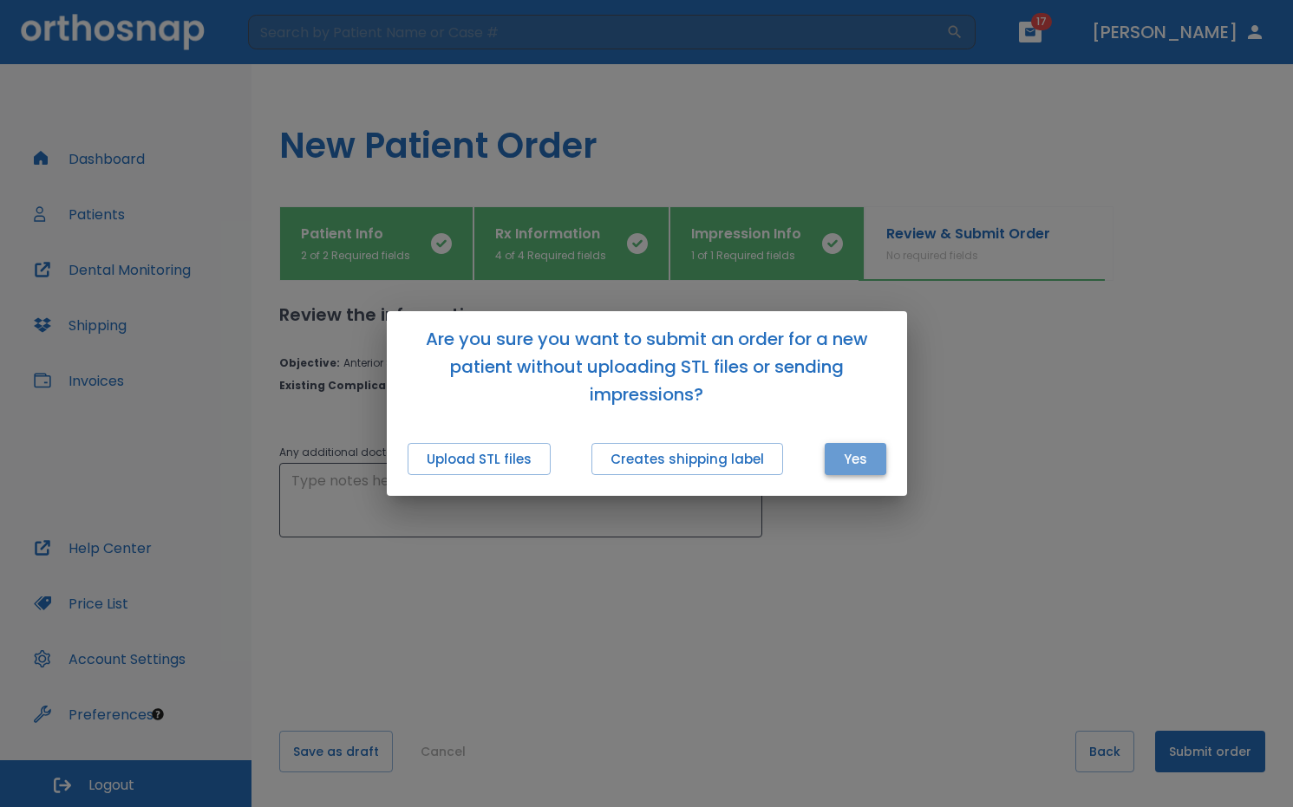
click at [856, 453] on button "Yes" at bounding box center [856, 459] width 62 height 32
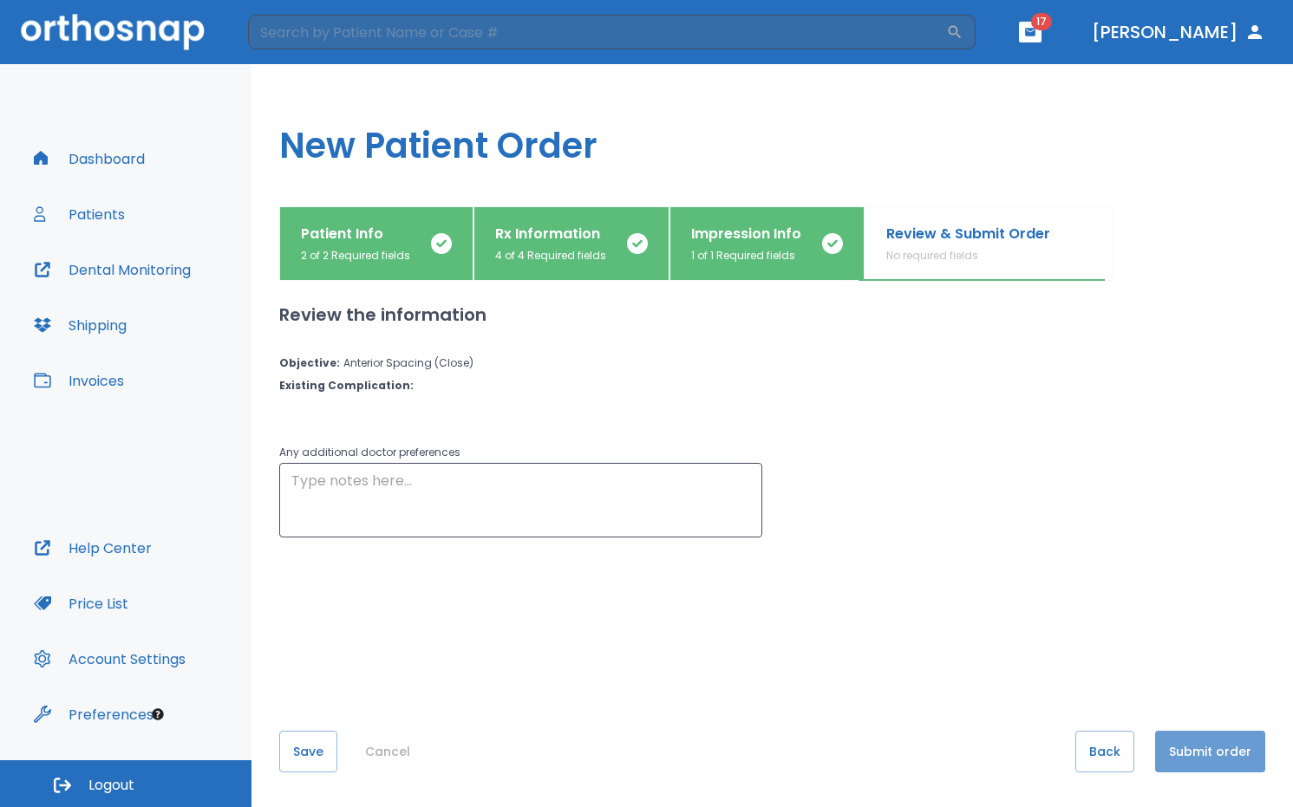
click at [1209, 757] on button "Submit order" at bounding box center [1210, 752] width 110 height 42
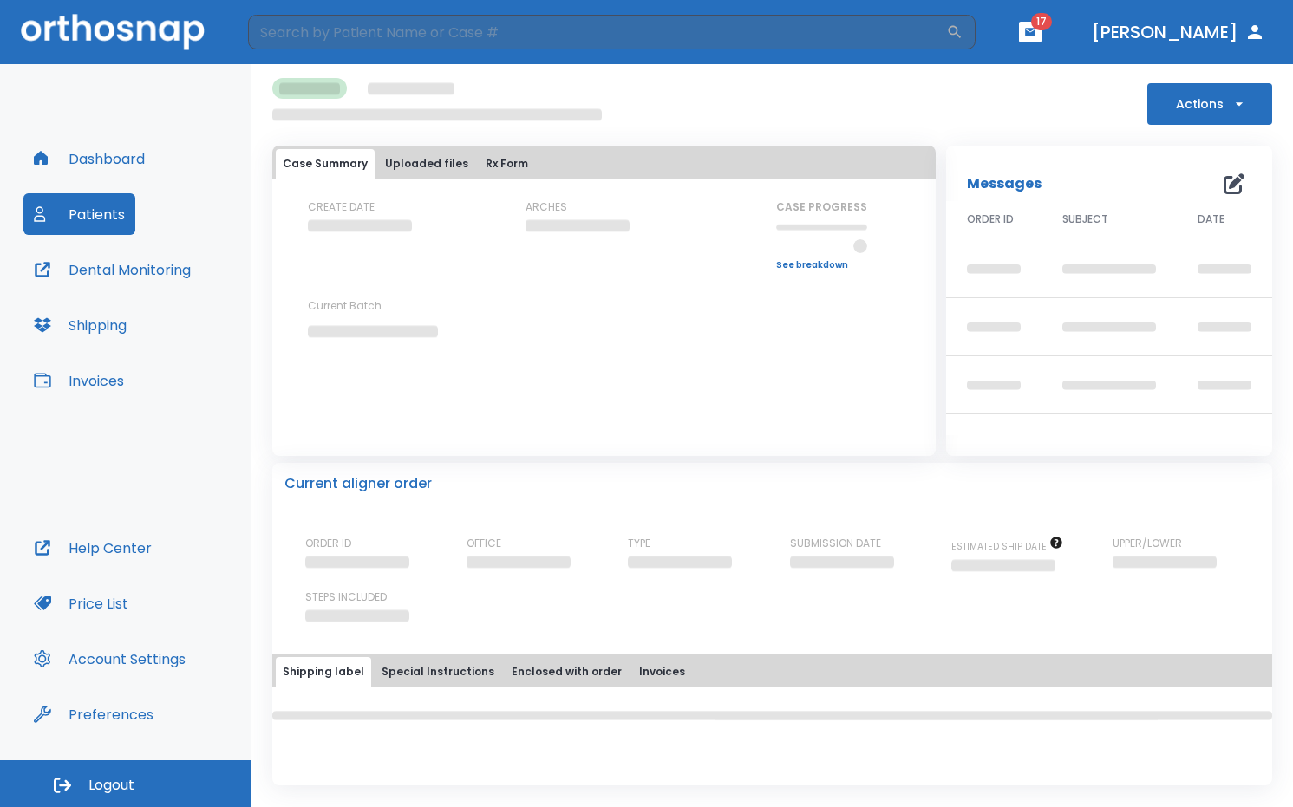
click at [877, 457] on div "Actions Case Summary Uploaded files Rx Form CREATE DATE ARCHES CASE PROGRESS Up…" at bounding box center [772, 424] width 1000 height 721
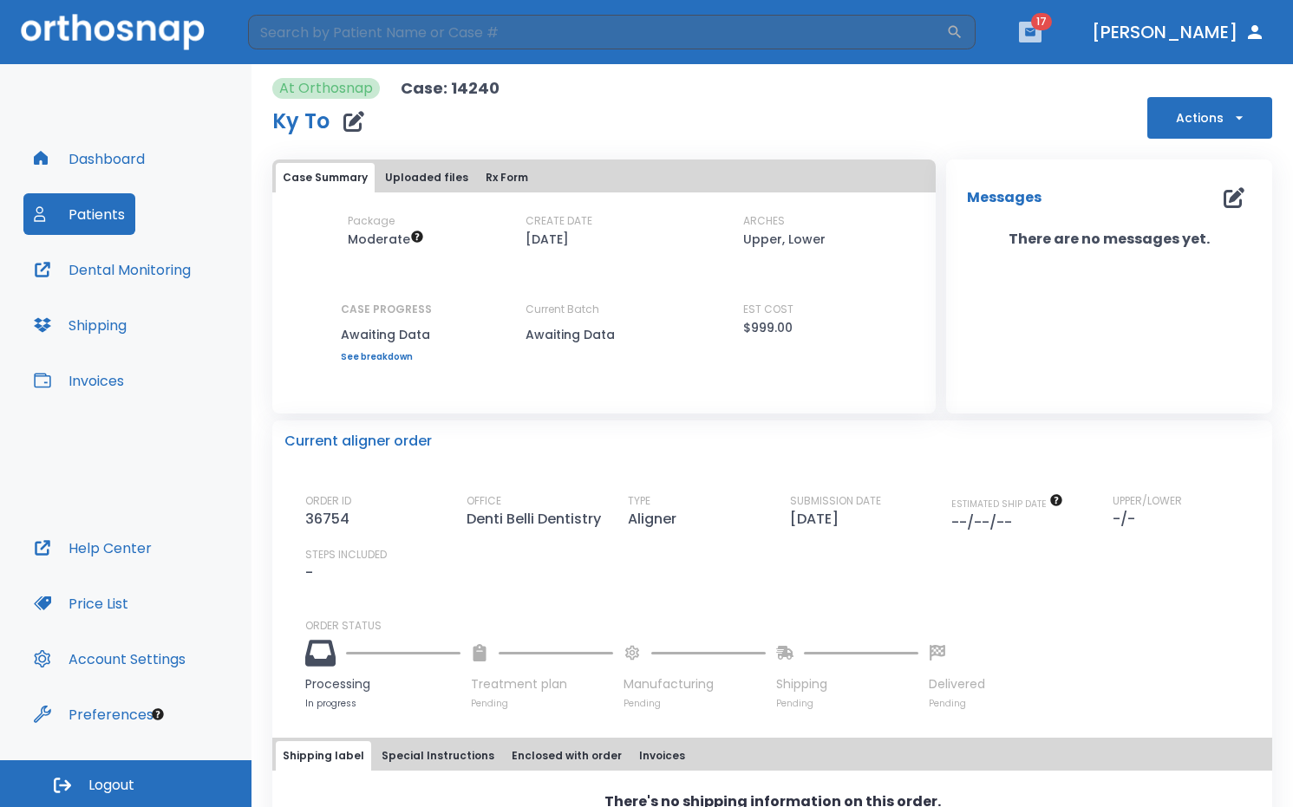
click at [1041, 35] on button "button" at bounding box center [1030, 32] width 23 height 21
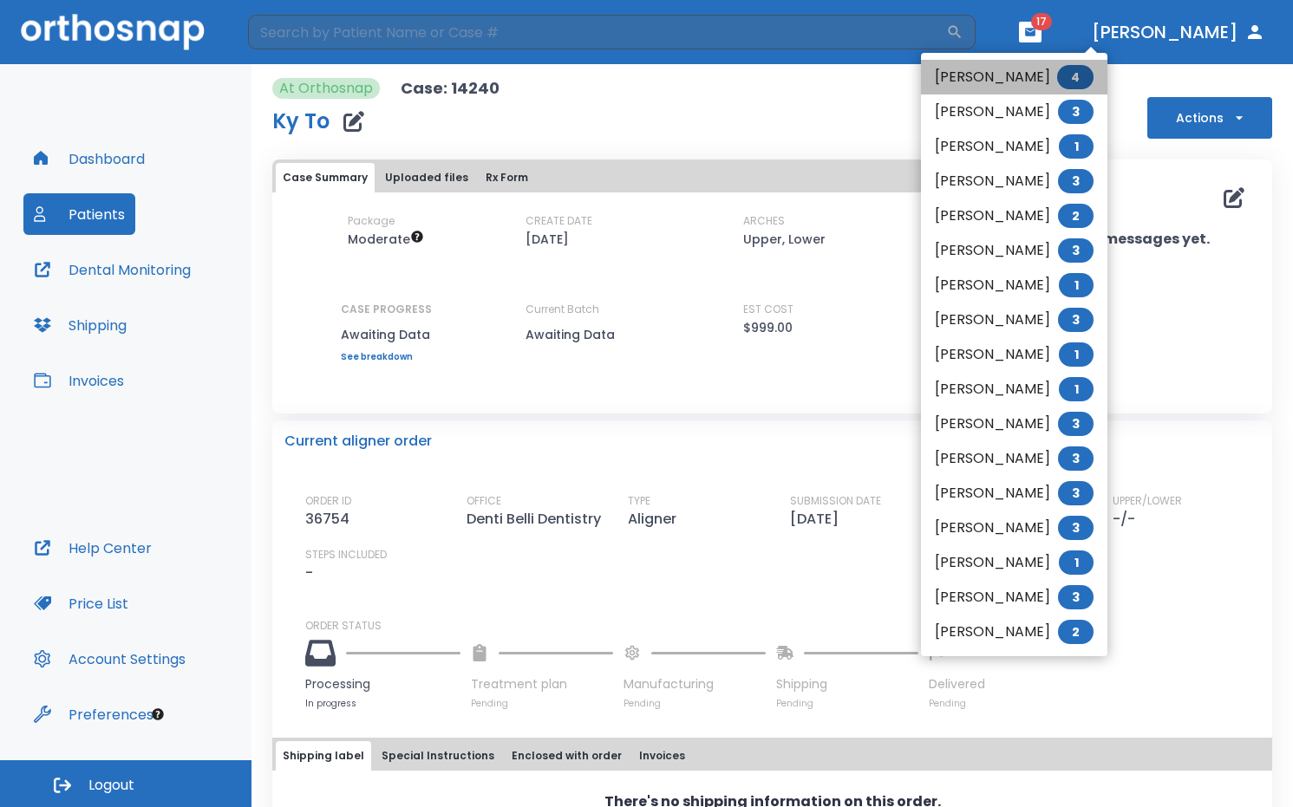
click at [1036, 73] on li "Linh Trinh 4" at bounding box center [1014, 77] width 186 height 35
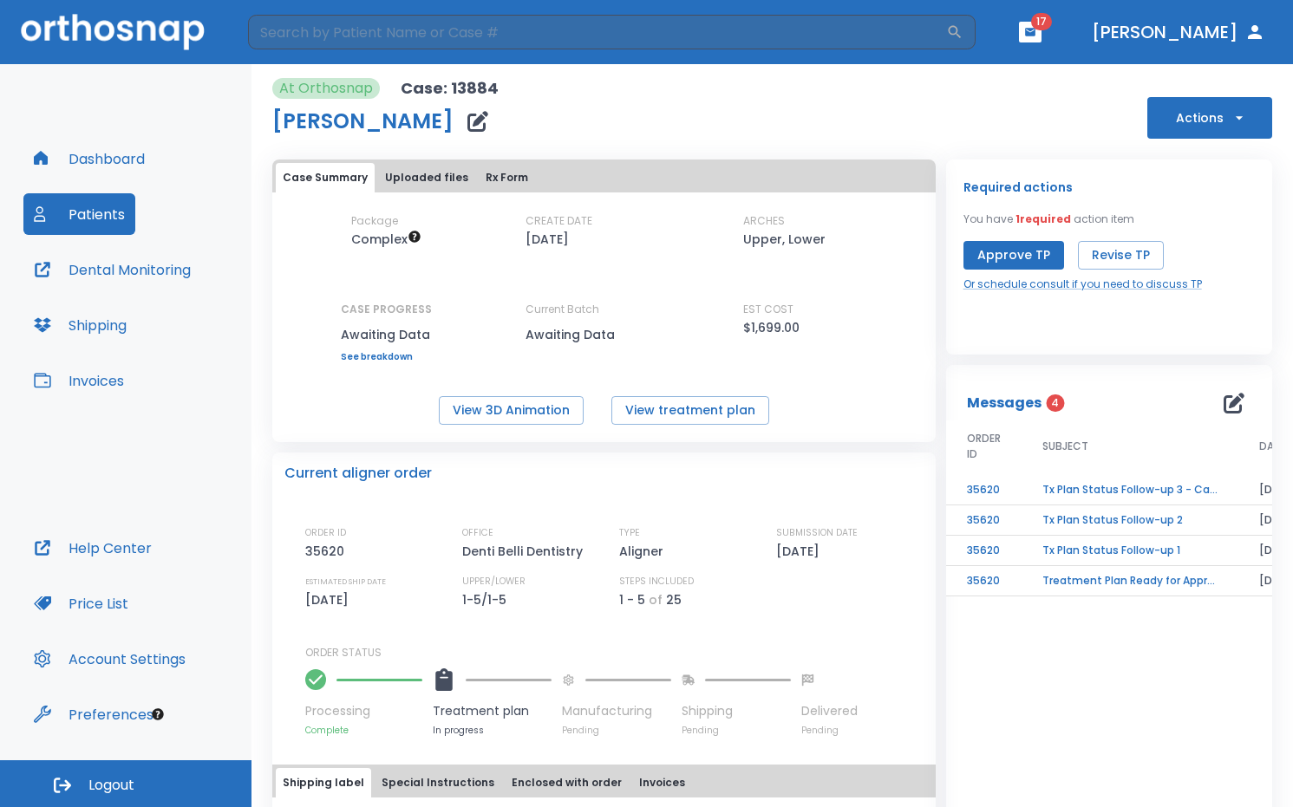
click at [1052, 18] on span "17" at bounding box center [1041, 21] width 21 height 17
click at [1041, 40] on button "button" at bounding box center [1030, 32] width 23 height 21
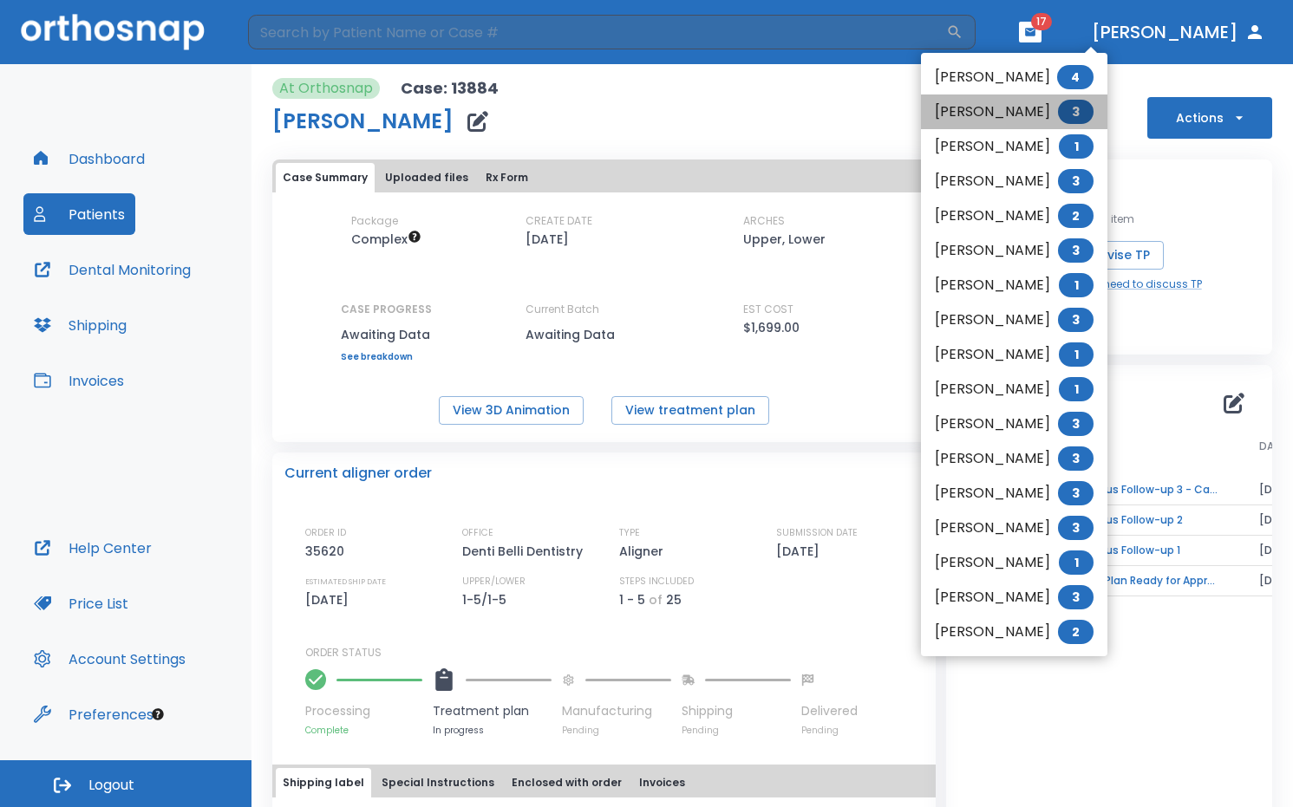
click at [1015, 108] on li "Jesse Estrada 3" at bounding box center [1014, 112] width 186 height 35
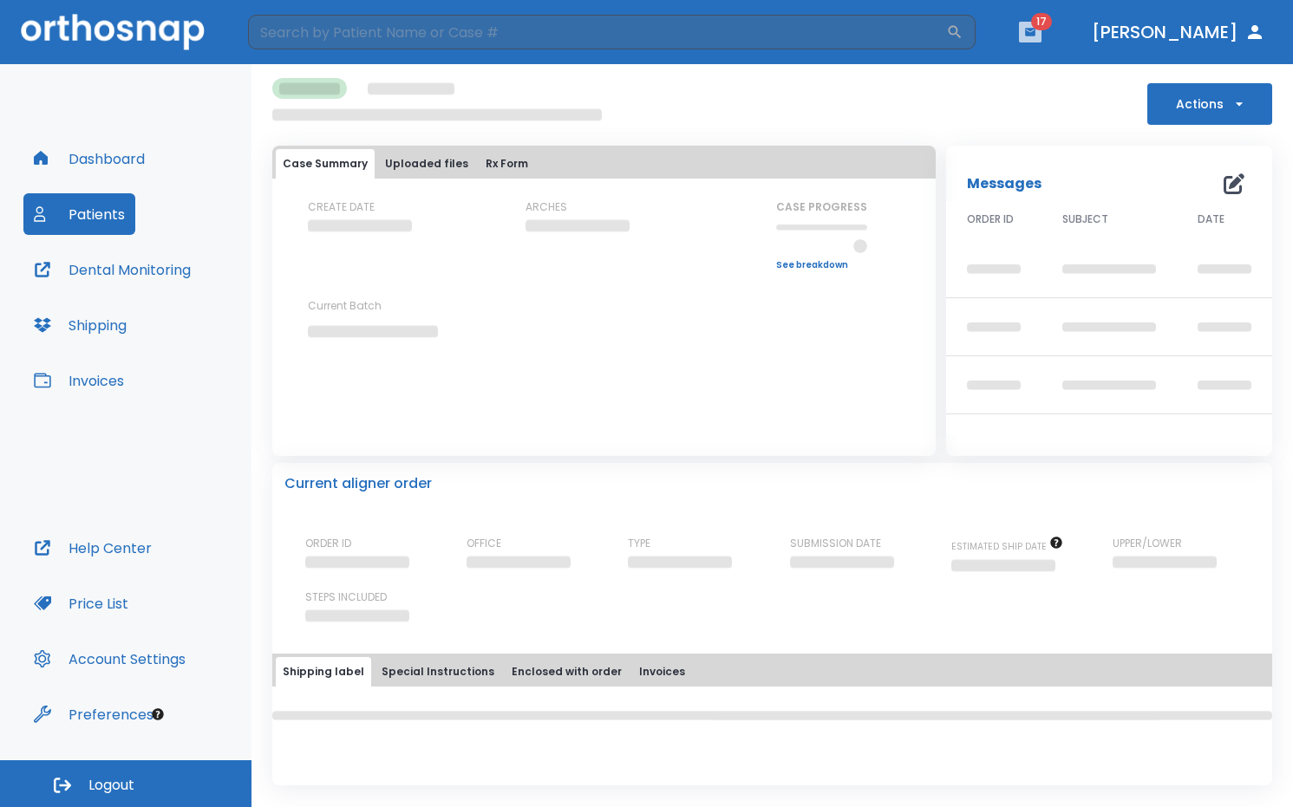
click at [1035, 33] on icon "button" at bounding box center [1030, 32] width 10 height 8
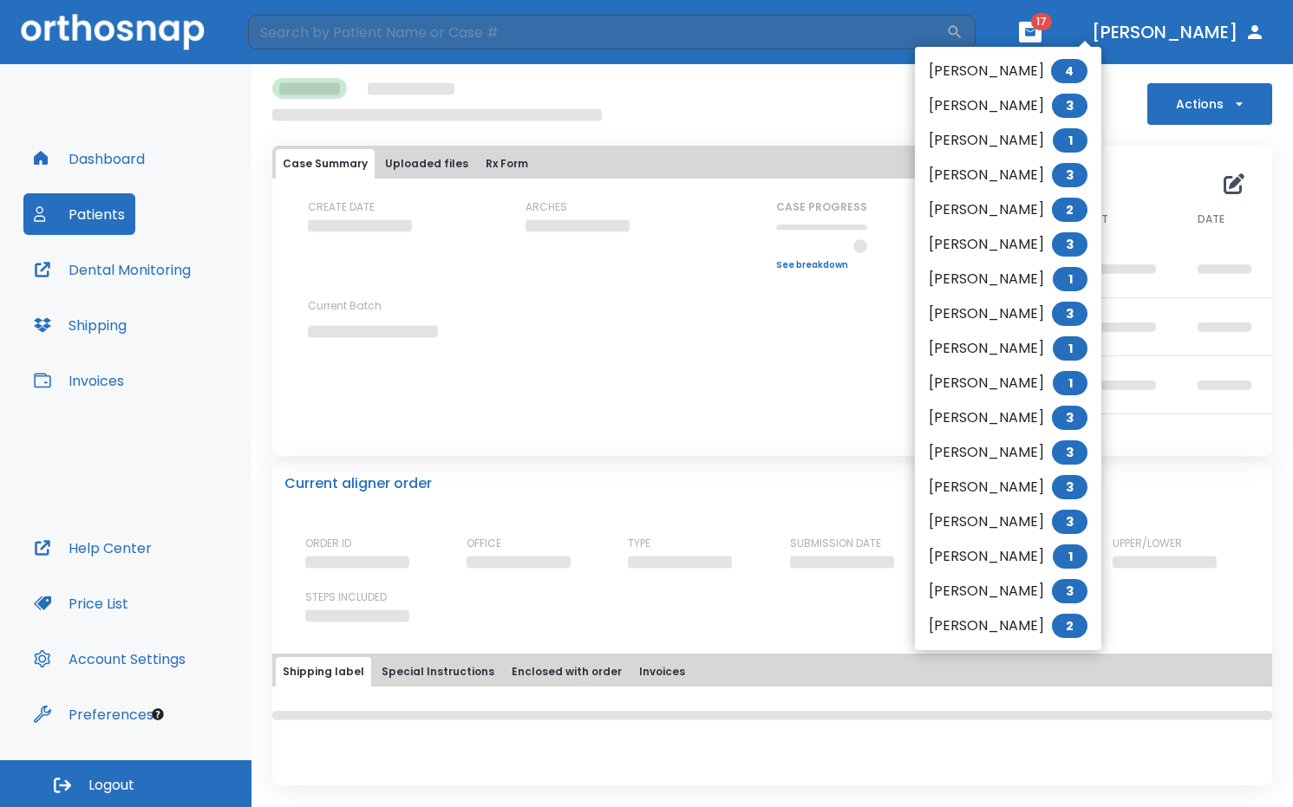
click at [1022, 135] on li "Tiffany Buckmiller 1" at bounding box center [1008, 140] width 186 height 35
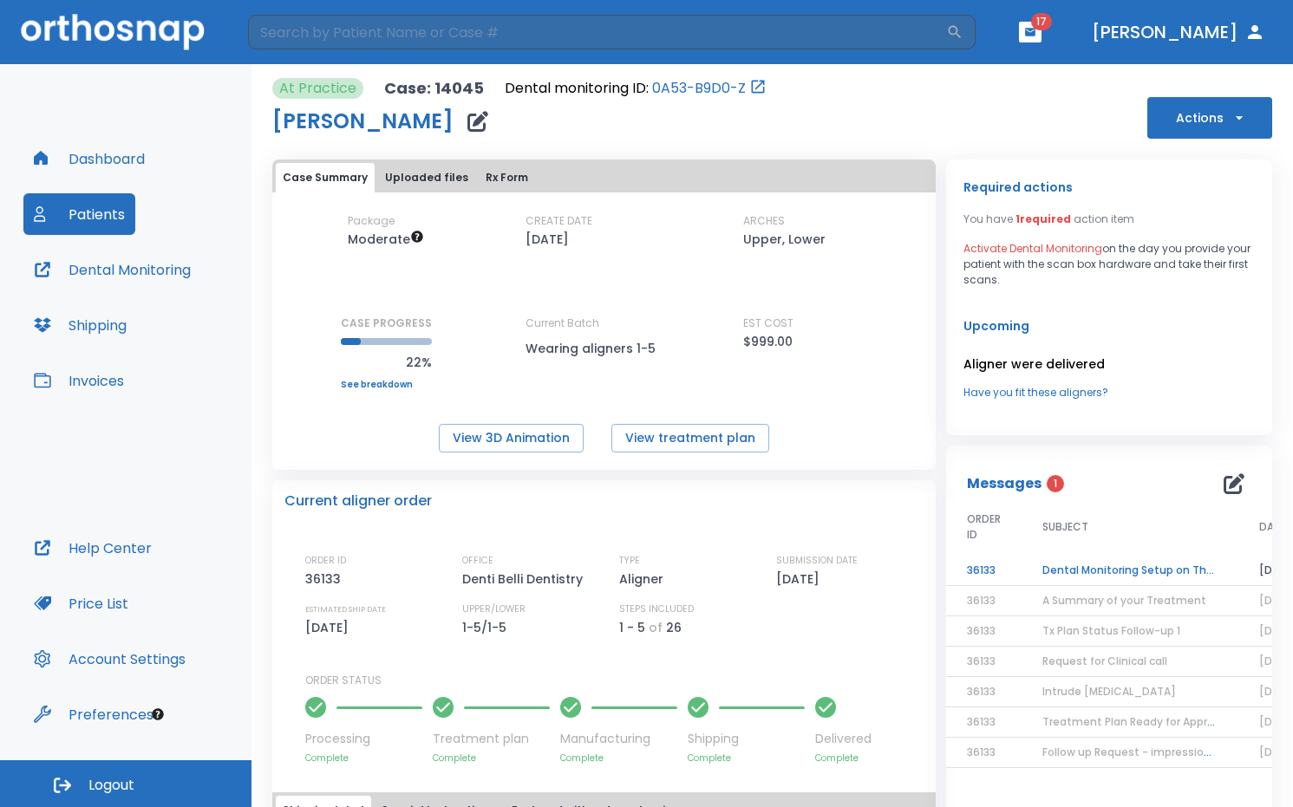
click at [1127, 571] on td "Dental Monitoring Setup on The Delivery Day" at bounding box center [1129, 571] width 217 height 30
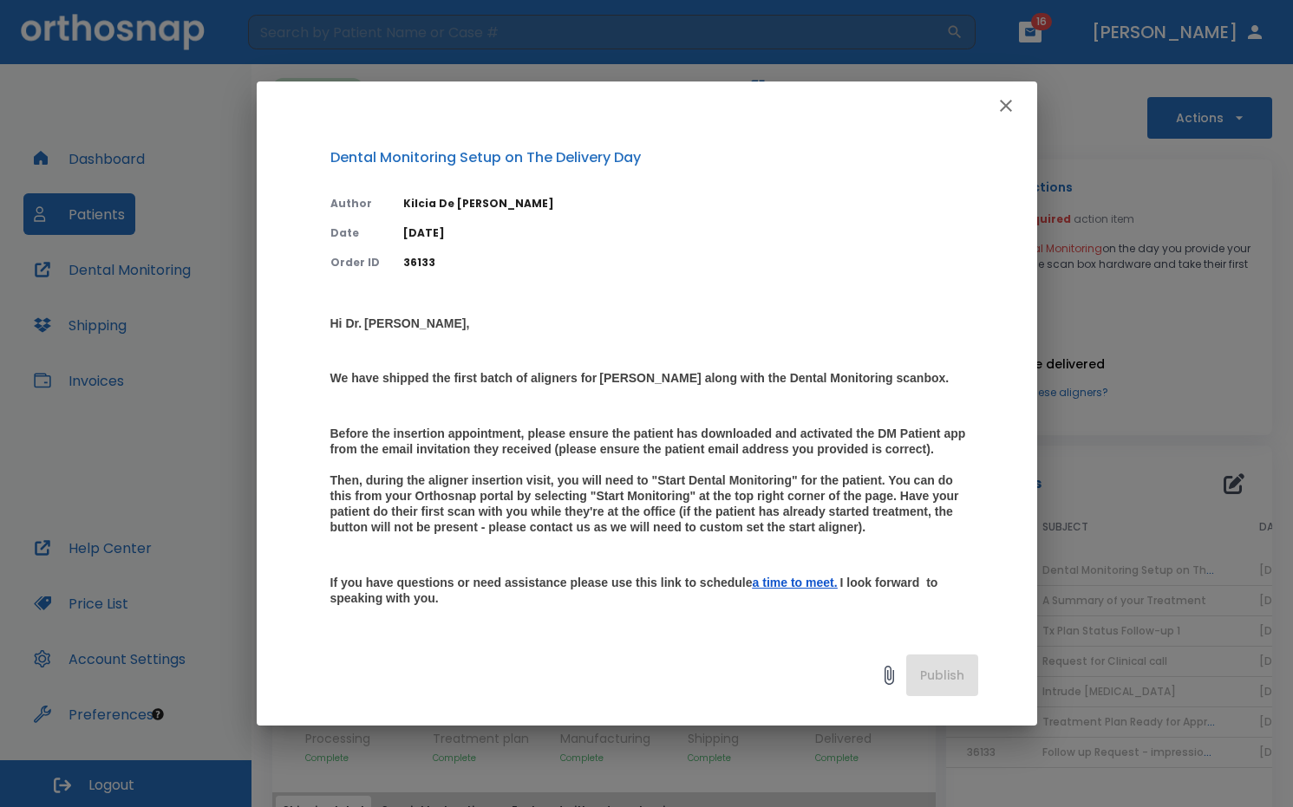
drag, startPoint x: 1127, startPoint y: 571, endPoint x: 475, endPoint y: 472, distance: 659.5
click at [473, 472] on strong "Before the insertion appointment, please ensure the patient has downloaded and …" at bounding box center [649, 481] width 639 height 108
click at [1019, 108] on button "button" at bounding box center [1005, 105] width 35 height 35
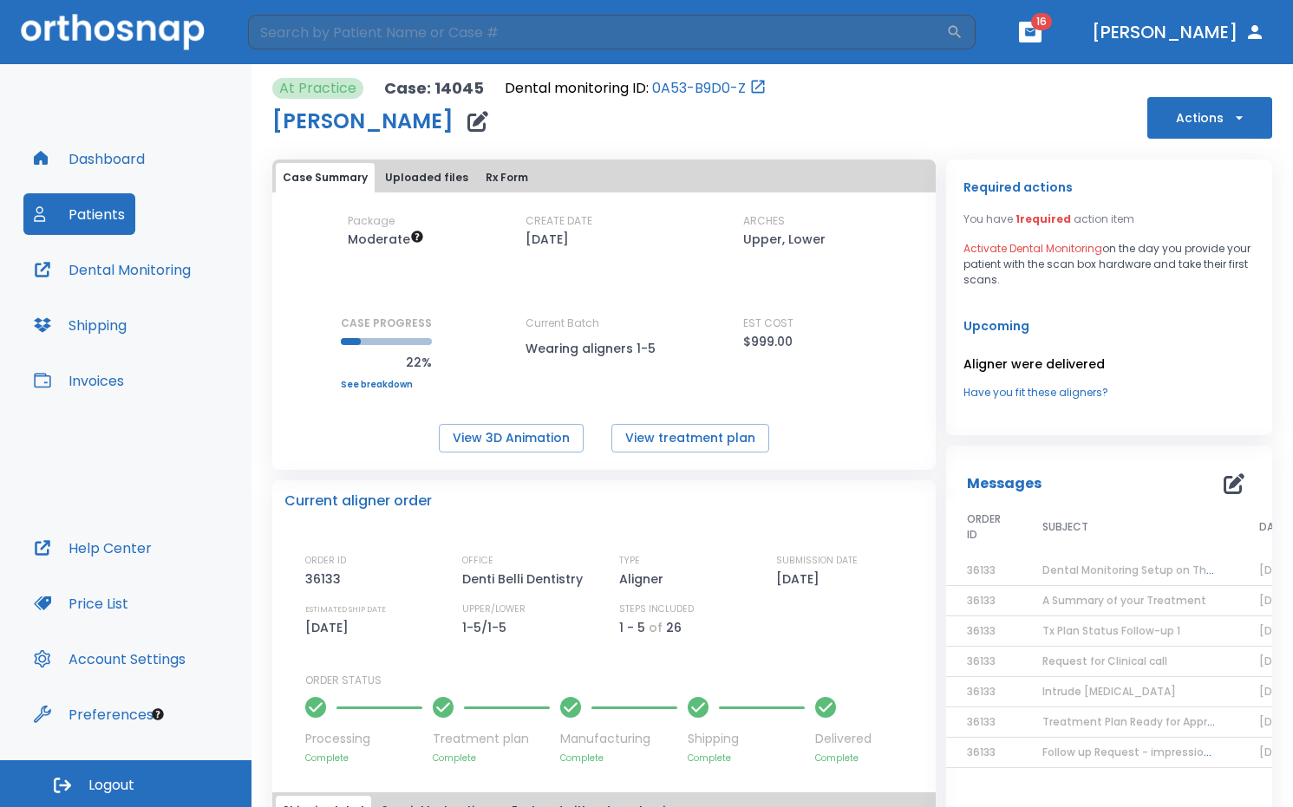
click at [1036, 35] on icon "button" at bounding box center [1030, 32] width 12 height 12
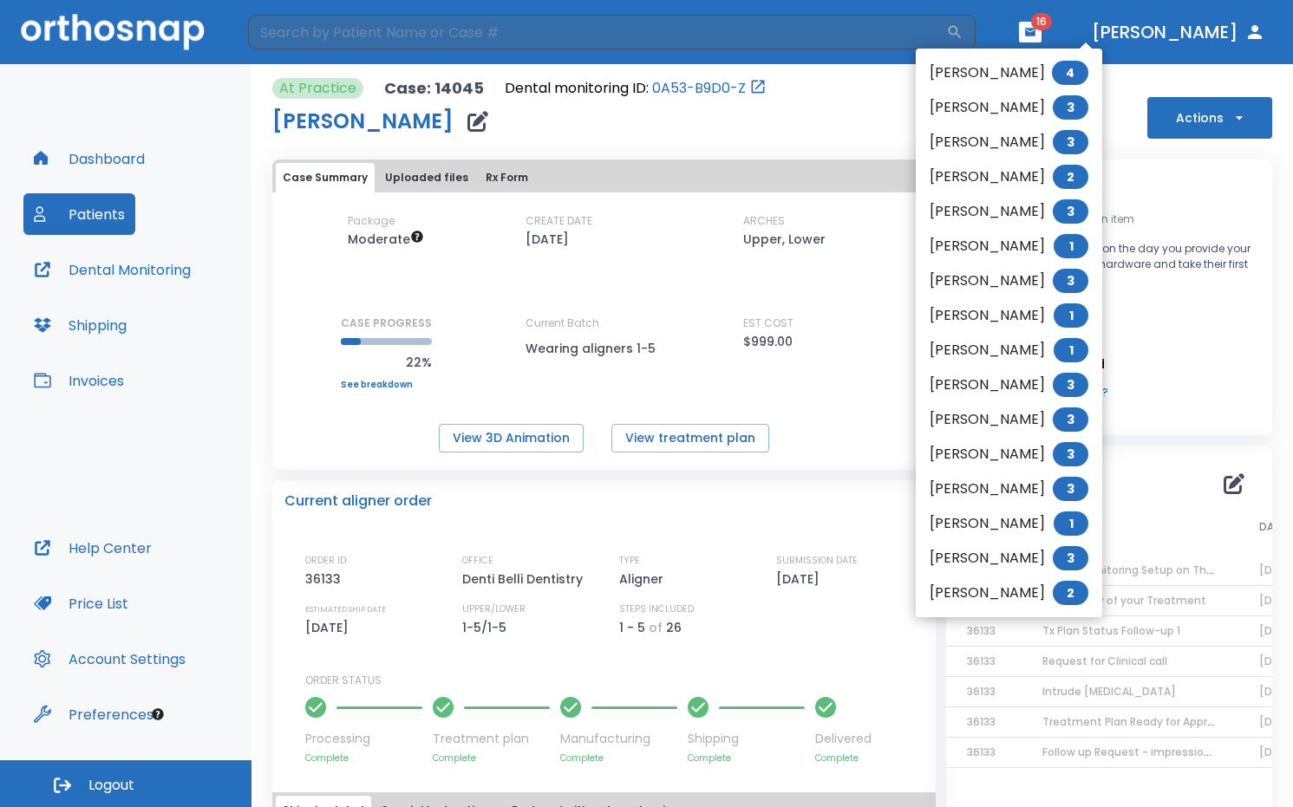
click at [1006, 281] on li "Haley Havens 3" at bounding box center [1009, 281] width 186 height 35
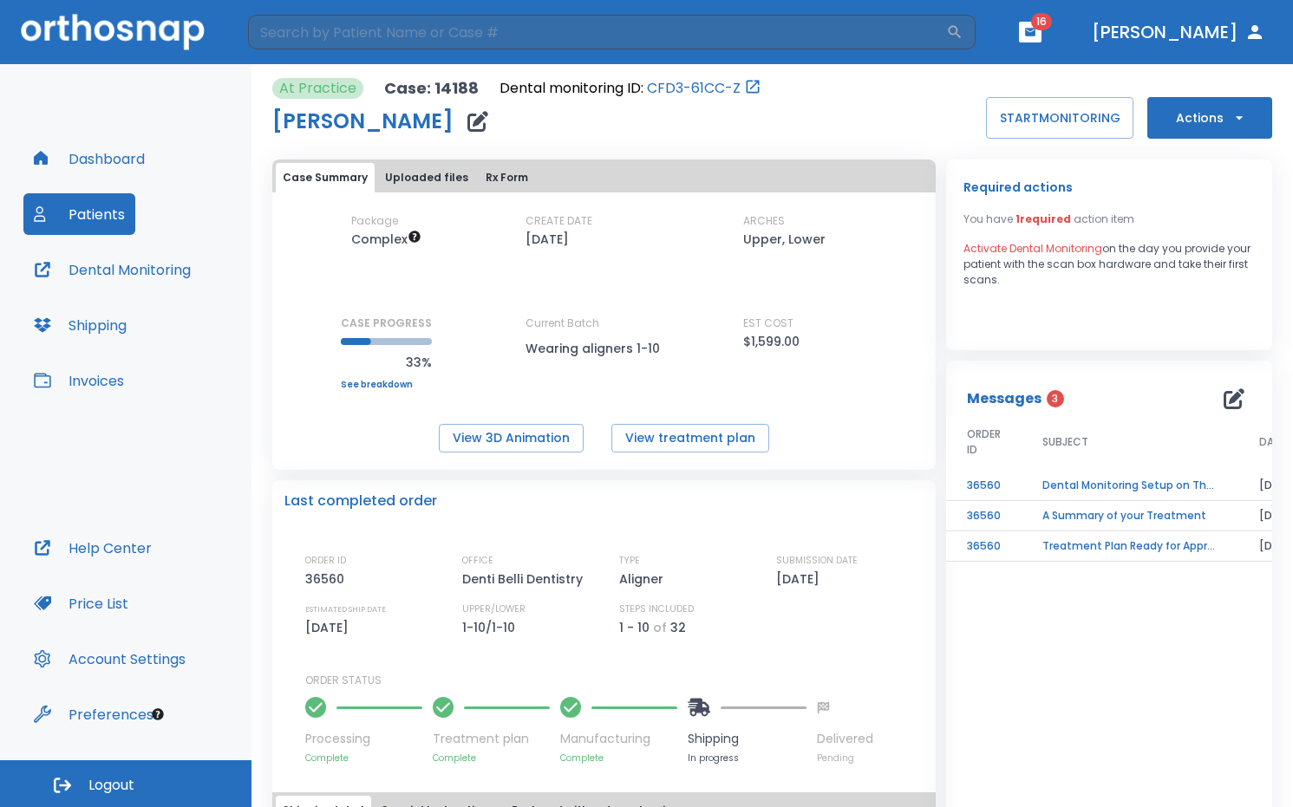
click at [1052, 20] on span "16" at bounding box center [1041, 21] width 21 height 17
click at [1102, 45] on header "​ 16 Dr. Chen" at bounding box center [646, 32] width 1293 height 64
click at [1041, 38] on button "button" at bounding box center [1030, 32] width 23 height 21
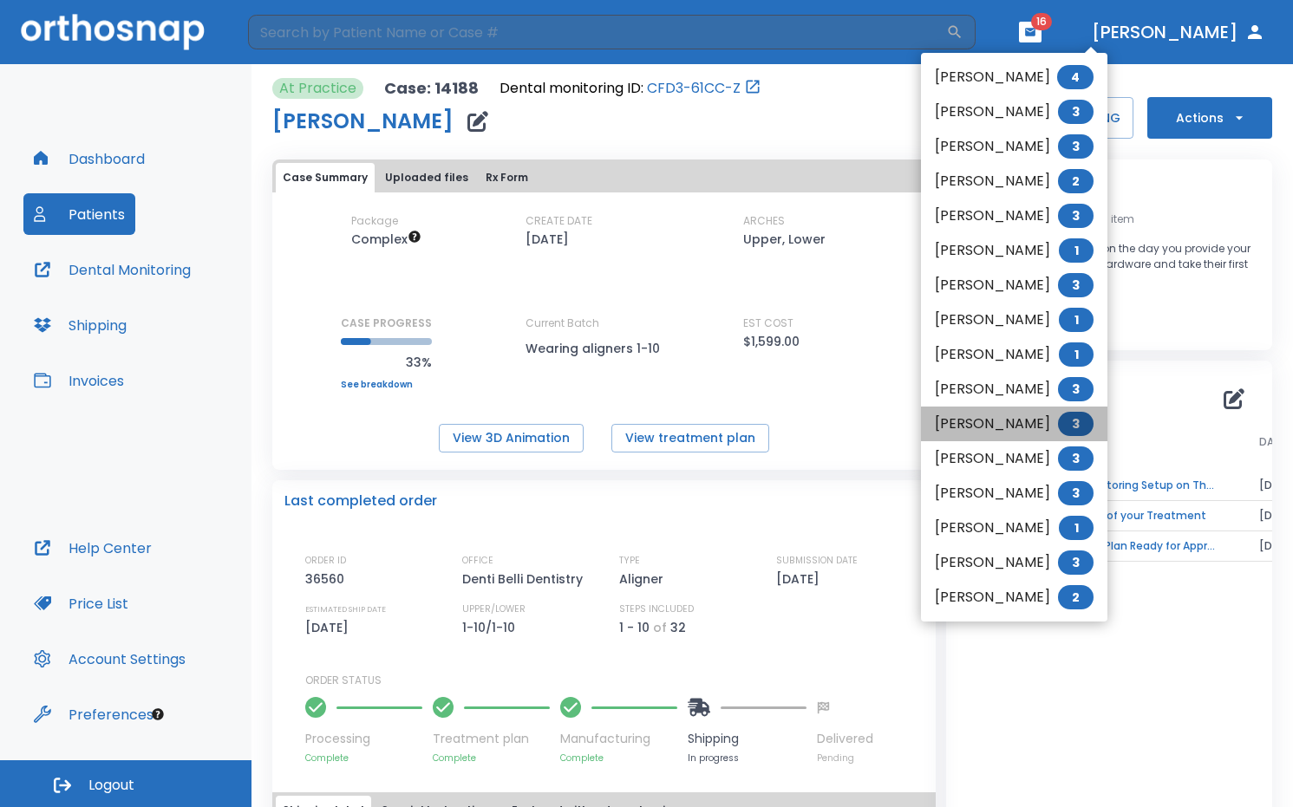
click at [990, 417] on li "Anna Phipps 3" at bounding box center [1014, 424] width 186 height 35
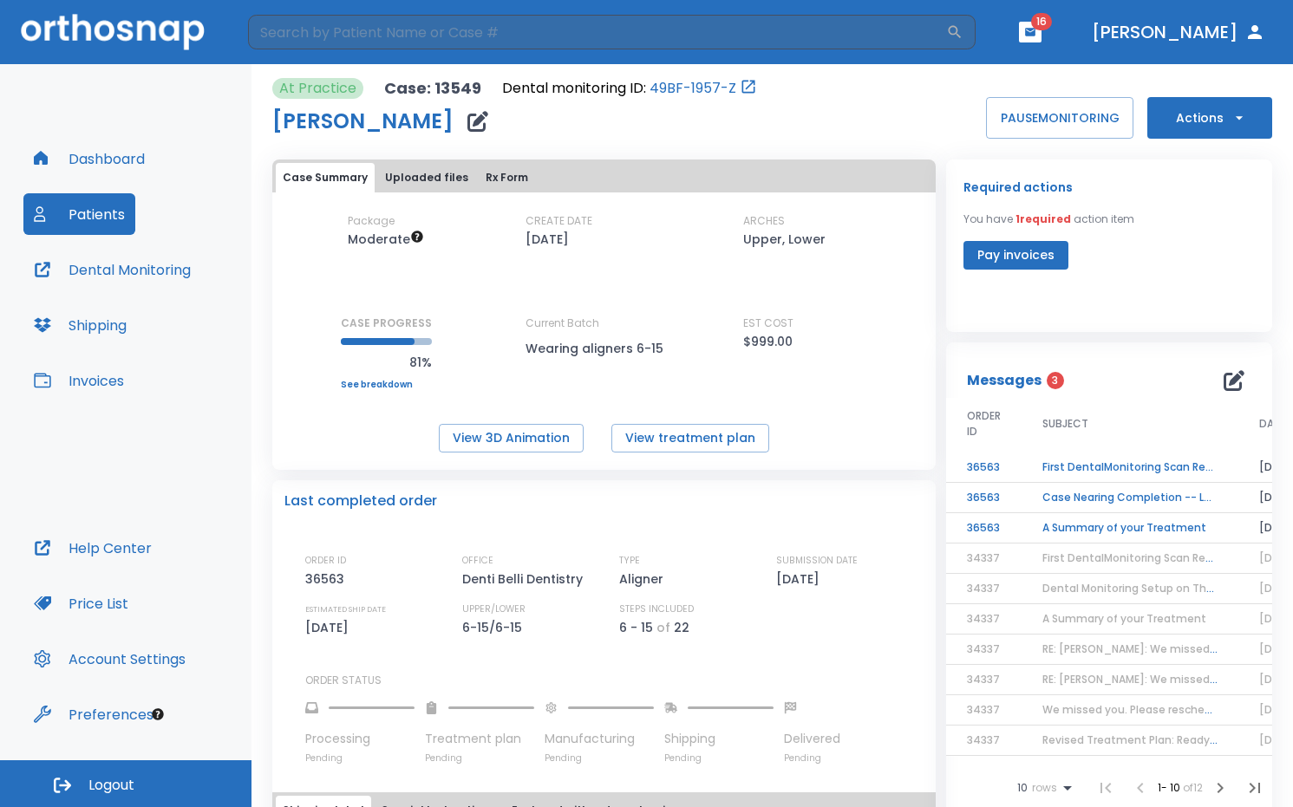
click at [1110, 525] on td "A Summary of your Treatment" at bounding box center [1129, 528] width 217 height 30
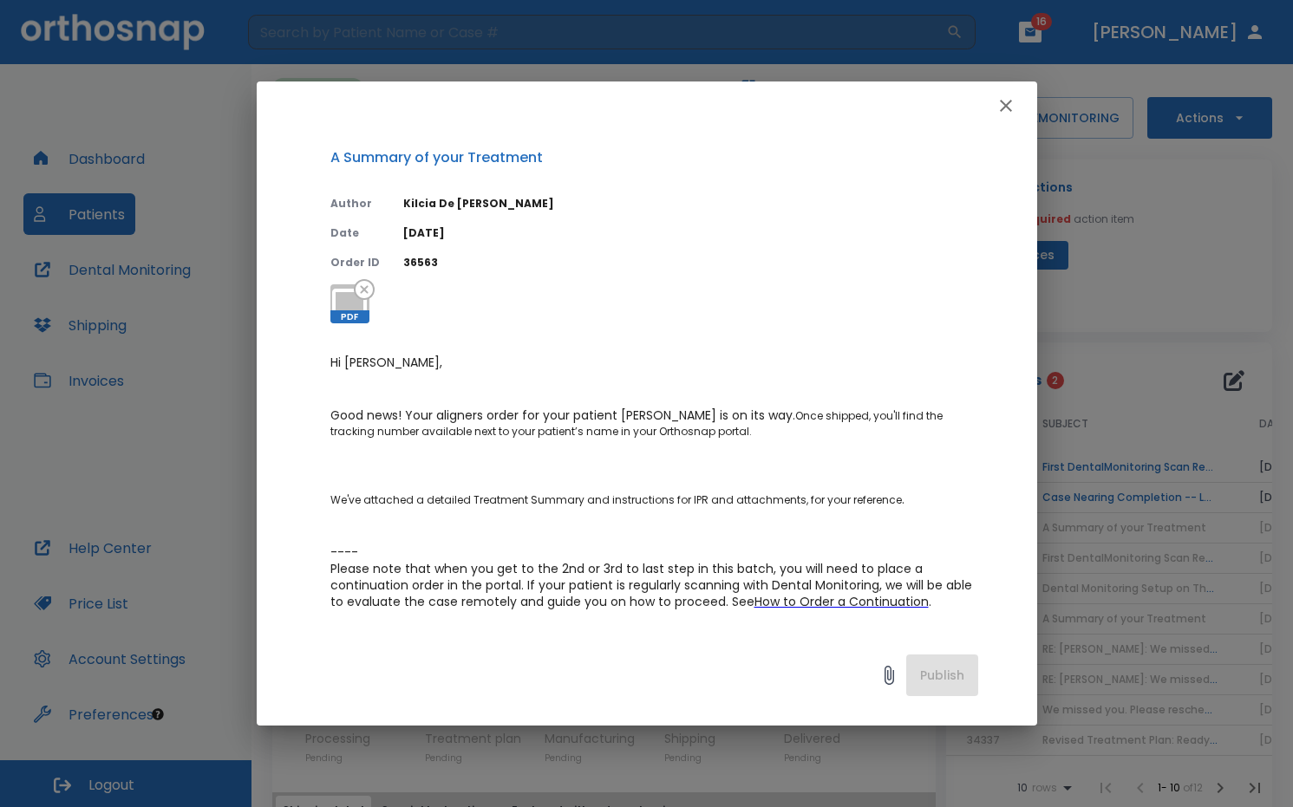
click at [1004, 106] on icon "button" at bounding box center [1005, 105] width 21 height 21
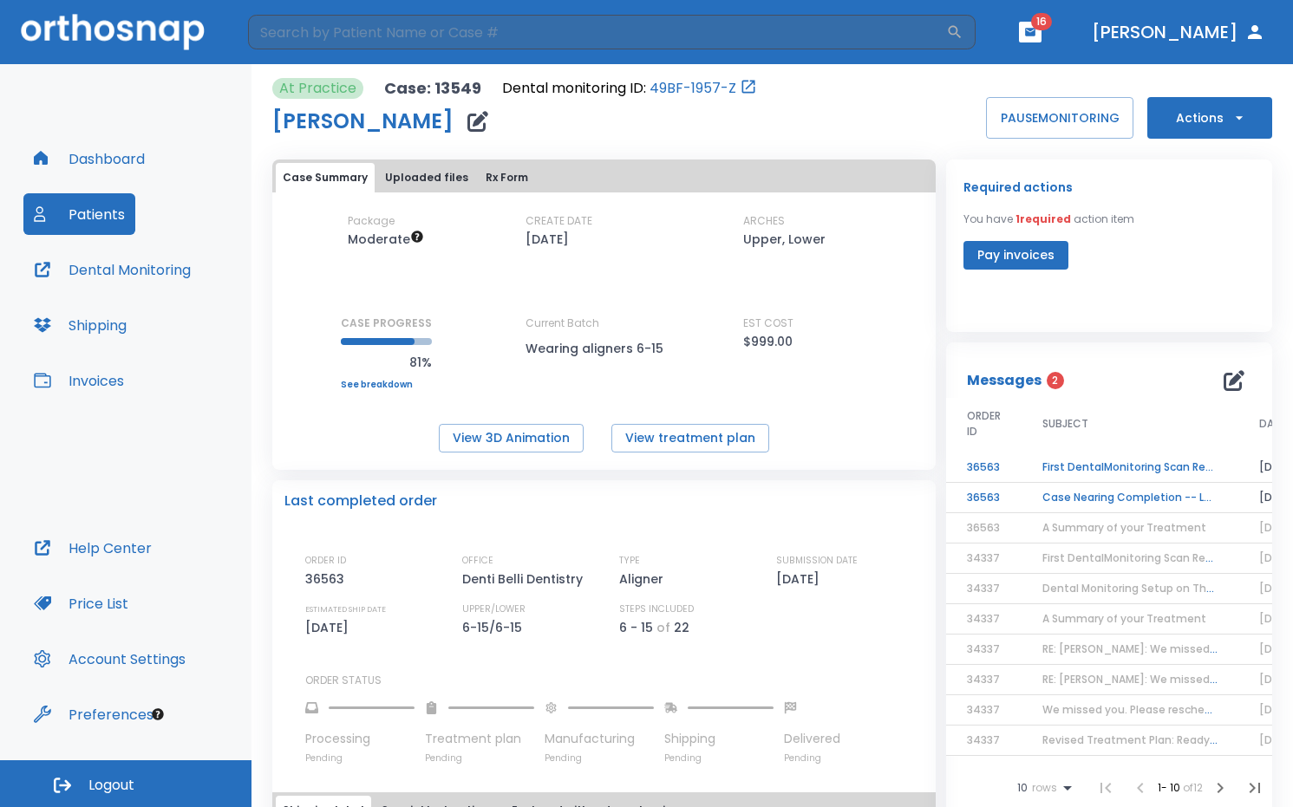
click at [1105, 496] on td "Case Nearing Completion -- Lower" at bounding box center [1129, 498] width 217 height 30
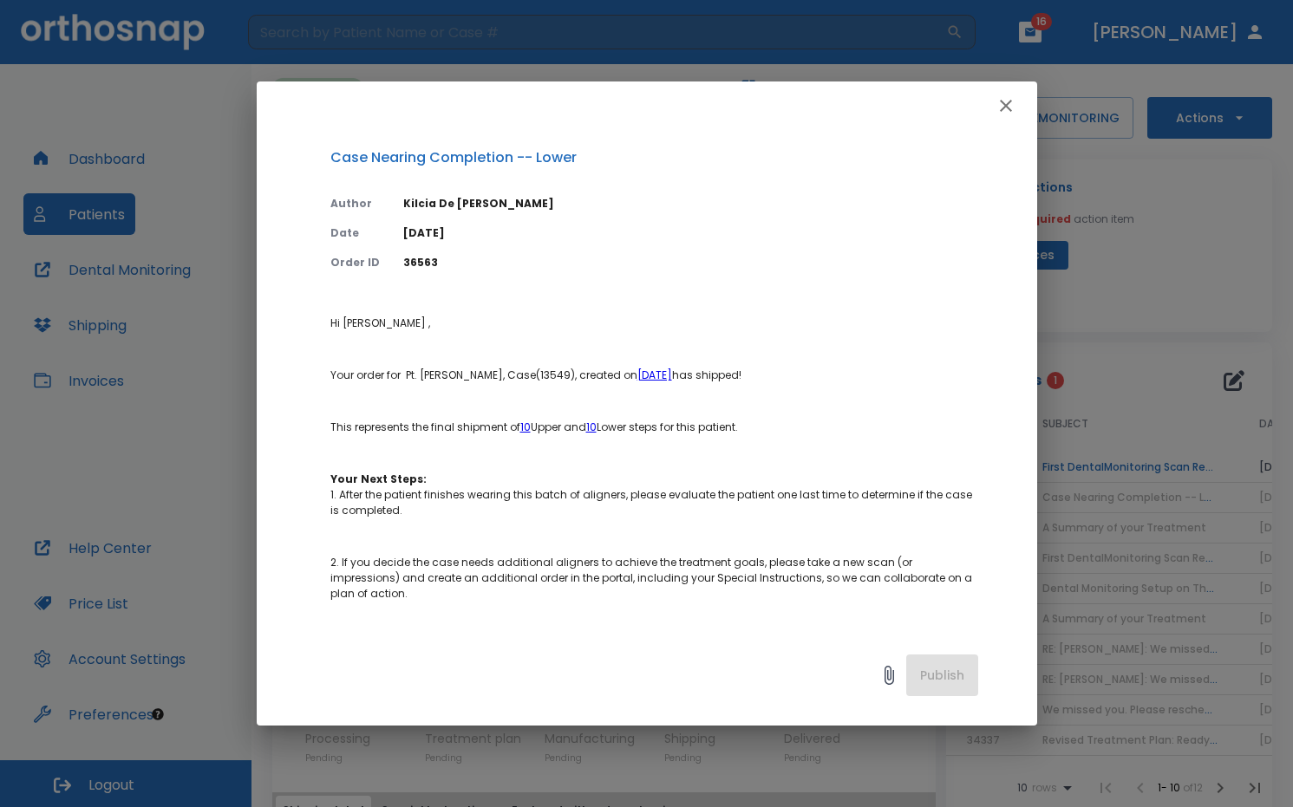
click at [1010, 111] on icon "button" at bounding box center [1006, 106] width 12 height 12
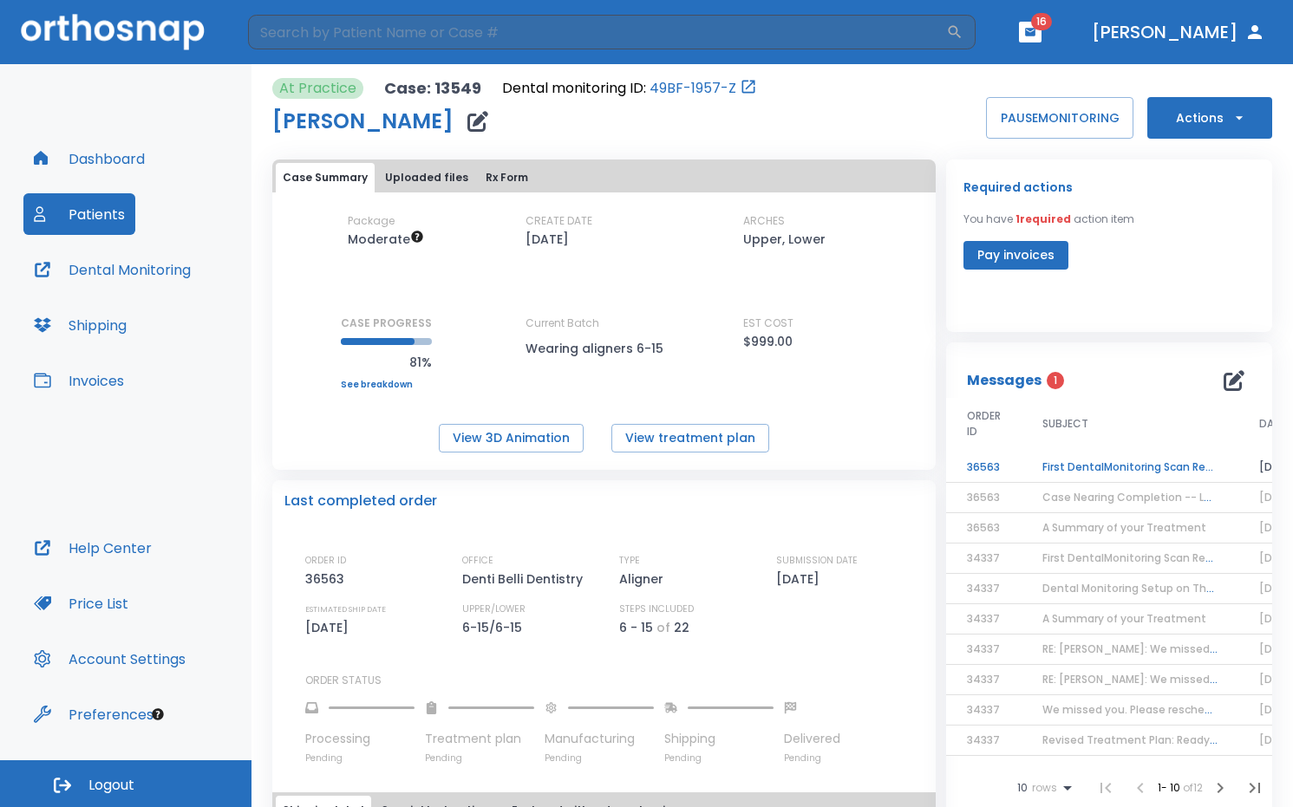
click at [1054, 469] on td "First DentalMonitoring Scan Review!" at bounding box center [1129, 468] width 217 height 30
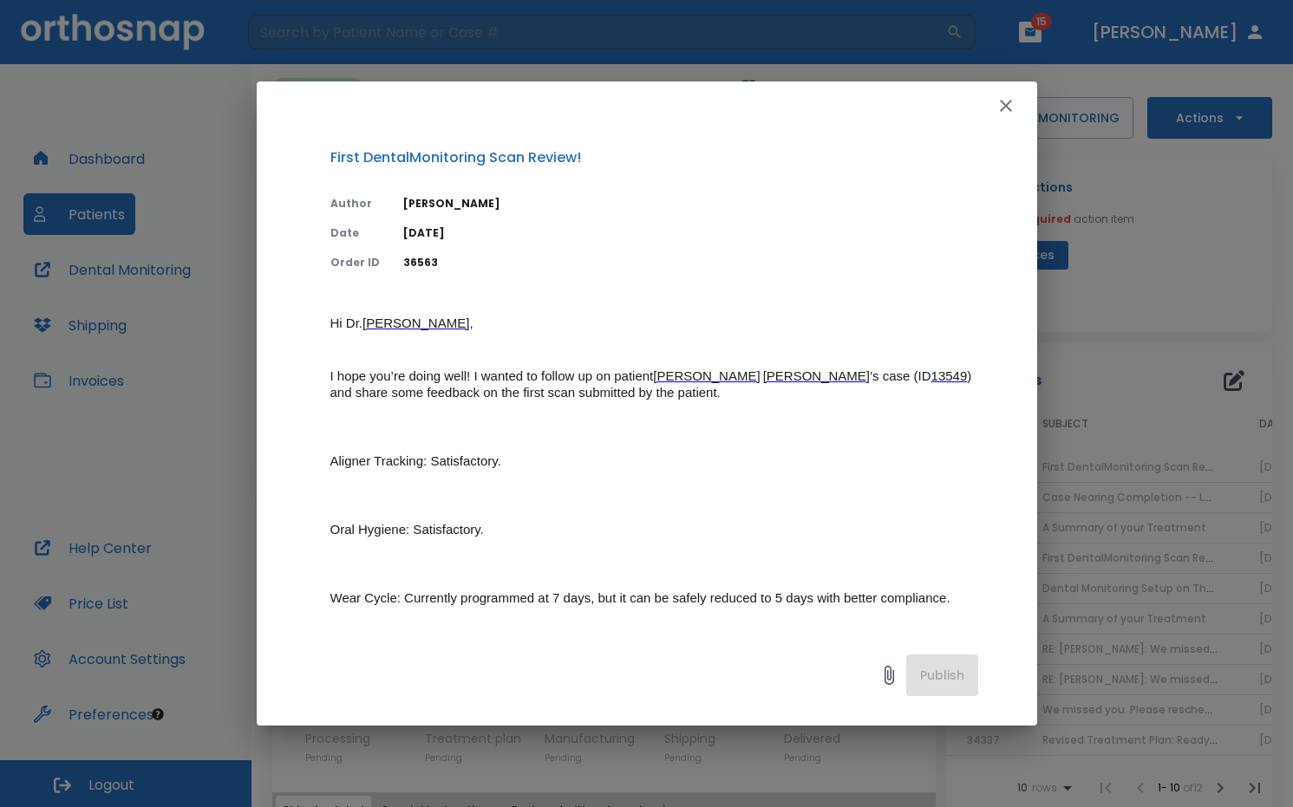
click at [1004, 106] on icon "button" at bounding box center [1005, 105] width 21 height 21
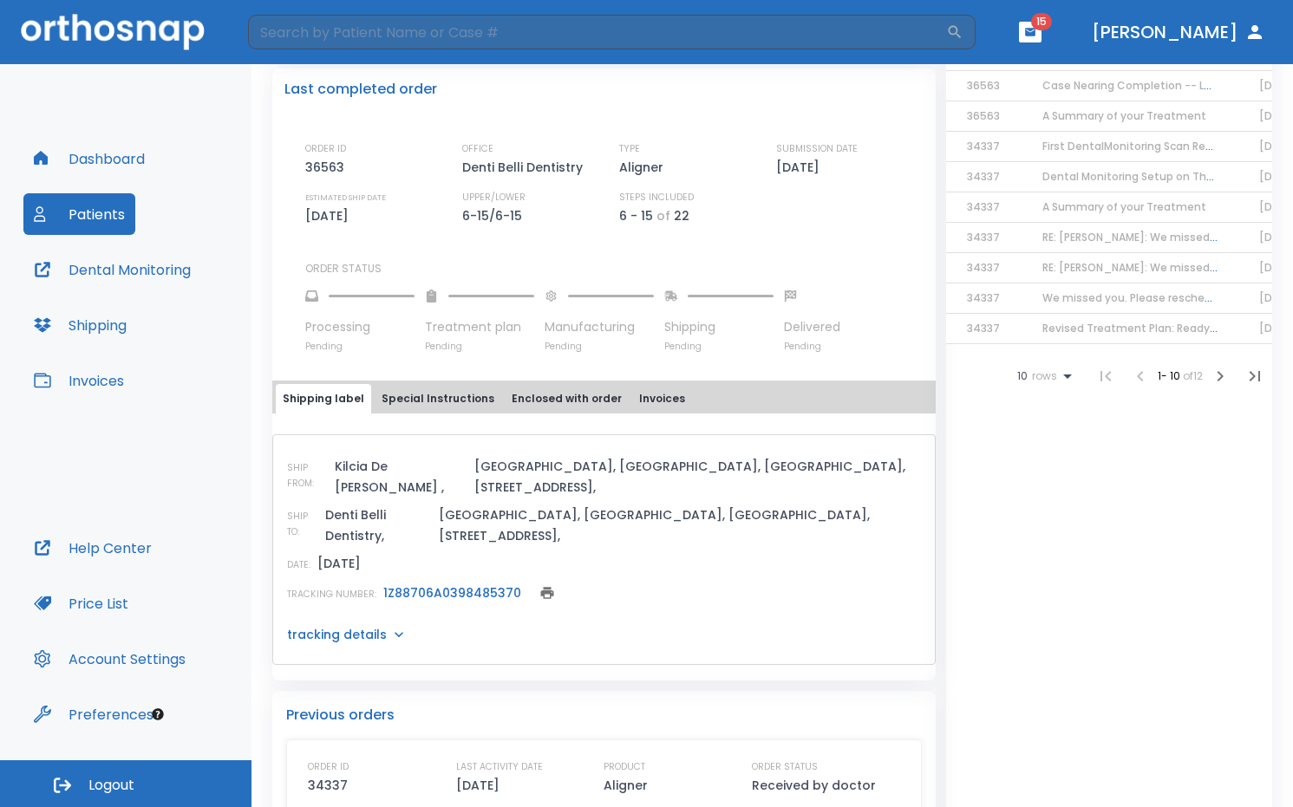
scroll to position [434, 0]
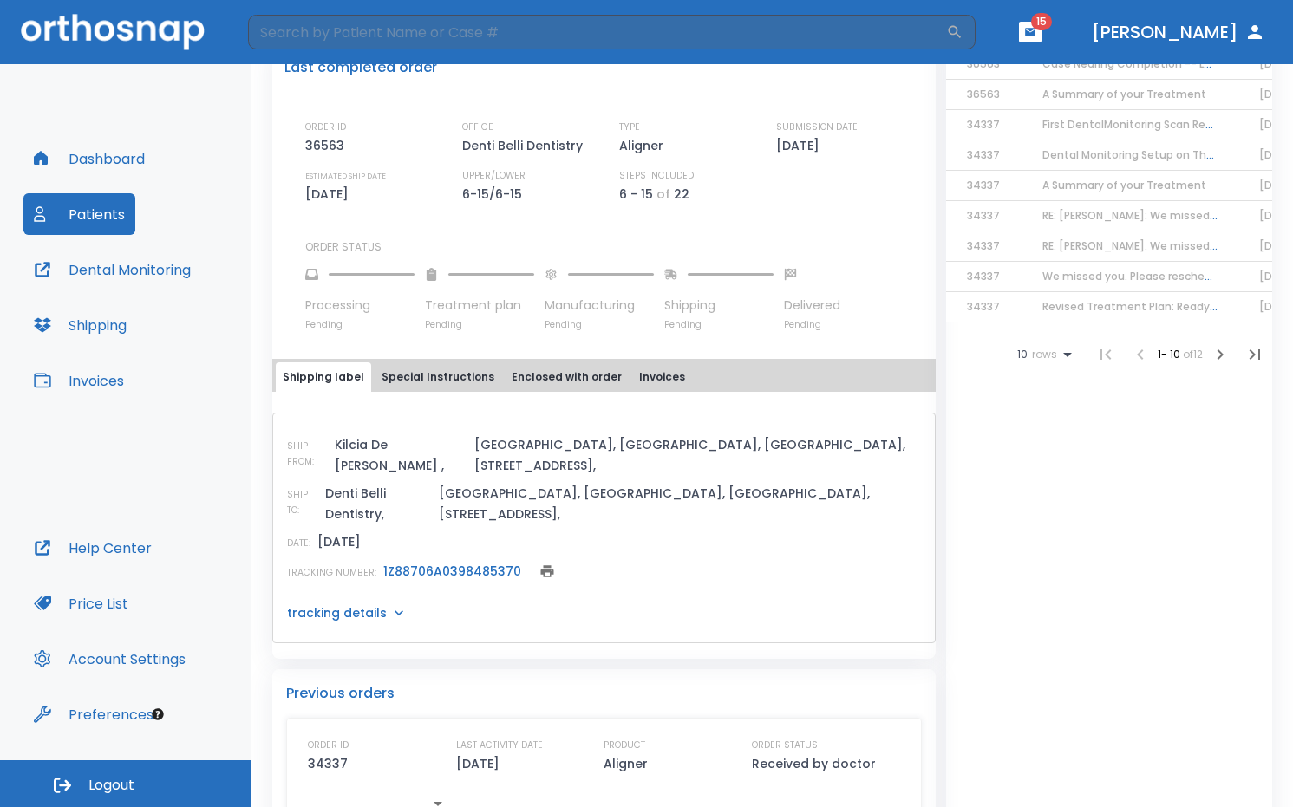
click at [377, 604] on p "tracking details" at bounding box center [337, 612] width 100 height 17
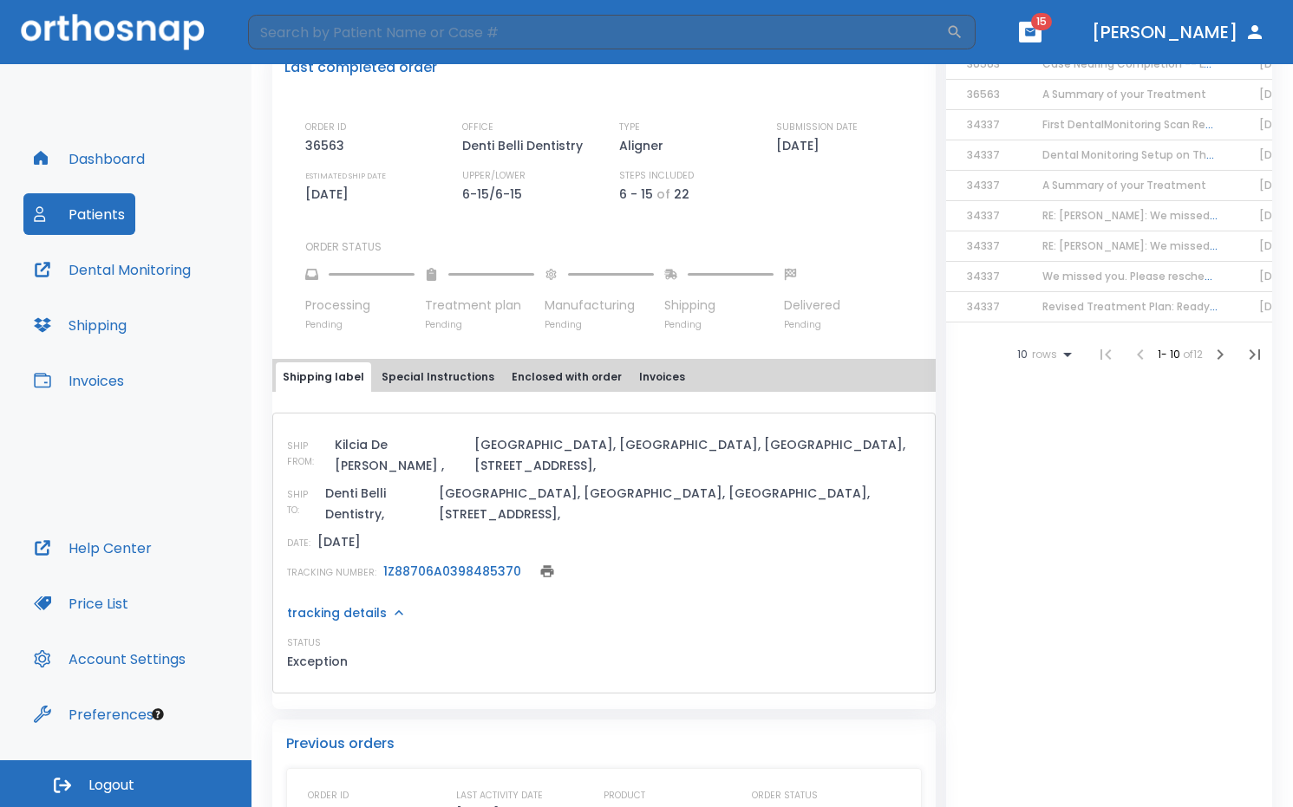
scroll to position [504, 0]
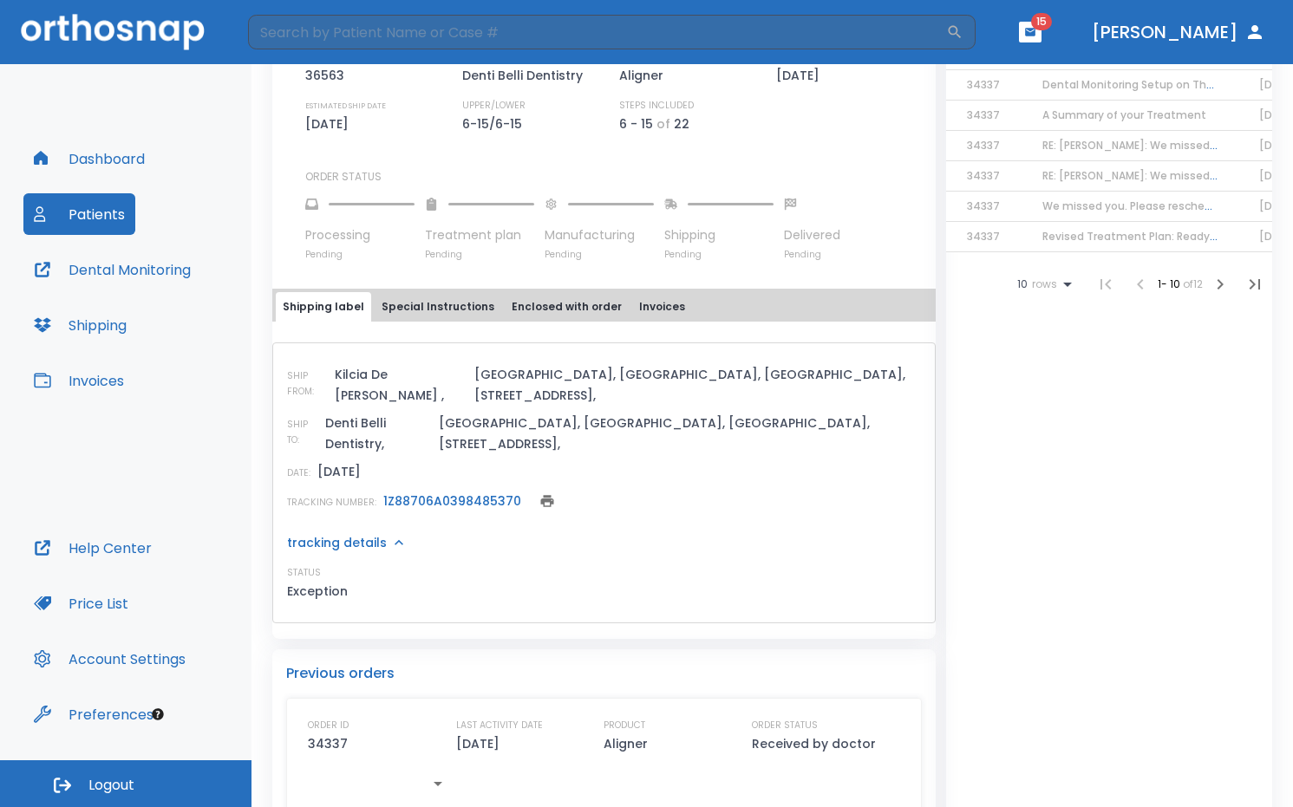
click at [414, 493] on link "1Z88706A0398485370" at bounding box center [452, 501] width 138 height 17
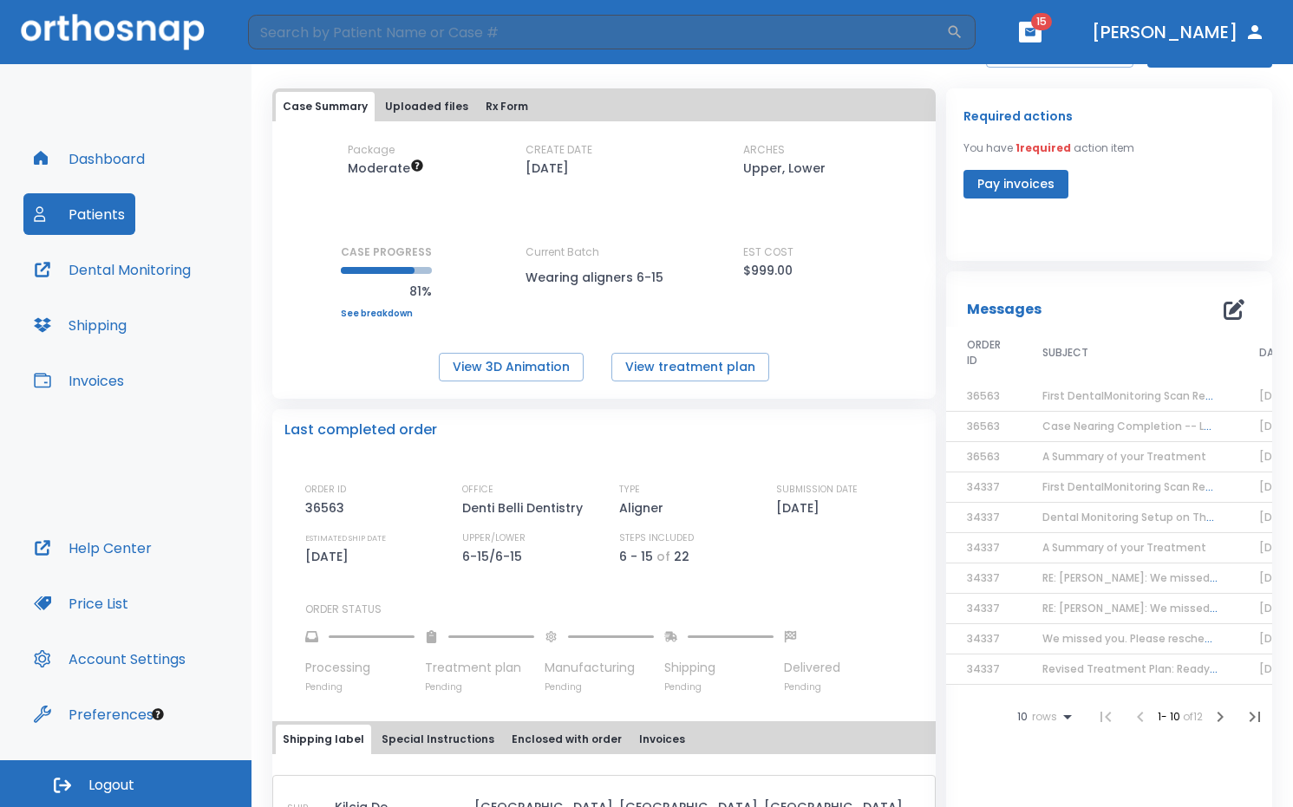
scroll to position [70, 0]
click at [1035, 34] on icon "button" at bounding box center [1030, 32] width 10 height 8
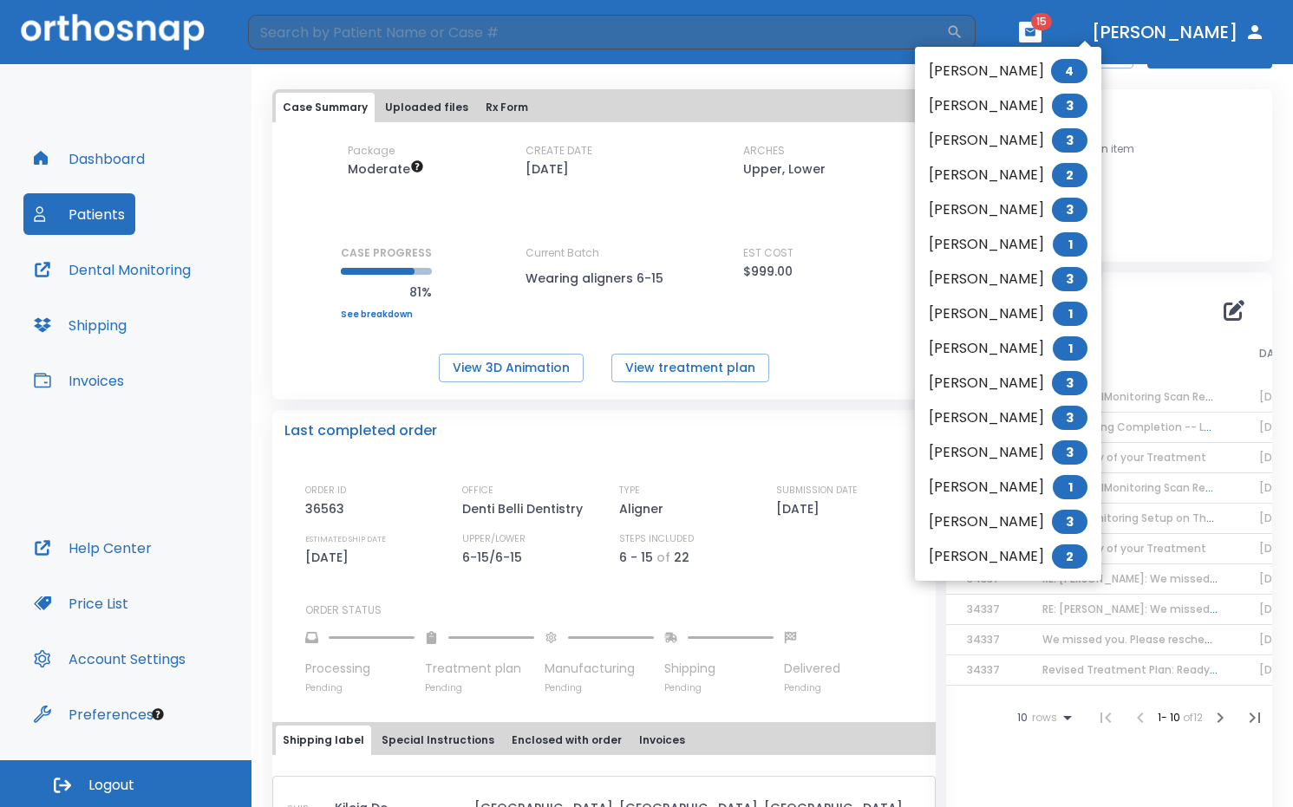
click at [1037, 456] on li "Brian Hoang 3" at bounding box center [1008, 452] width 186 height 35
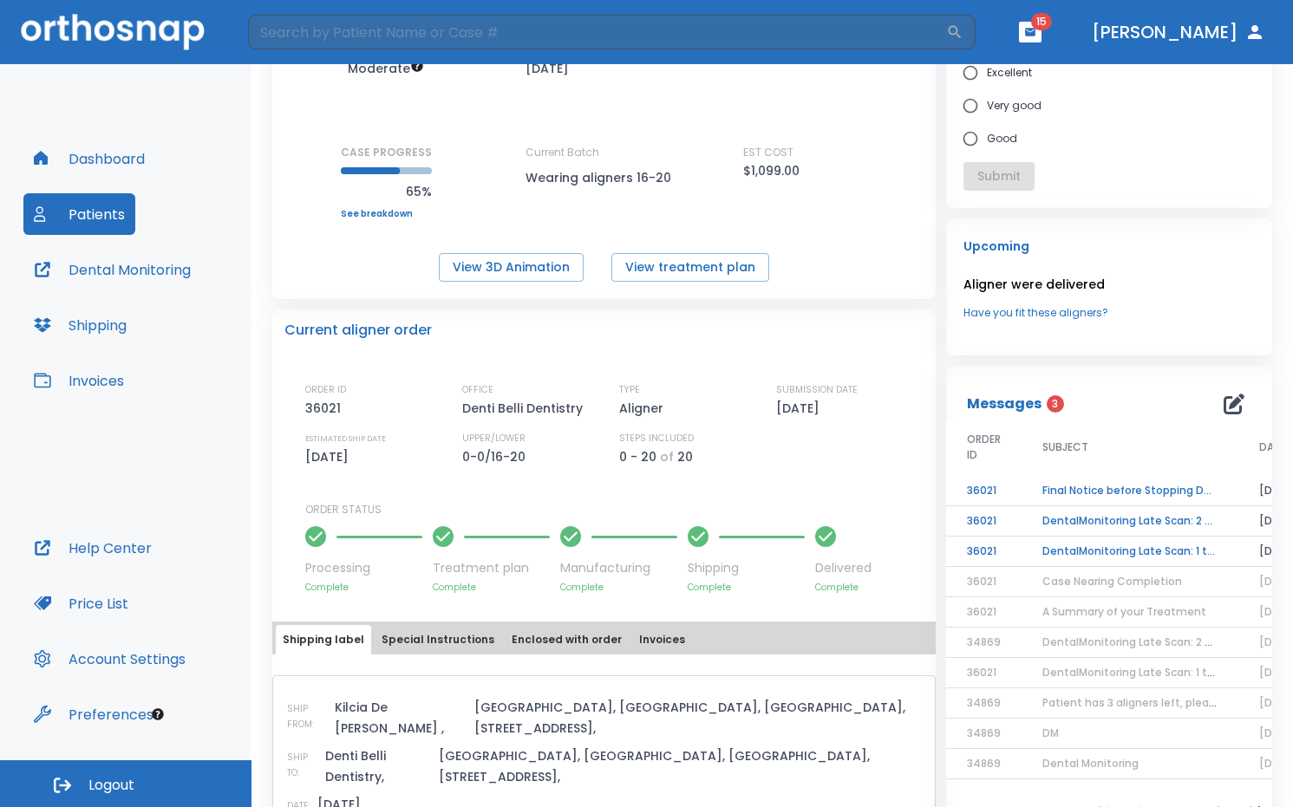
scroll to position [173, 0]
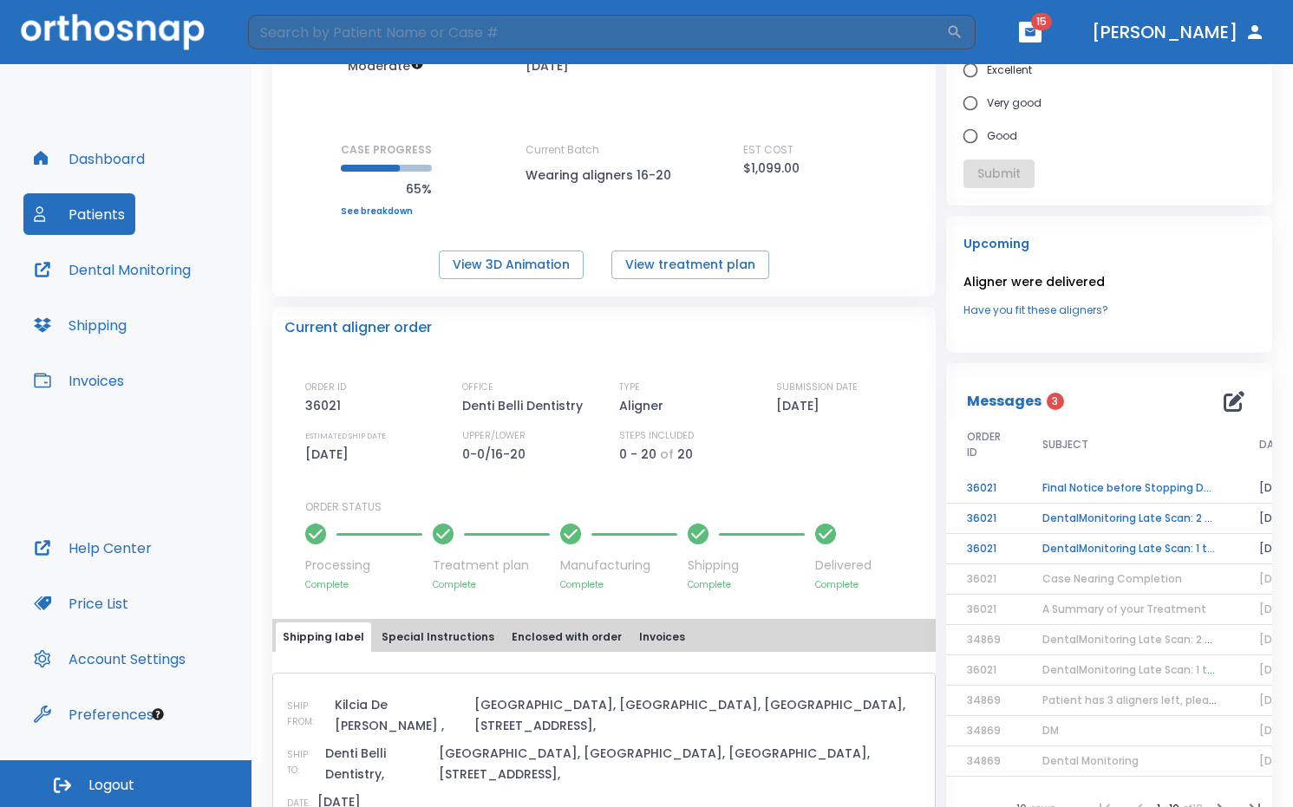
click at [1116, 558] on td "DentalMonitoring Late Scan: 1 to 2 Weeks Notification" at bounding box center [1129, 549] width 217 height 30
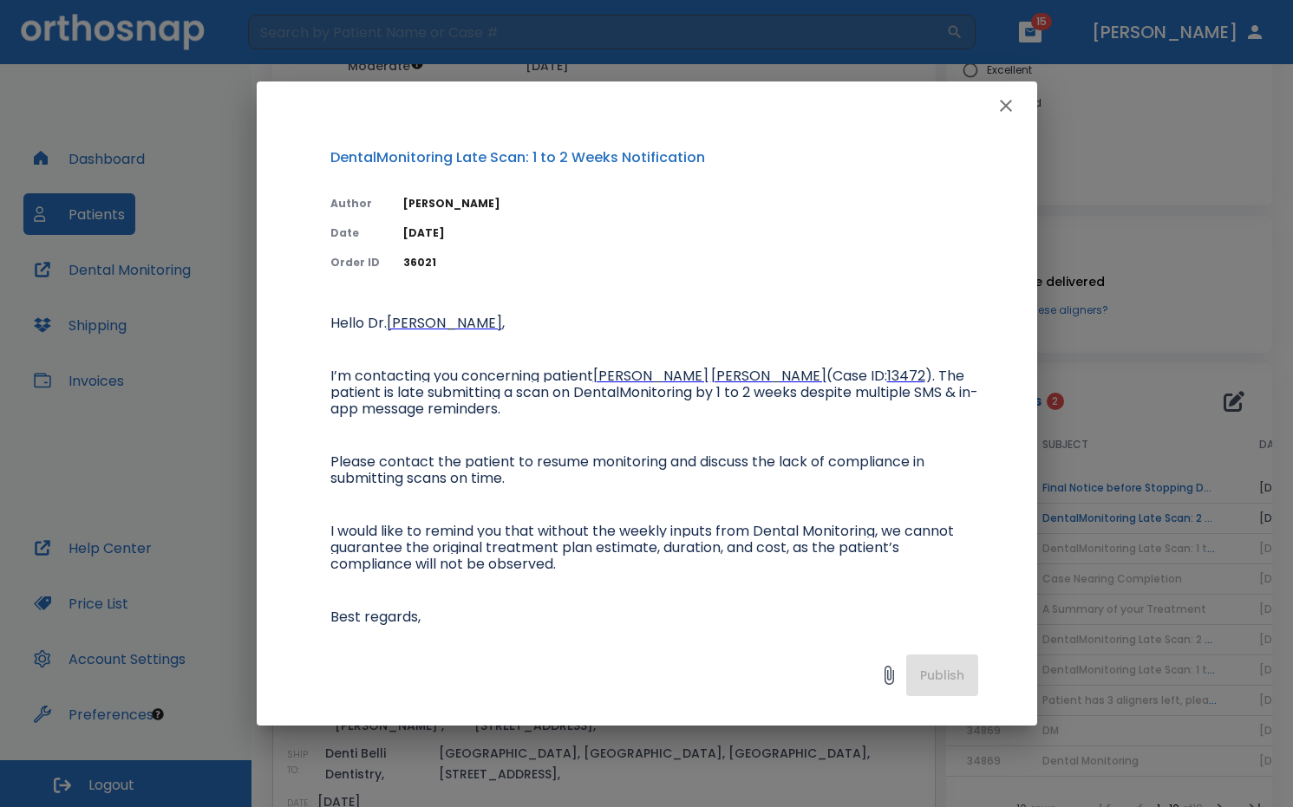
click at [1013, 108] on icon "button" at bounding box center [1005, 105] width 21 height 21
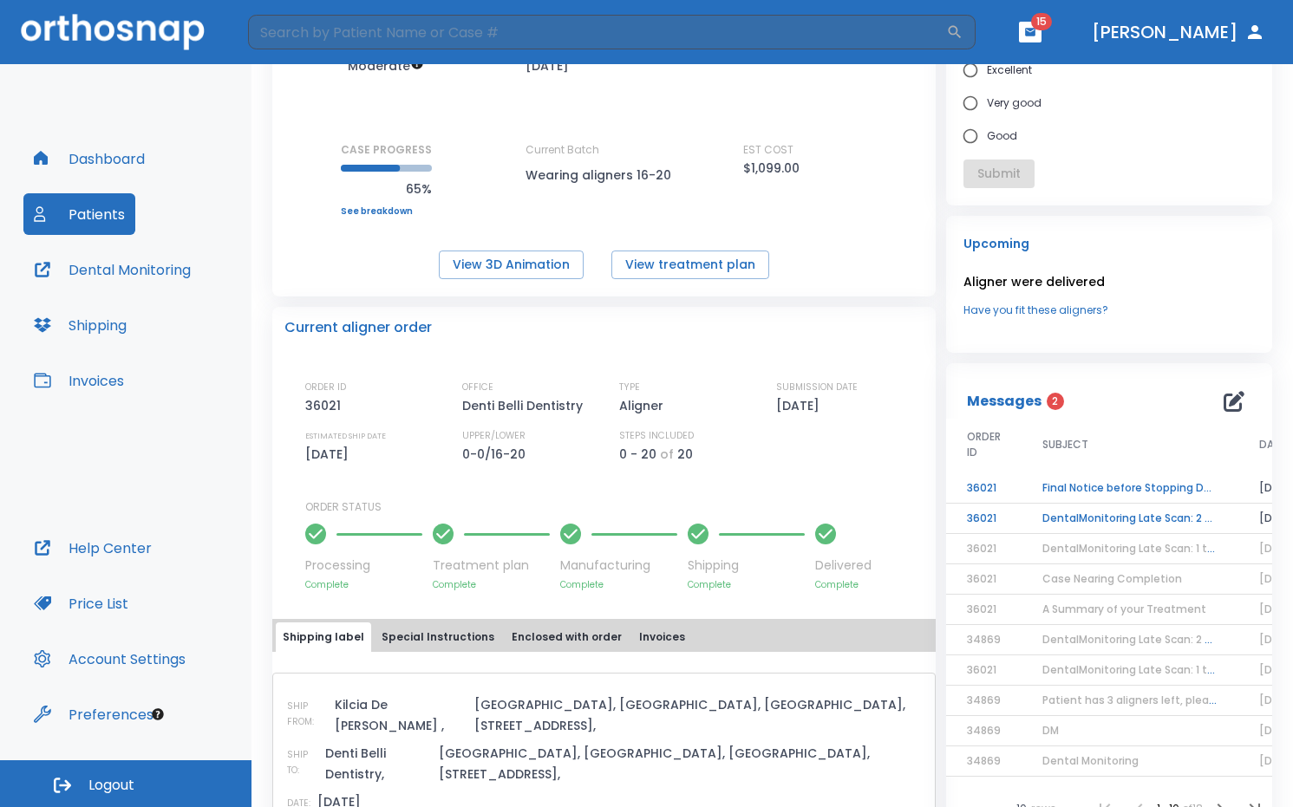
click at [1106, 515] on td "DentalMonitoring Late Scan: 2 - 4 Weeks Notification" at bounding box center [1129, 519] width 217 height 30
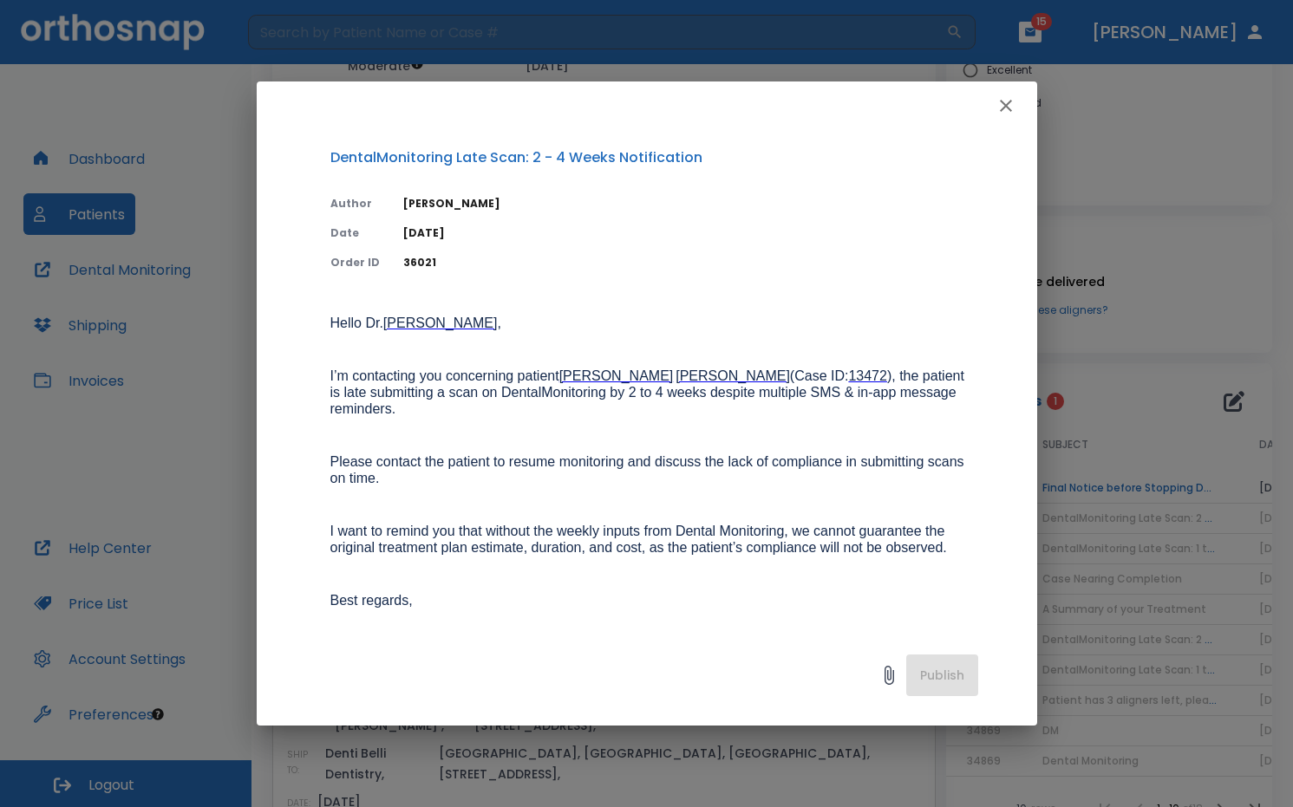
click at [1014, 106] on icon "button" at bounding box center [1005, 105] width 21 height 21
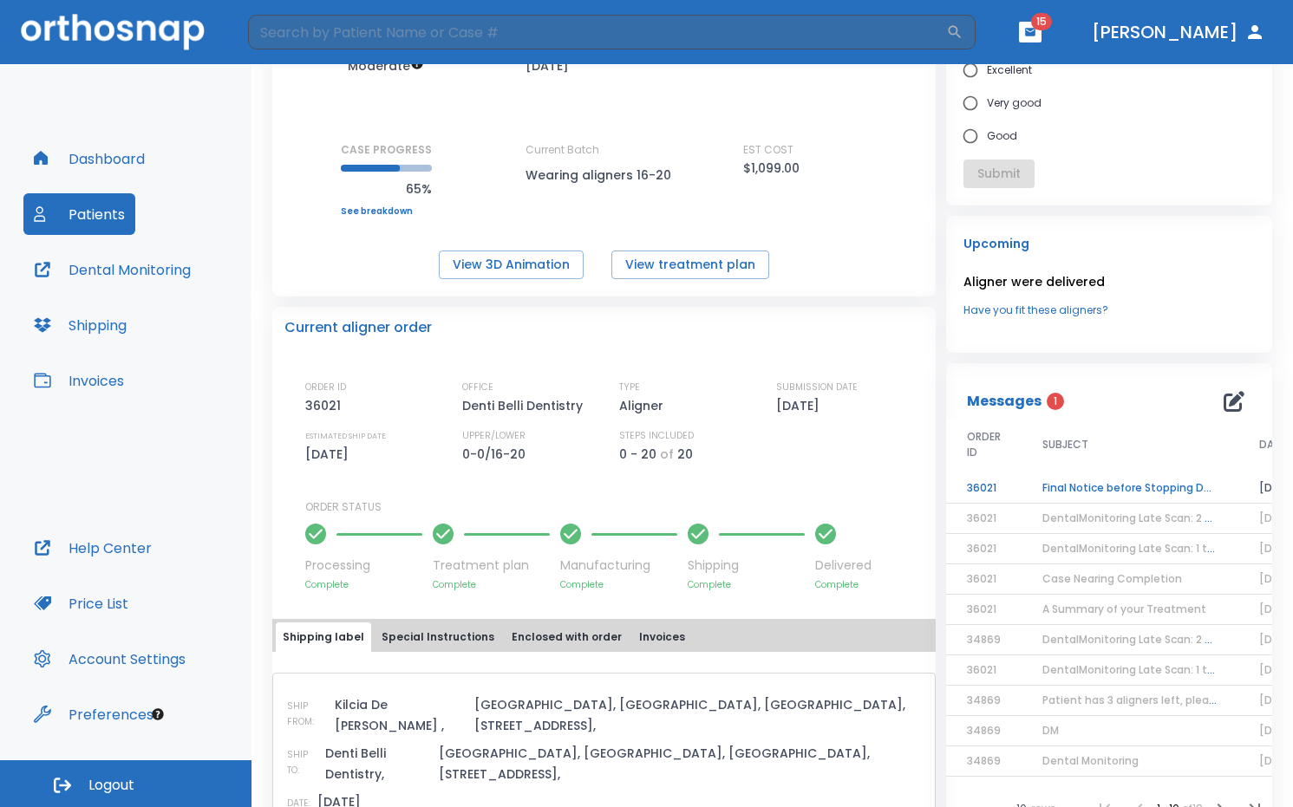
click at [1105, 485] on td "Final Notice before Stopping DentalMonitoring" at bounding box center [1129, 488] width 217 height 30
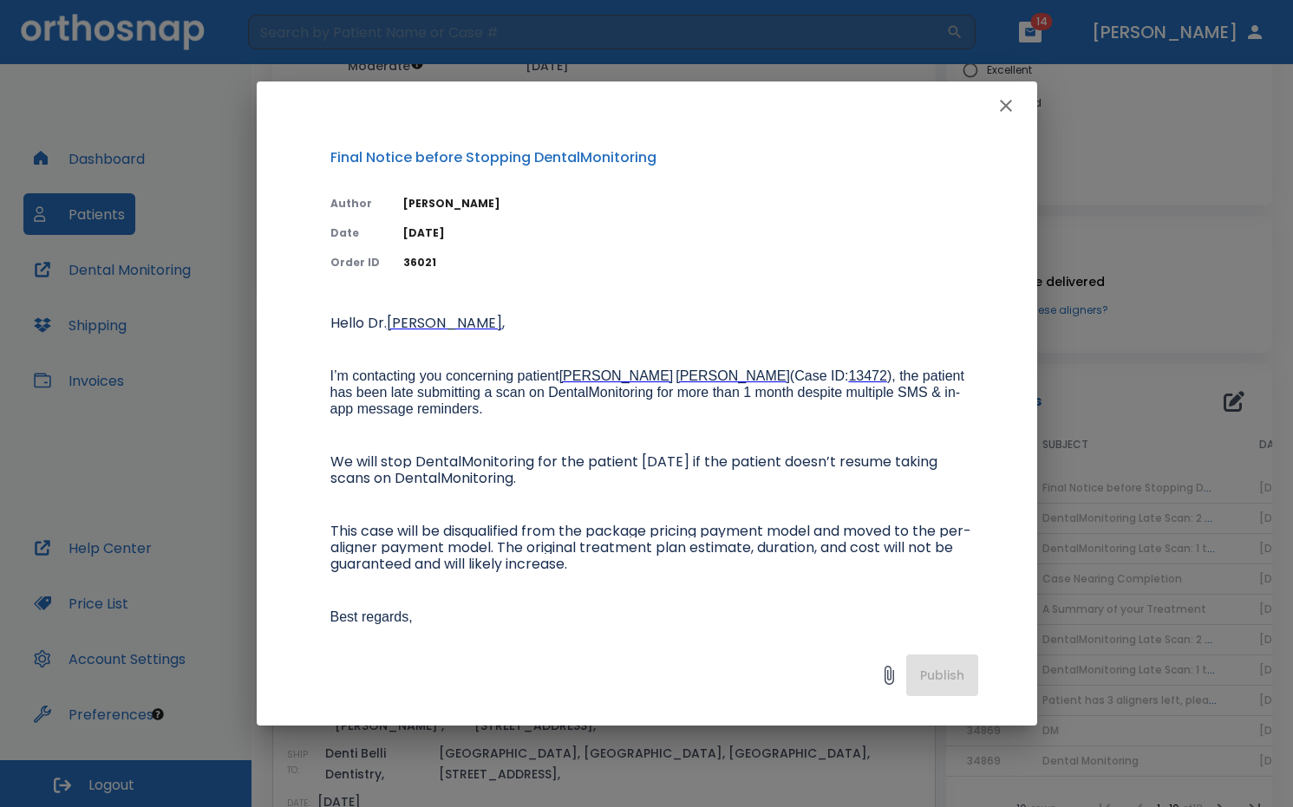
click at [741, 420] on p "Hello Dr. Chen , I’m contacting you concerning patient Brian Hoang (Case ID: 13…" at bounding box center [654, 524] width 648 height 416
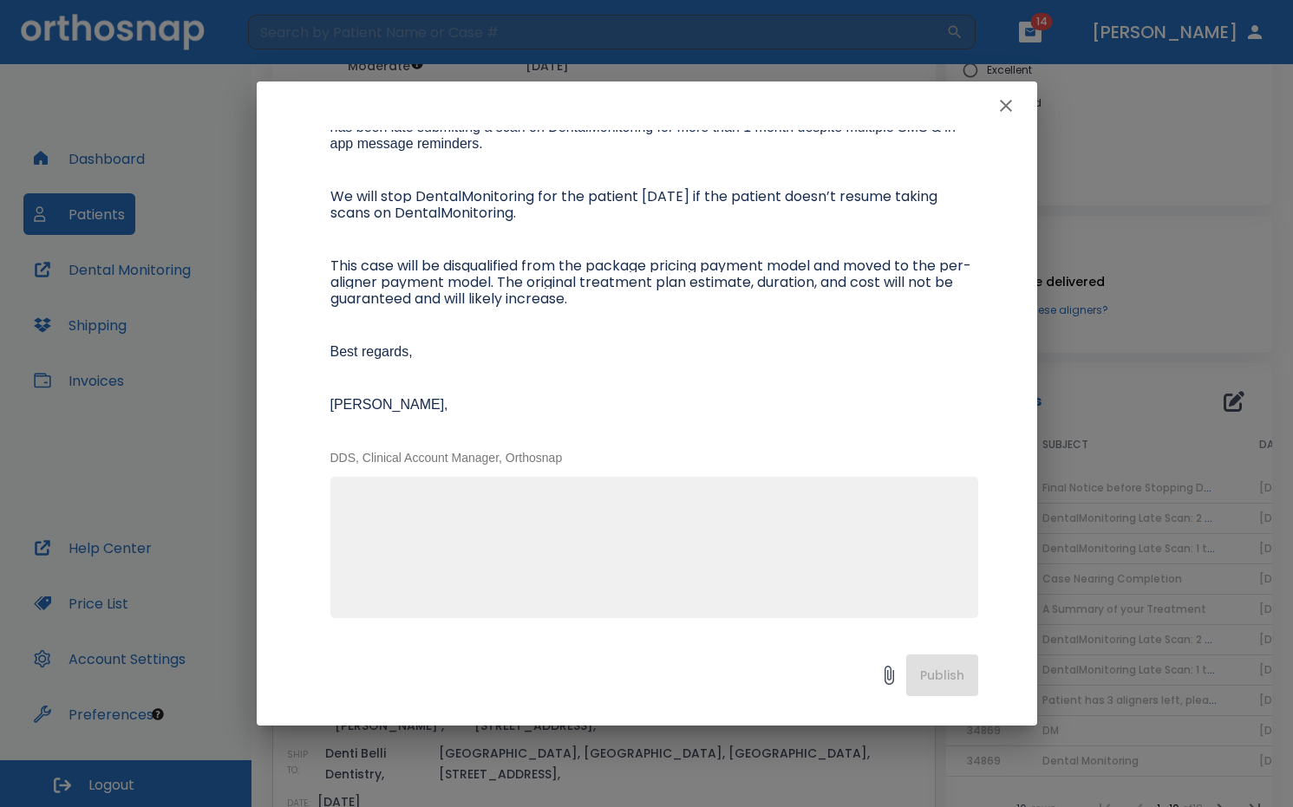
scroll to position [267, 0]
click at [1014, 106] on icon "button" at bounding box center [1005, 105] width 21 height 21
